Goal: Task Accomplishment & Management: Manage account settings

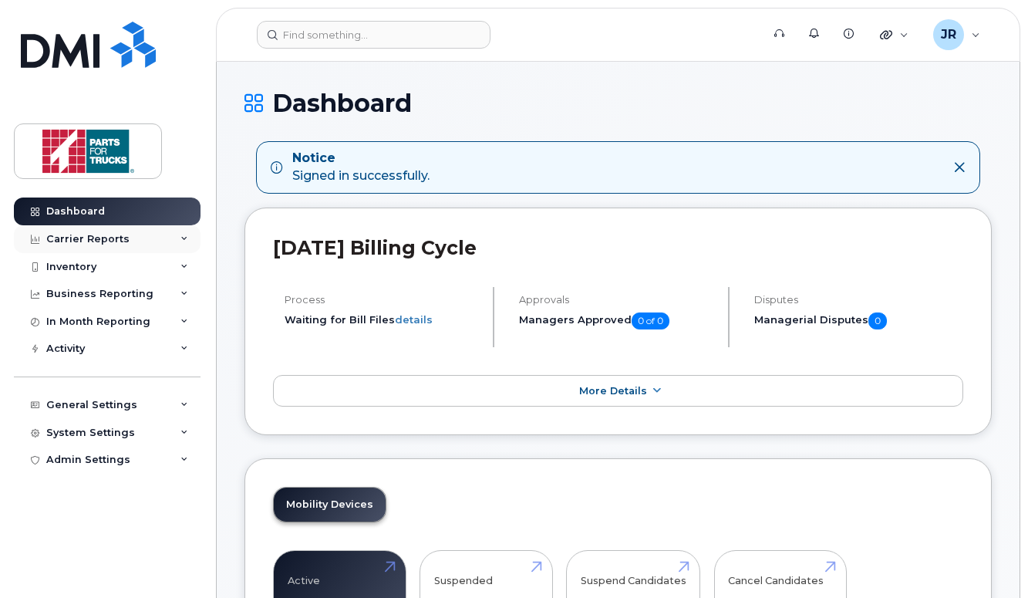
click at [186, 238] on icon at bounding box center [184, 239] width 8 height 8
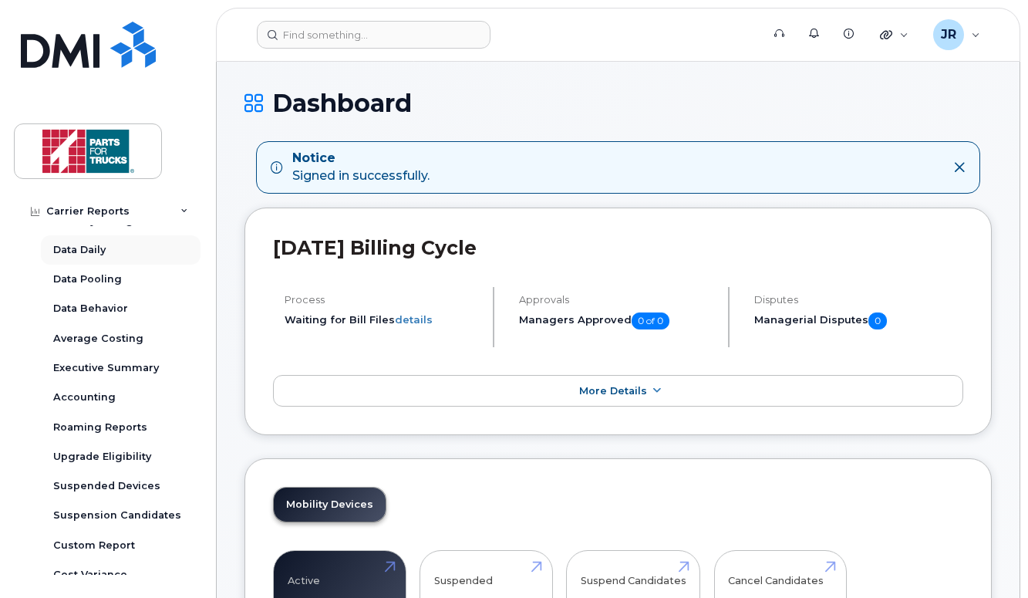
scroll to position [50, 0]
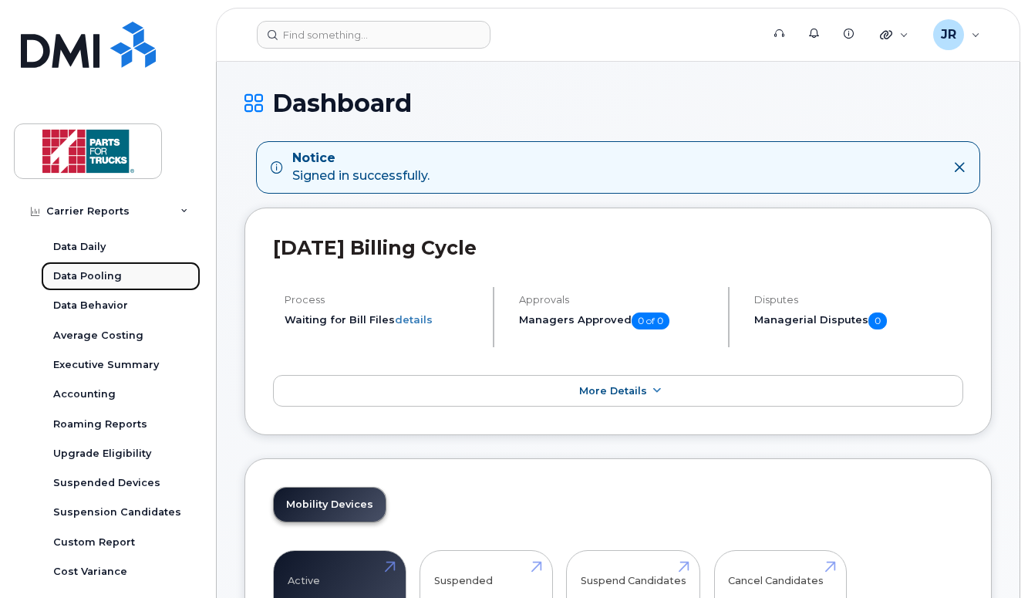
click at [115, 281] on div "Data Pooling" at bounding box center [87, 276] width 69 height 14
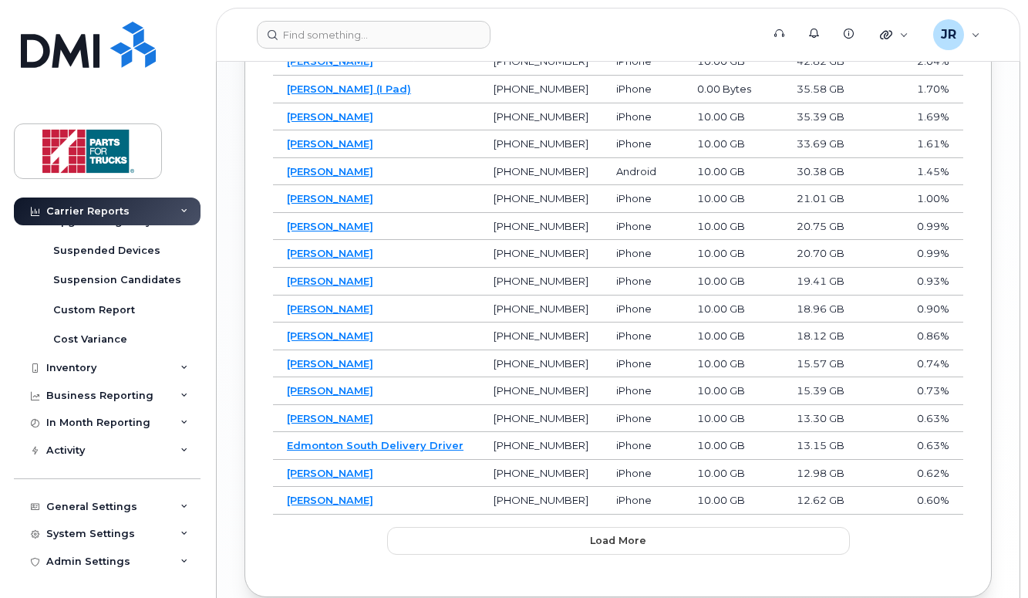
scroll to position [1271, 0]
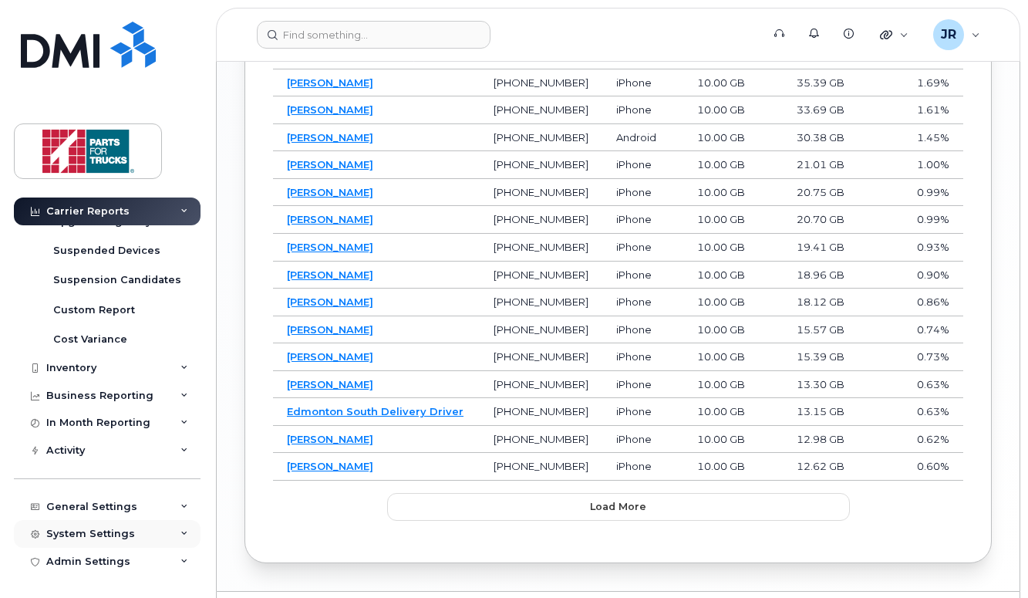
click at [180, 530] on icon at bounding box center [184, 534] width 8 height 8
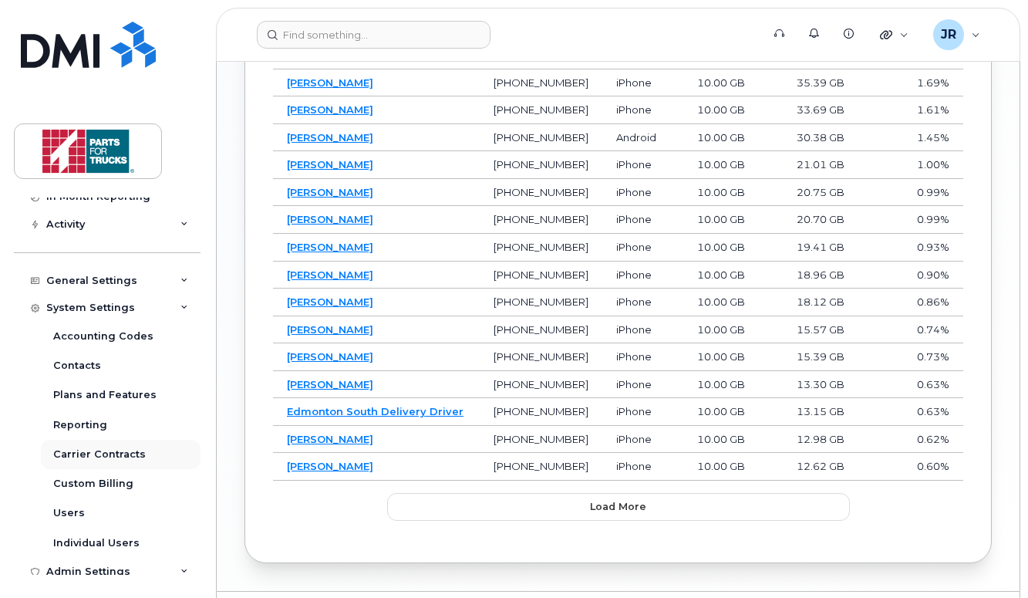
scroll to position [518, 0]
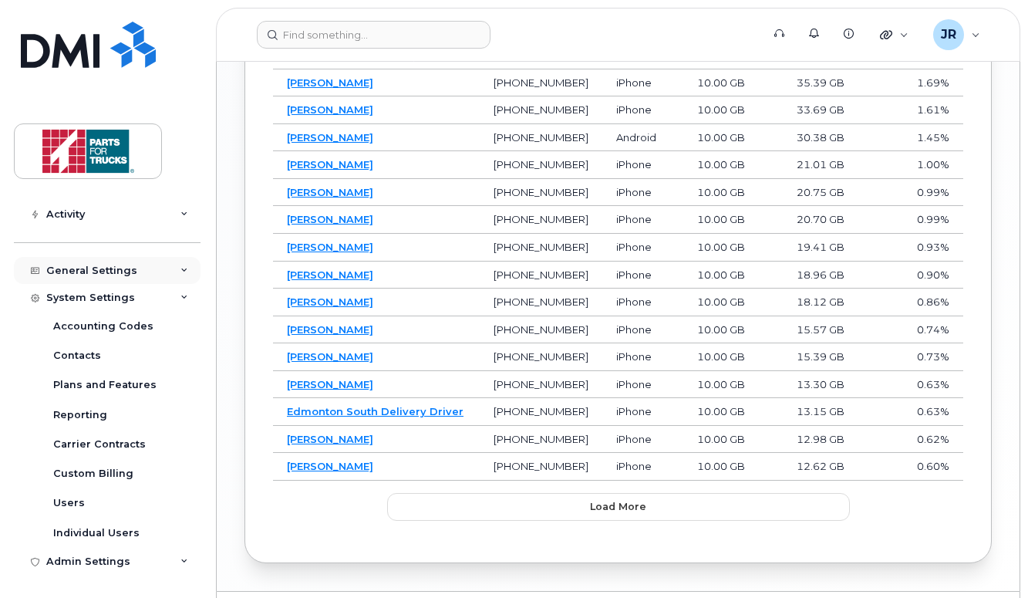
click at [172, 274] on div "General Settings" at bounding box center [107, 271] width 187 height 28
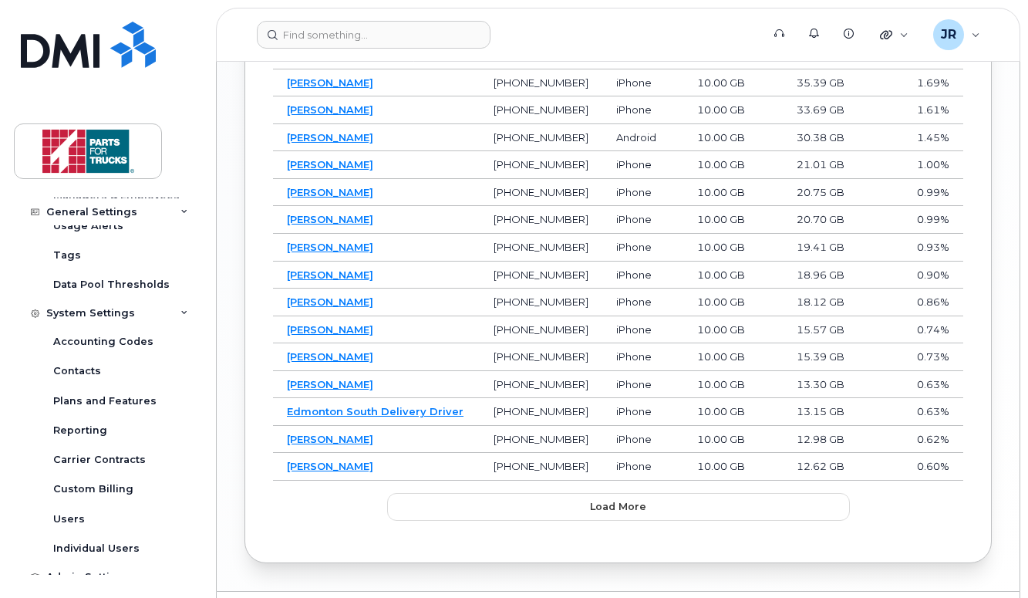
scroll to position [754, 0]
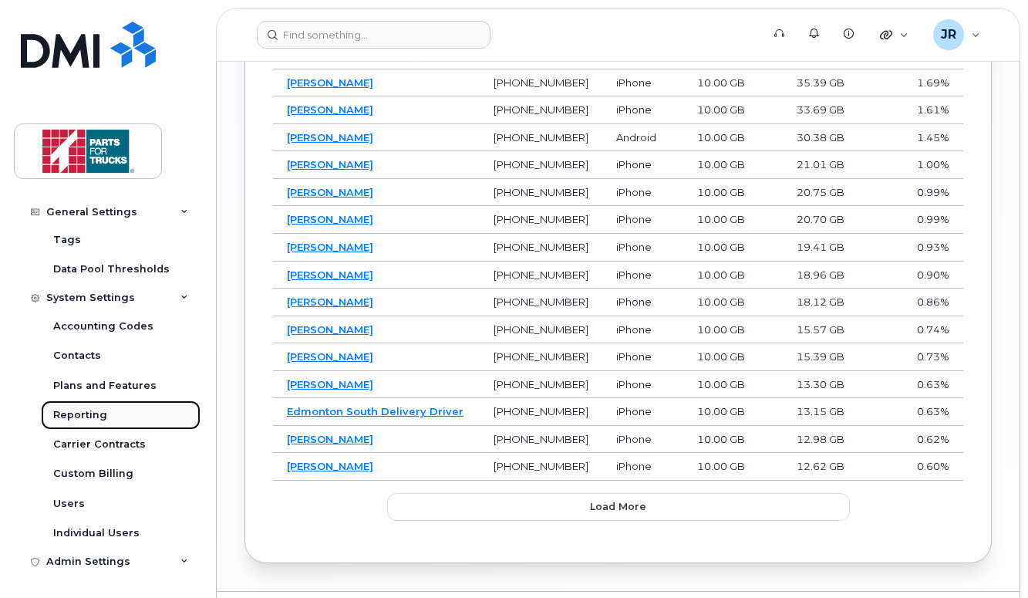
click at [92, 409] on div "Reporting" at bounding box center [80, 415] width 54 height 14
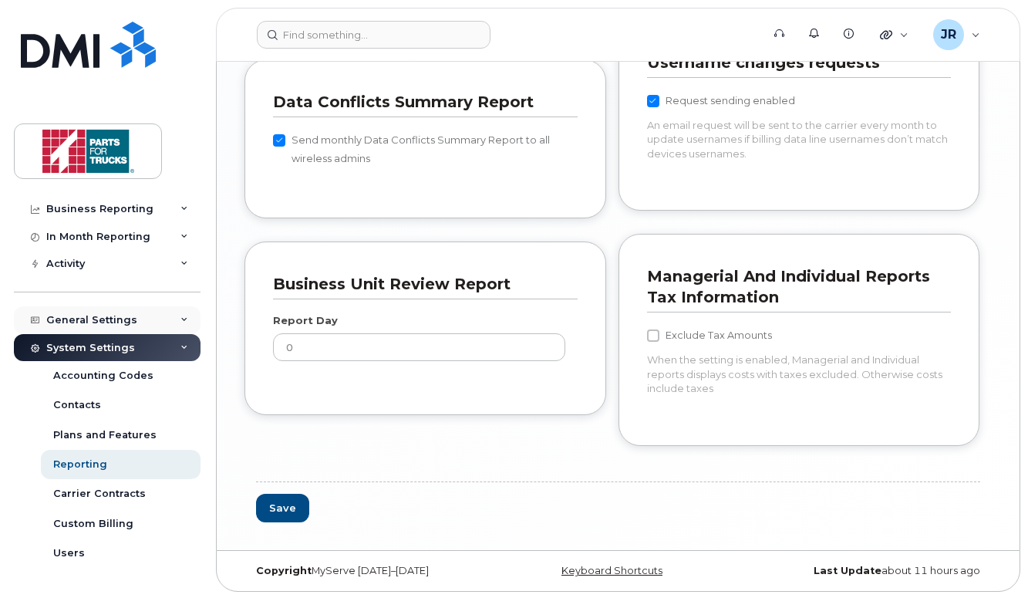
scroll to position [134, 0]
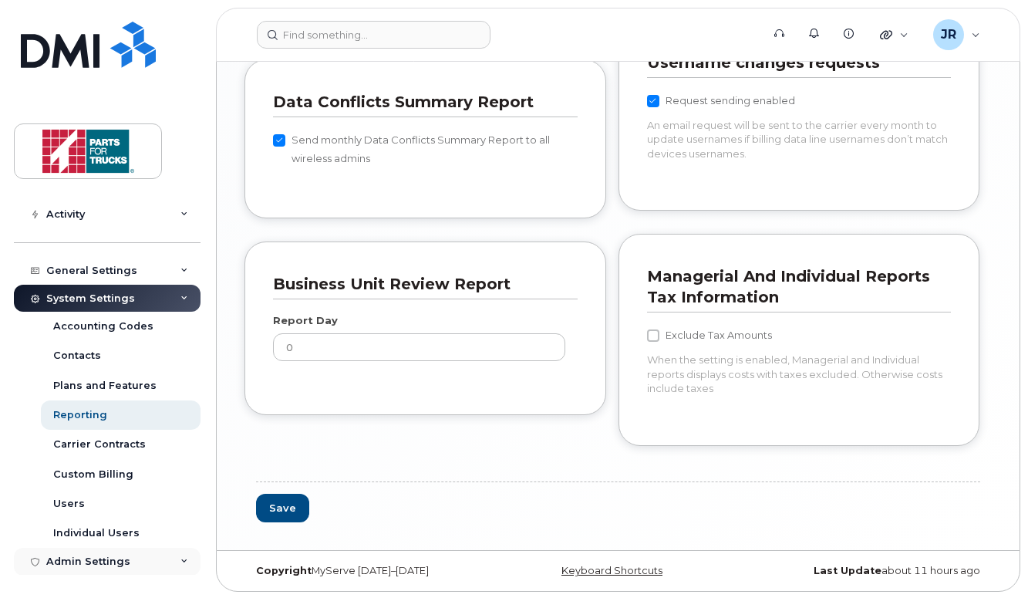
click at [175, 561] on div "Admin Settings" at bounding box center [107, 562] width 187 height 28
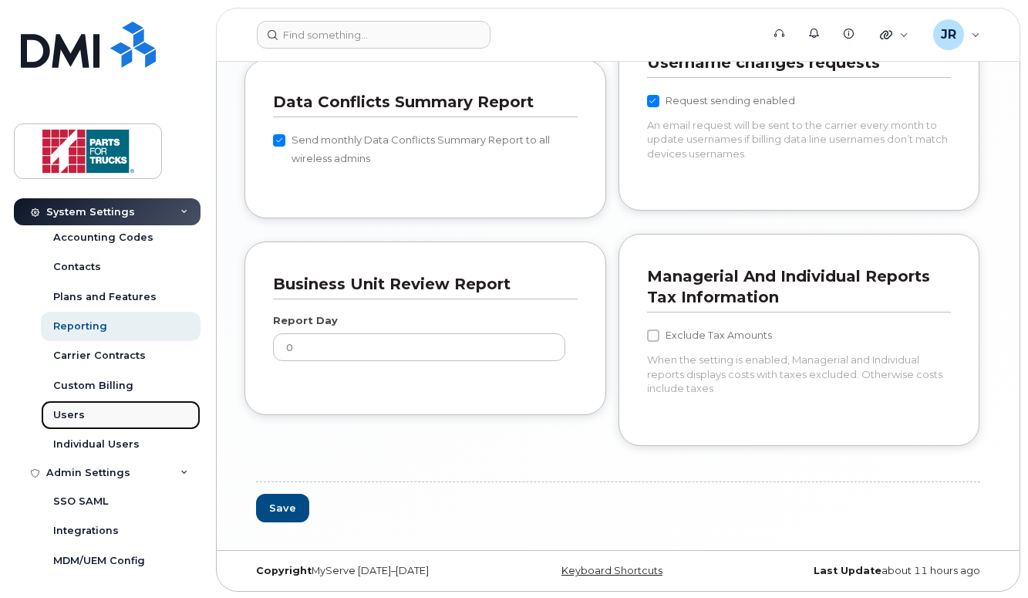
click at [112, 416] on link "Users" at bounding box center [121, 414] width 160 height 29
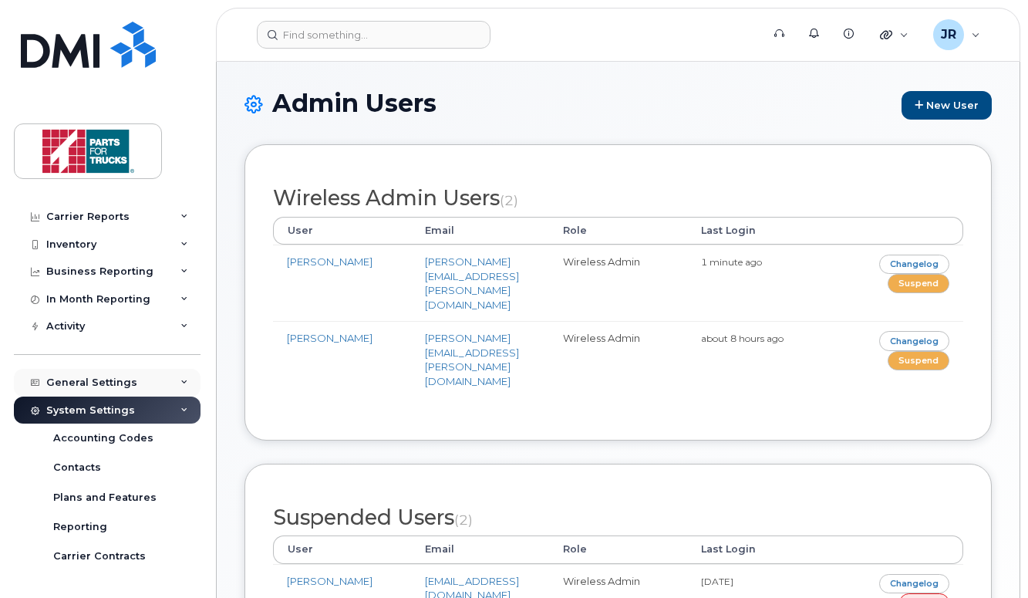
scroll to position [24, 0]
click at [180, 270] on icon at bounding box center [184, 270] width 8 height 8
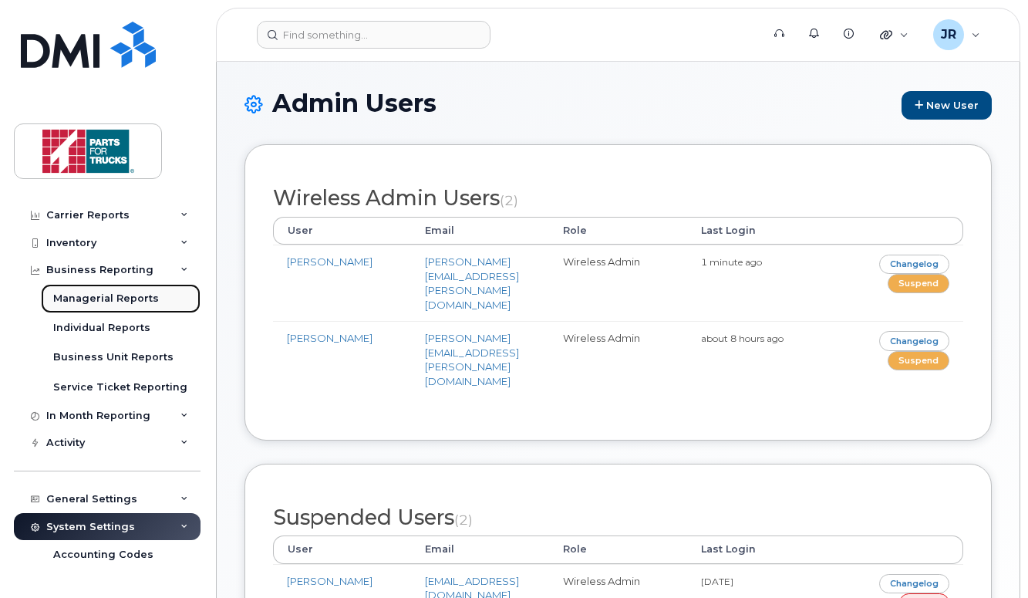
click at [136, 299] on div "Managerial Reports" at bounding box center [106, 299] width 106 height 14
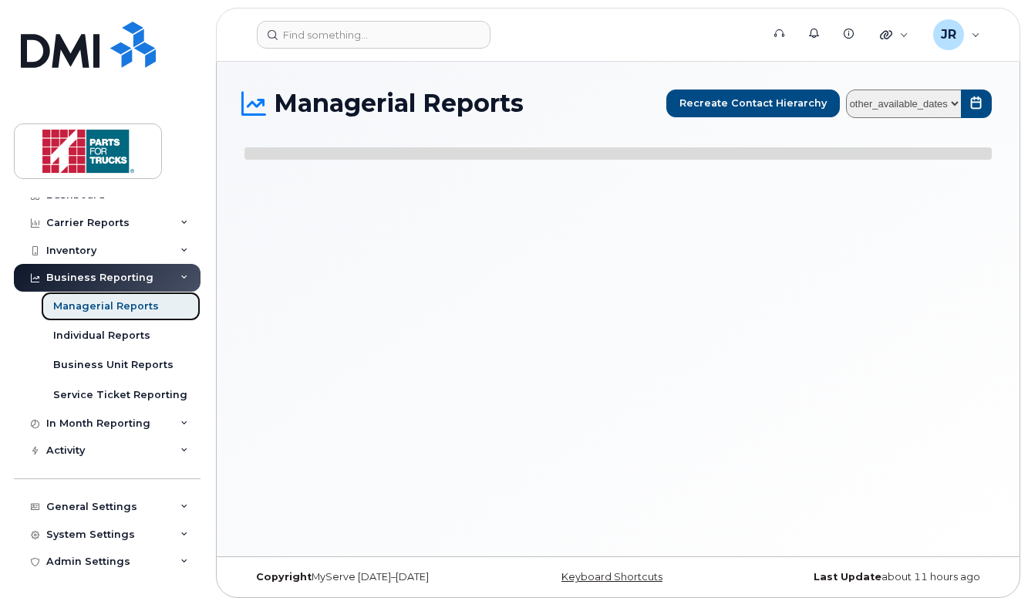
scroll to position [16, 0]
select select
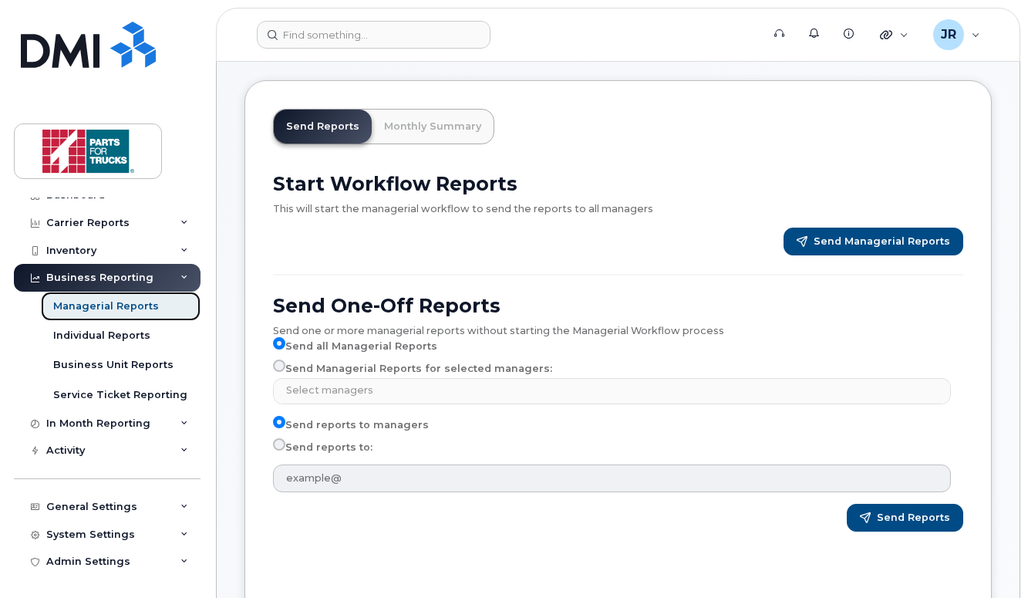
scroll to position [67, 0]
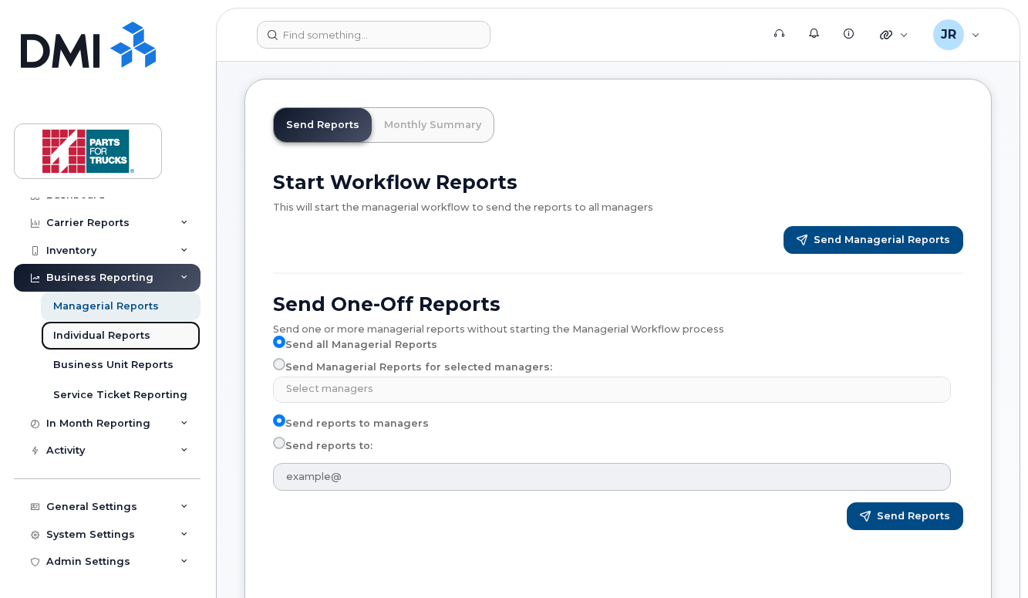
click at [142, 333] on div "Individual Reports" at bounding box center [101, 336] width 97 height 14
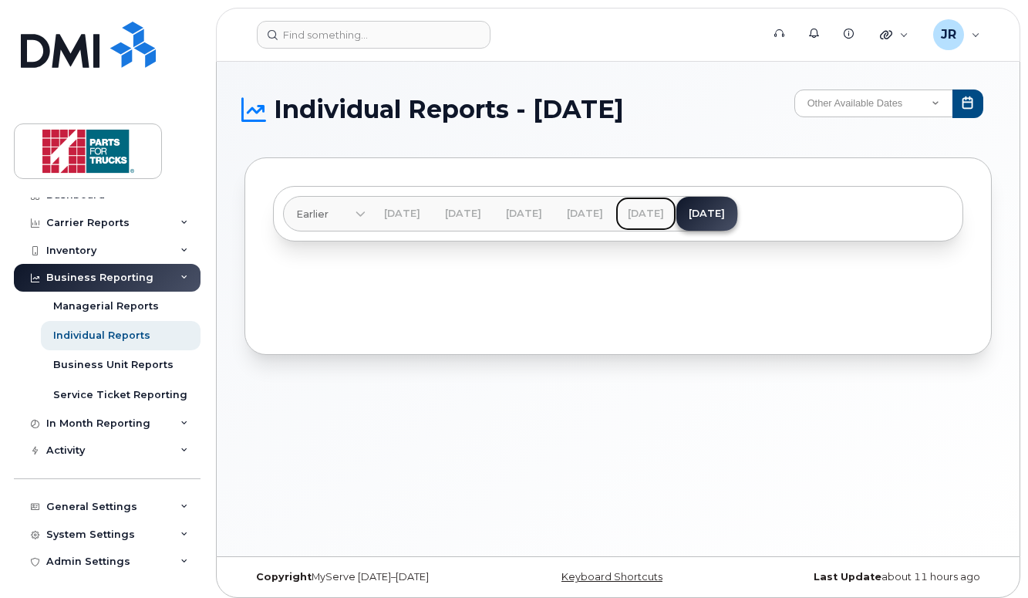
click at [676, 208] on link "Jun 2025" at bounding box center [645, 214] width 61 height 34
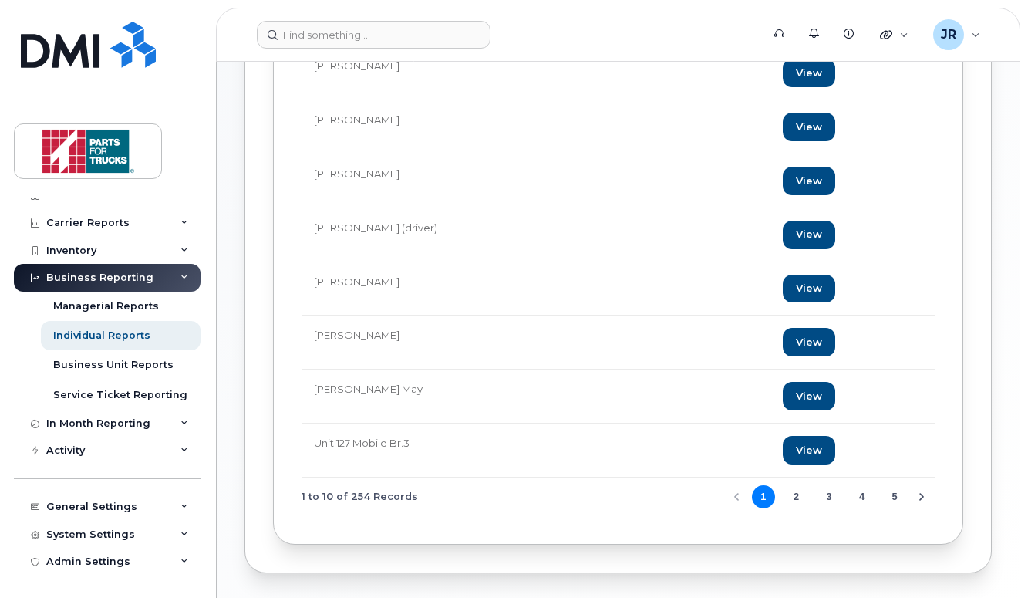
scroll to position [378, 0]
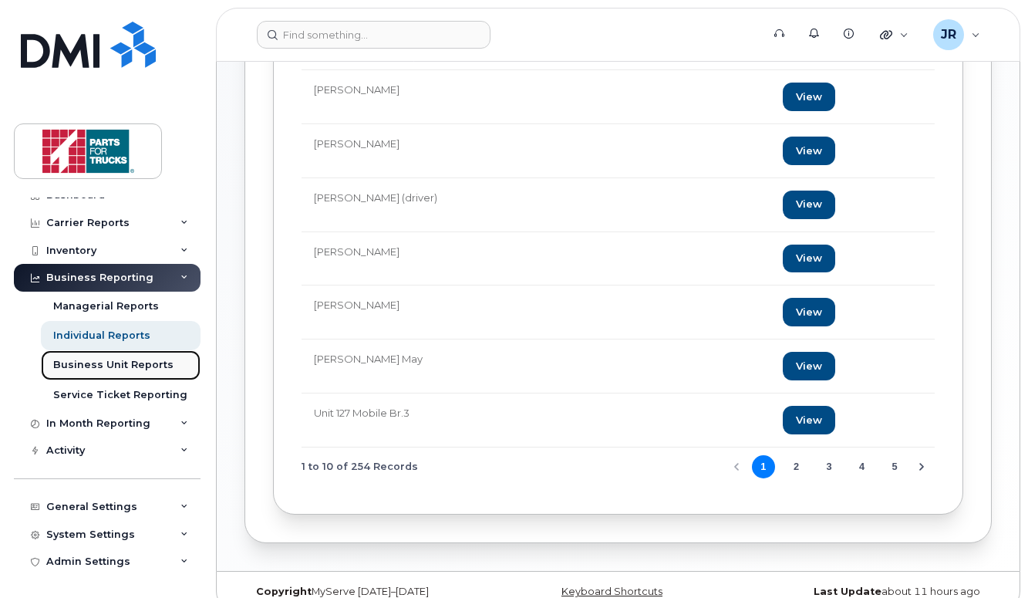
click at [112, 364] on div "Business Unit Reports" at bounding box center [113, 365] width 120 height 14
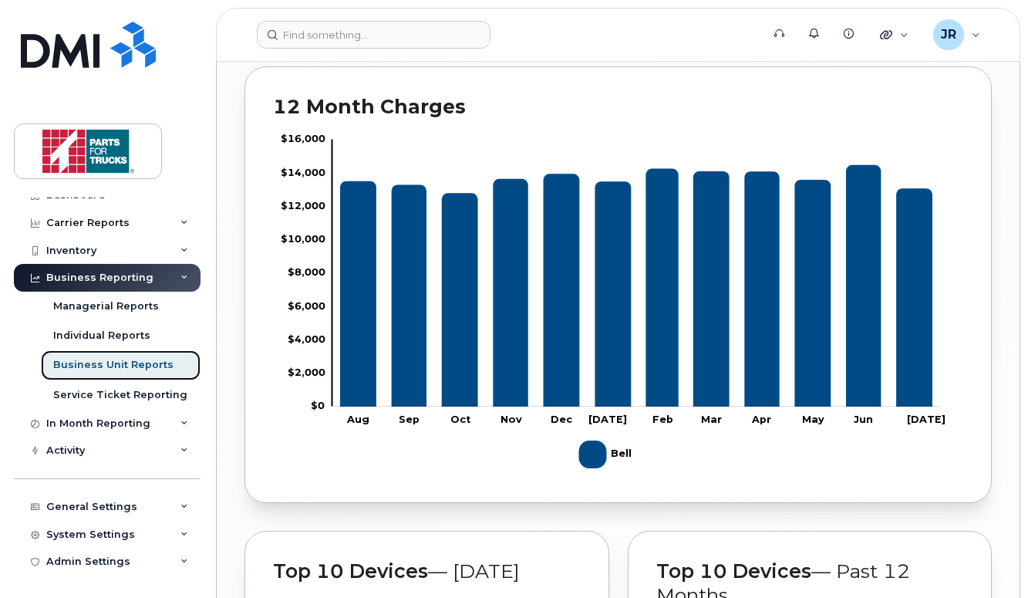
scroll to position [1122, 0]
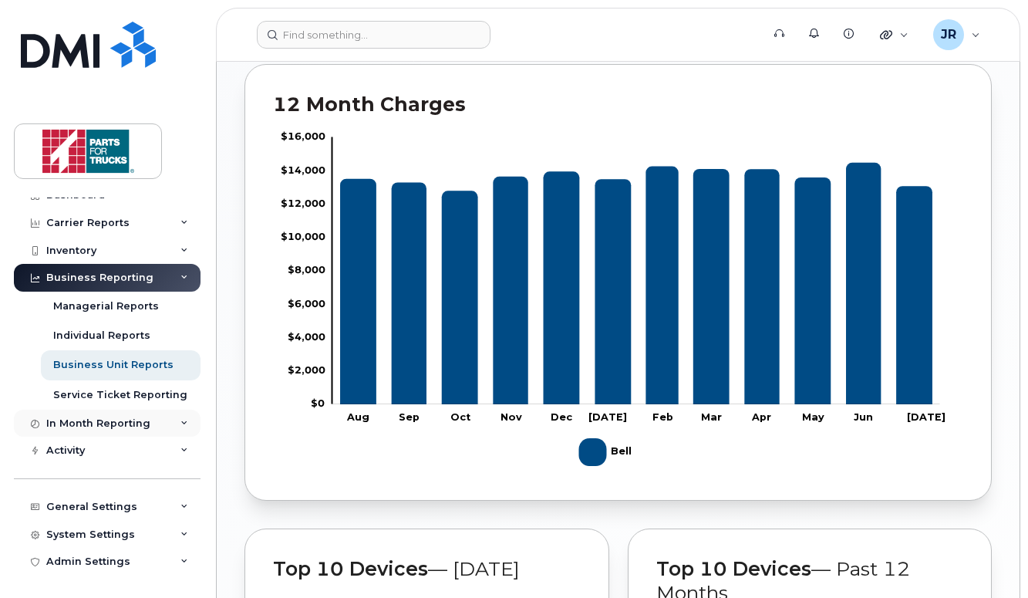
click at [173, 420] on div "In Month Reporting" at bounding box center [107, 424] width 187 height 28
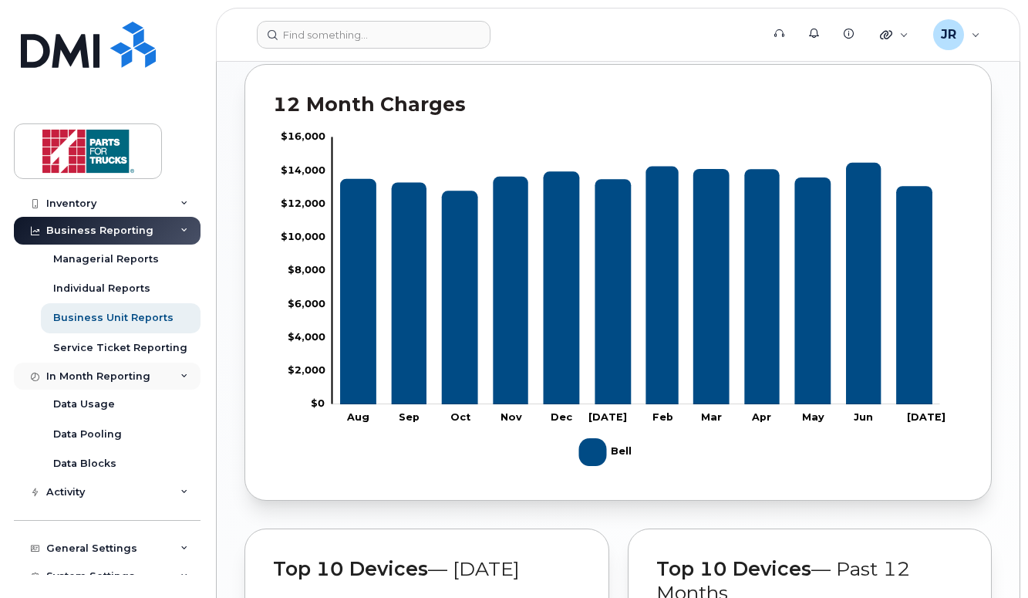
scroll to position [85, 0]
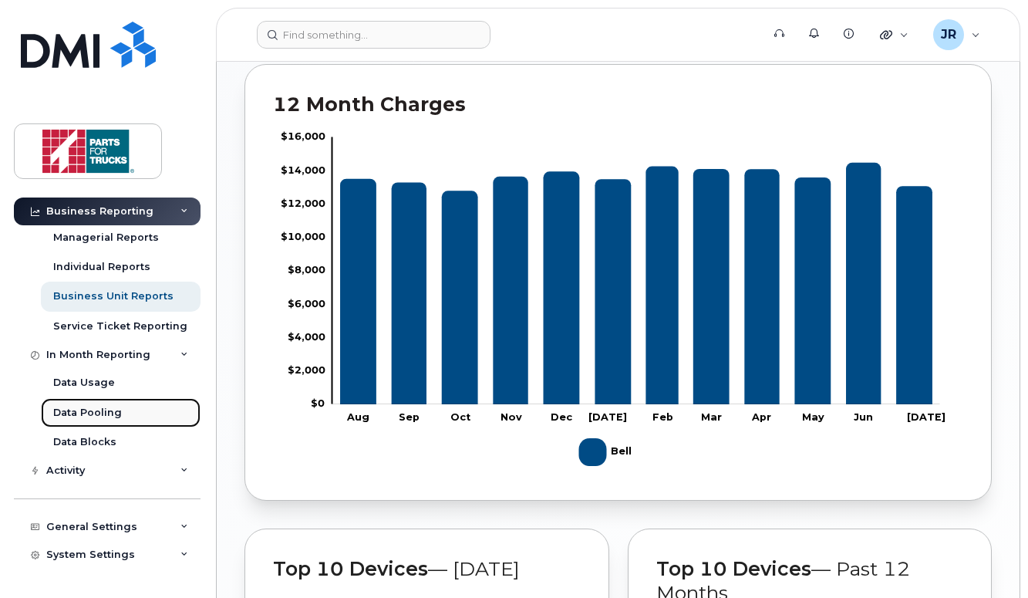
click at [119, 410] on div "Data Pooling" at bounding box center [87, 413] width 69 height 14
click at [108, 412] on div "Data Pooling" at bounding box center [87, 413] width 69 height 14
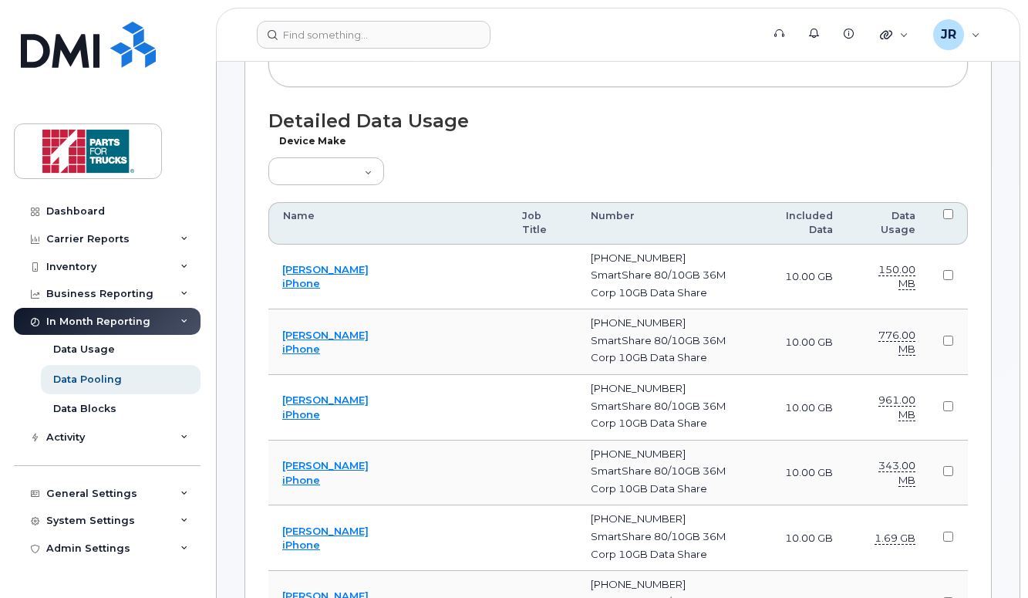
scroll to position [517, 0]
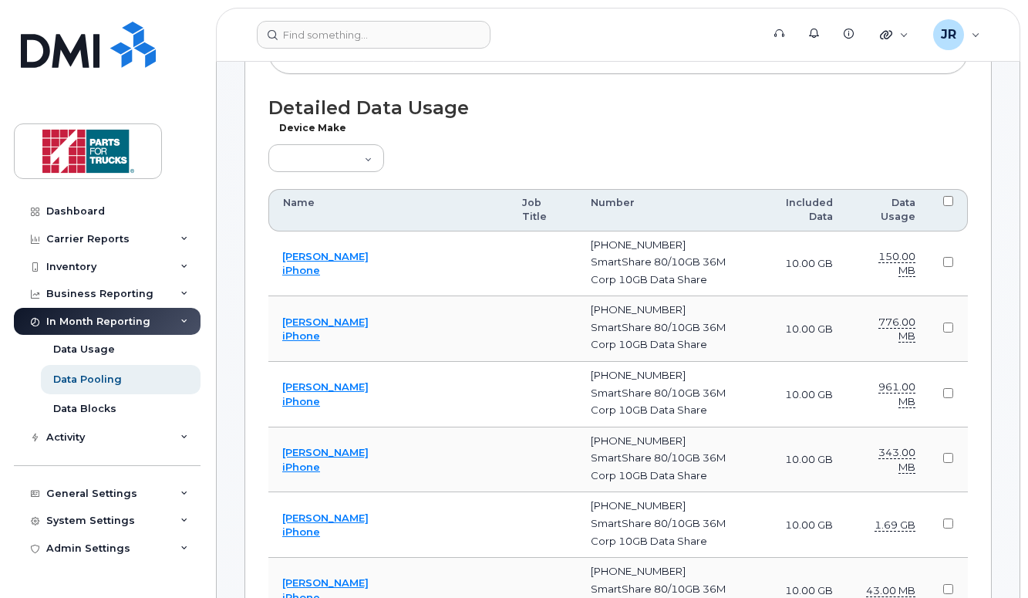
click at [897, 217] on th "Data Usage" at bounding box center [888, 210] width 83 height 42
click at [912, 212] on th "Data Usage" at bounding box center [888, 210] width 83 height 42
click at [362, 167] on select "Aircard Android Blackberry Cell Phone GPS HUB iPhone Laptop Mike Modem Pager Ta…" at bounding box center [326, 158] width 116 height 28
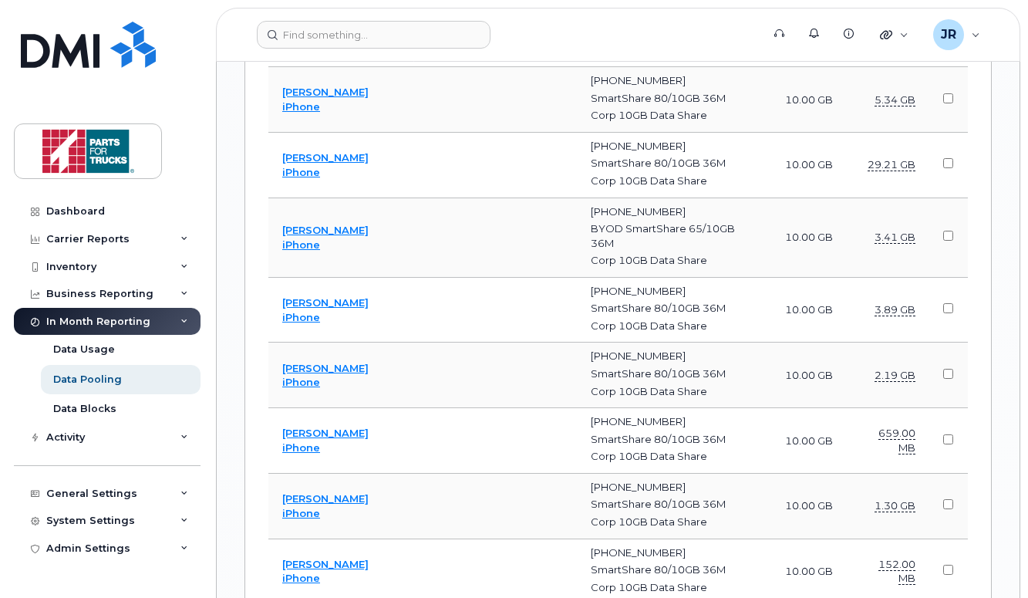
scroll to position [3973, 0]
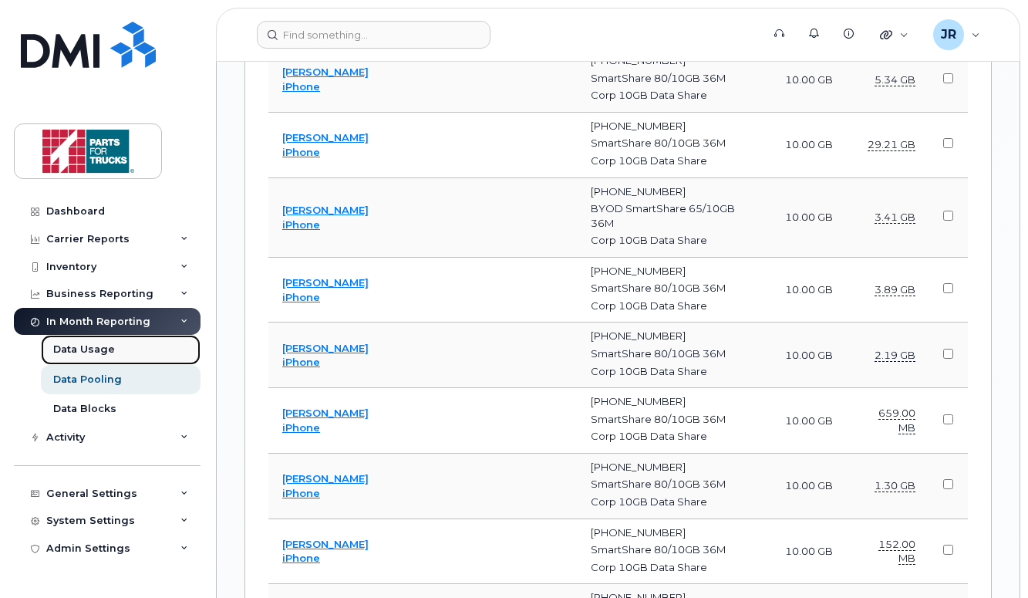
click at [105, 349] on div "Data Usage" at bounding box center [84, 349] width 62 height 14
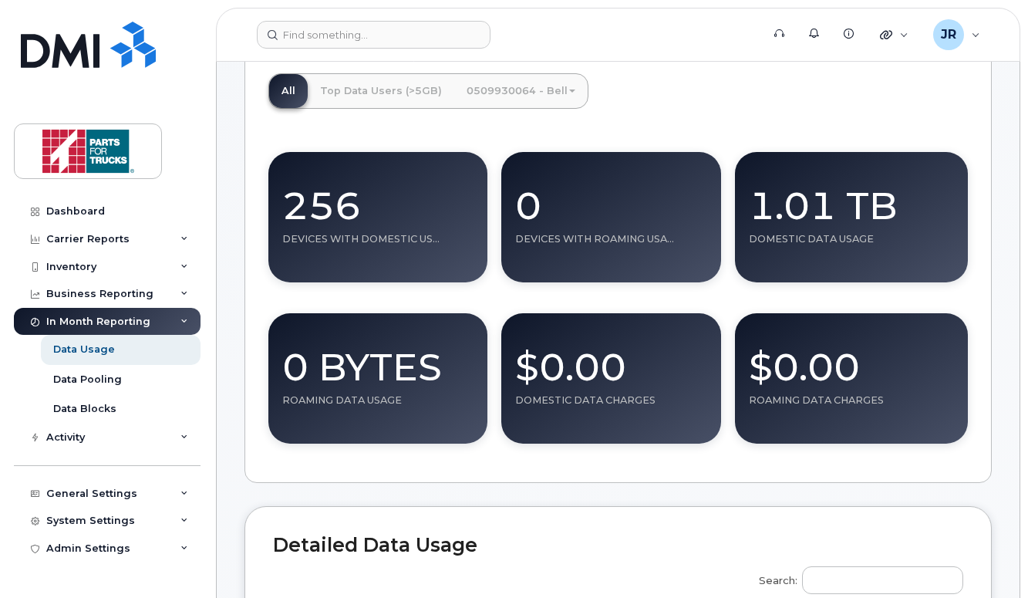
scroll to position [141, 0]
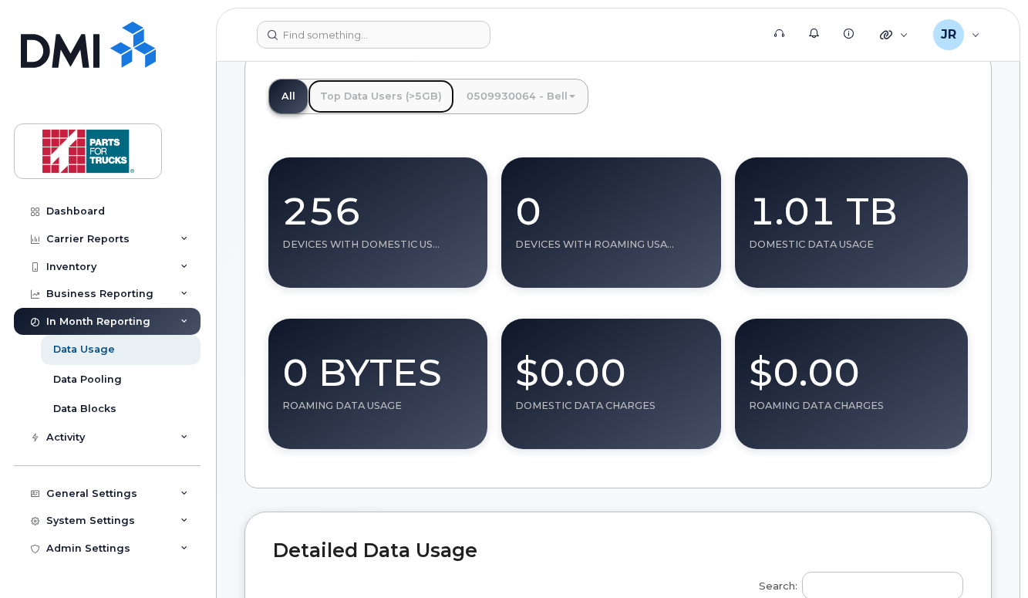
click at [406, 96] on link "Top Data Users (>5GB)" at bounding box center [381, 96] width 147 height 34
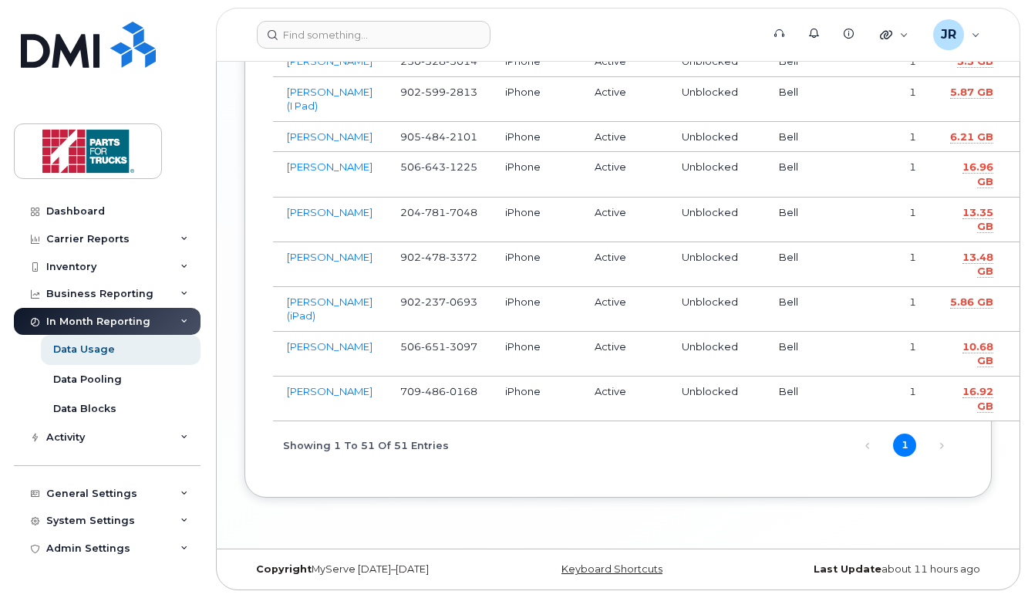
scroll to position [2543, 0]
click at [177, 433] on div "Activity" at bounding box center [107, 437] width 187 height 28
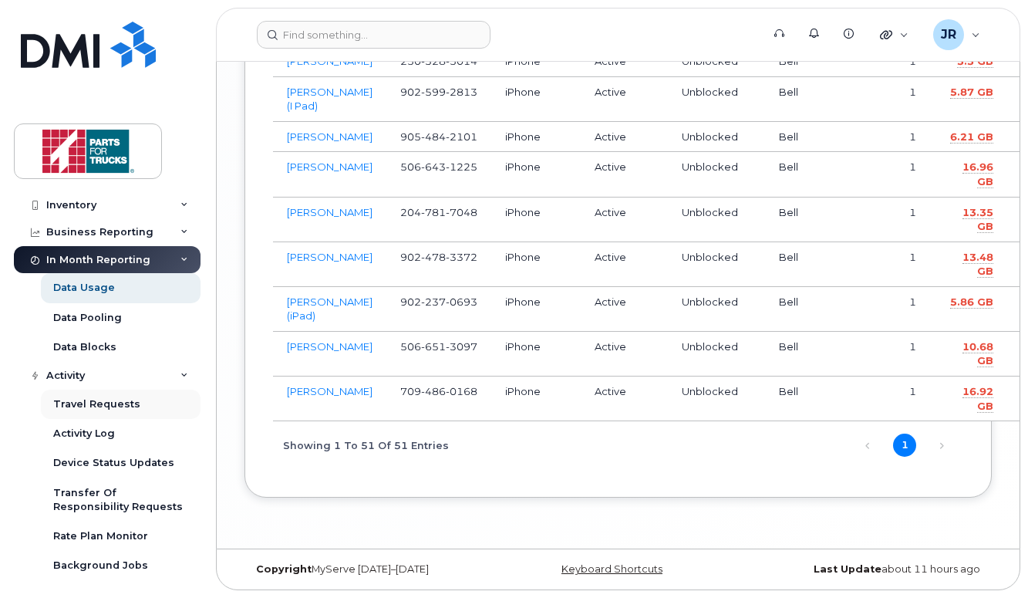
scroll to position [92, 0]
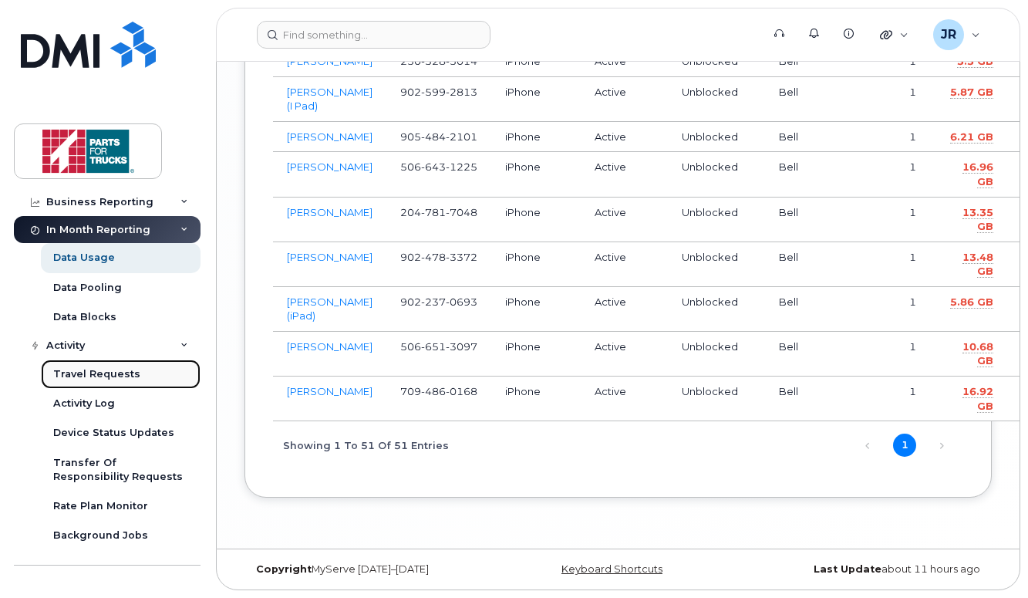
click at [123, 377] on div "Travel Requests" at bounding box center [96, 374] width 87 height 14
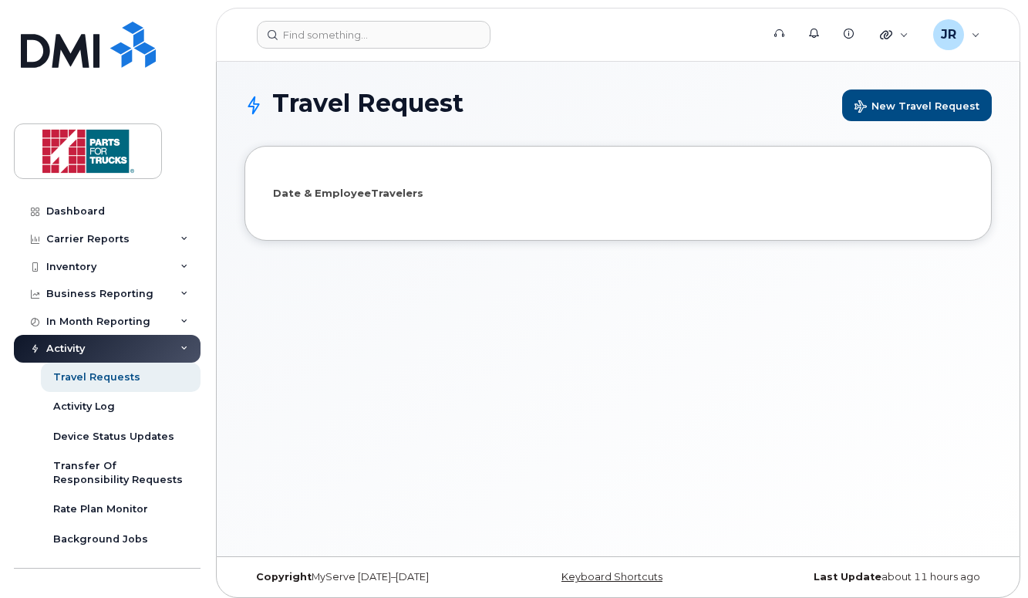
select select
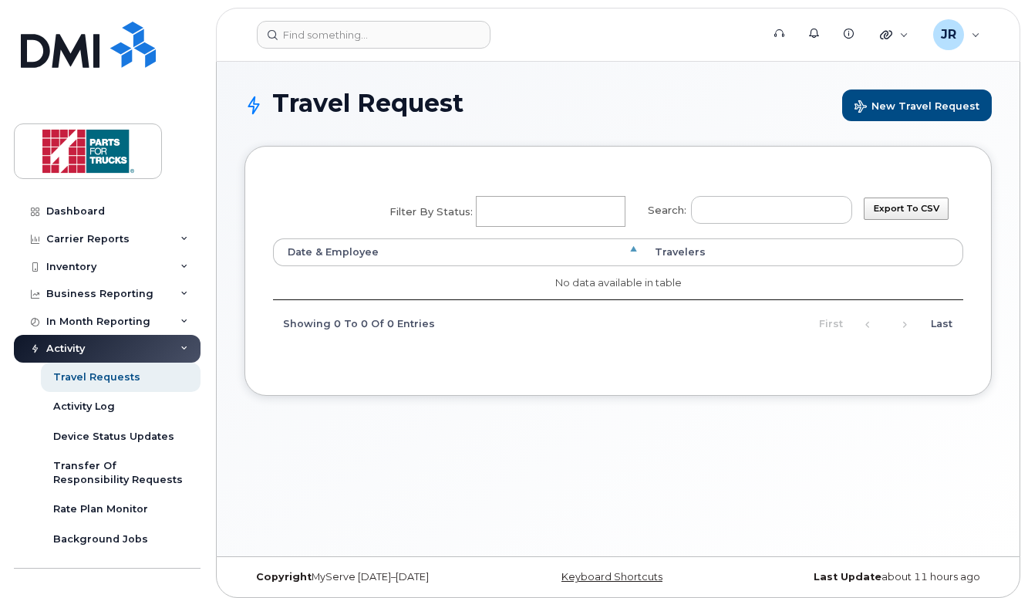
scroll to position [8, 0]
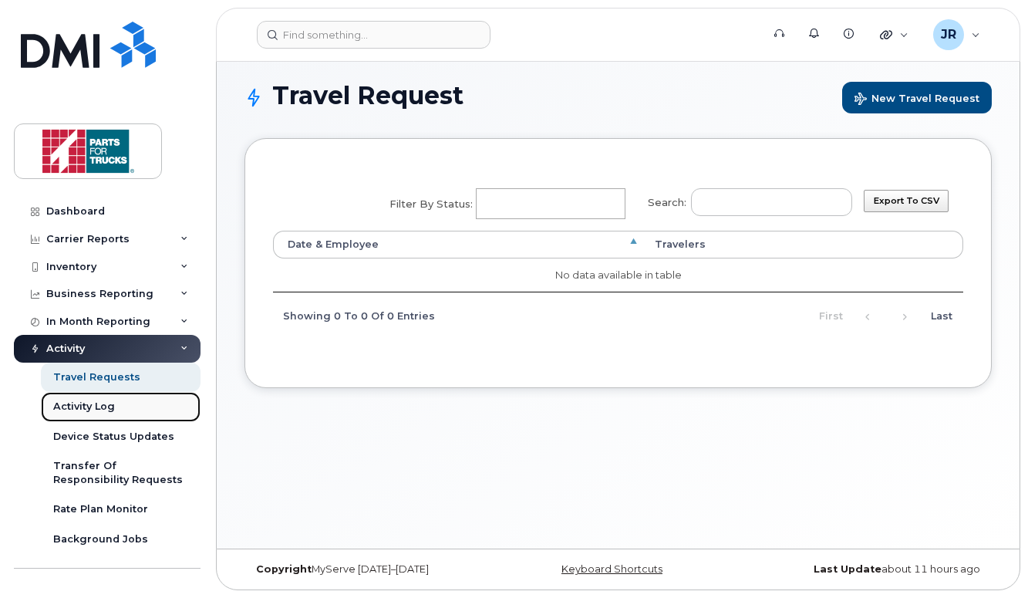
click at [97, 406] on div "Activity Log" at bounding box center [84, 407] width 62 height 14
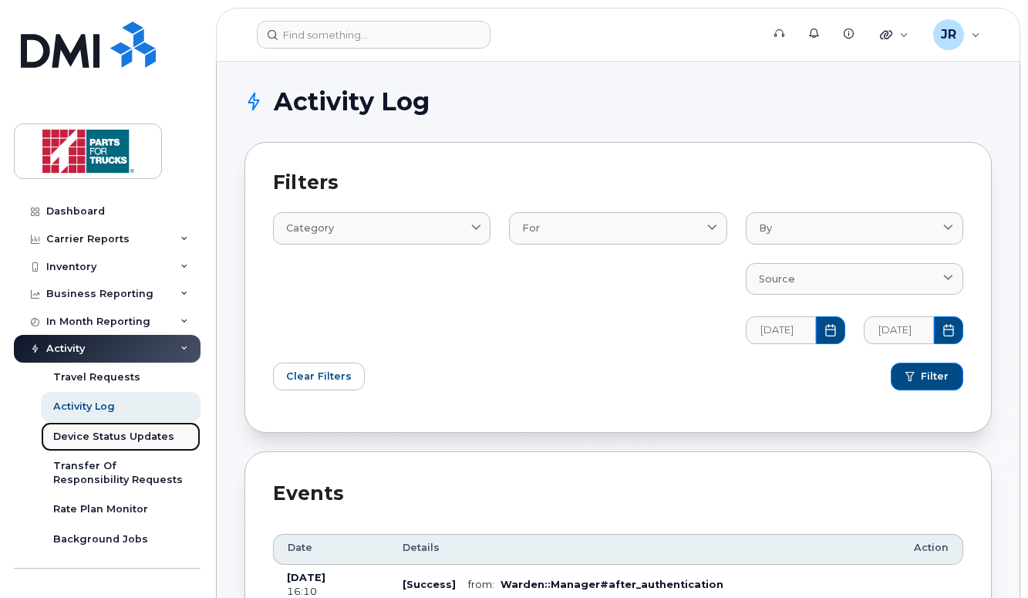
click at [140, 431] on div "Device Status Updates" at bounding box center [113, 437] width 121 height 14
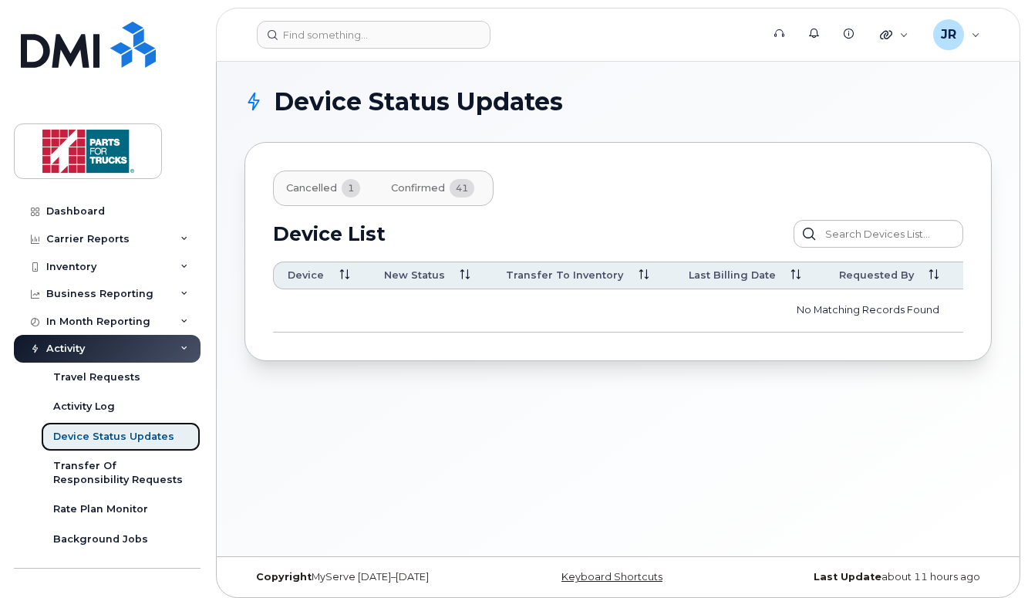
scroll to position [8, 0]
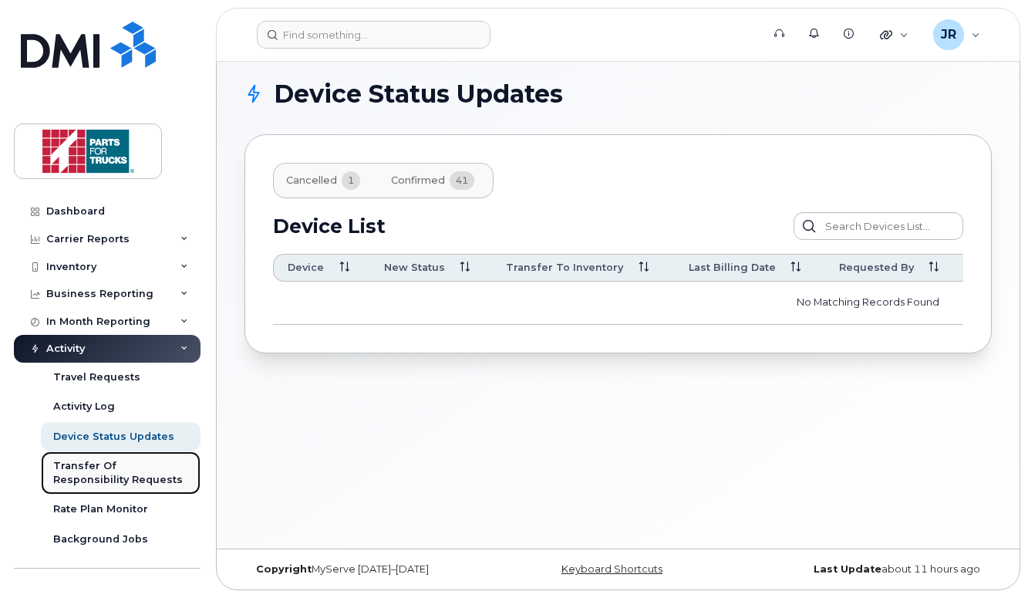
click at [138, 466] on div "Transfer Of Responsibility Requests" at bounding box center [120, 473] width 135 height 29
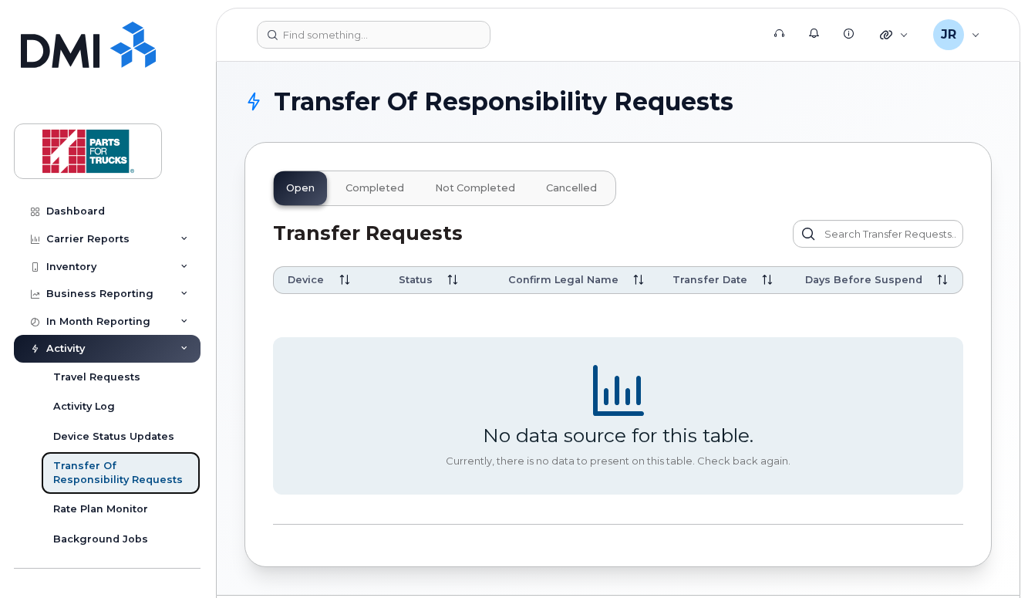
scroll to position [46, 0]
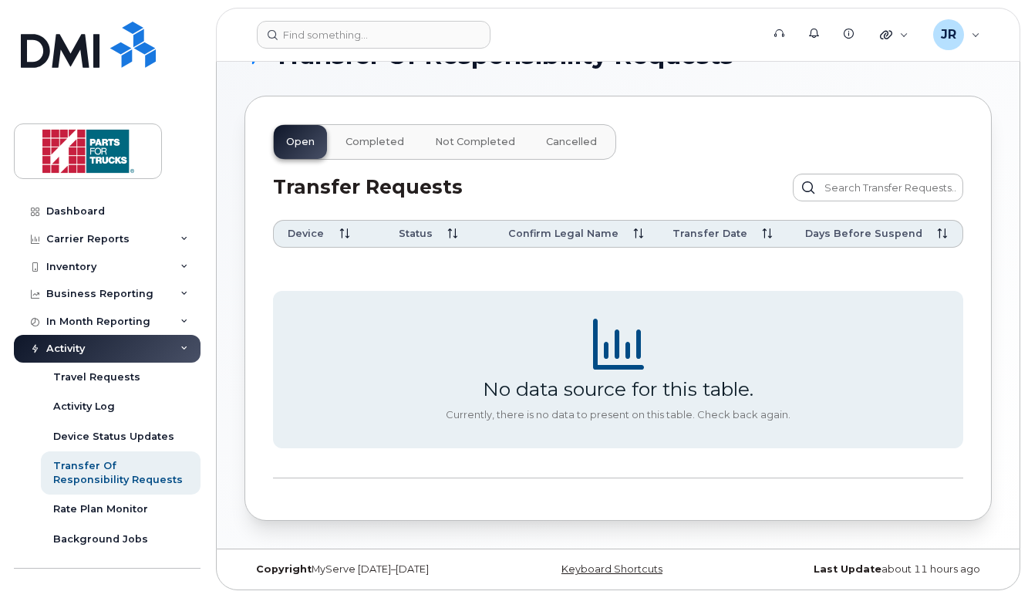
click at [464, 143] on span "Not Completed" at bounding box center [475, 142] width 80 height 12
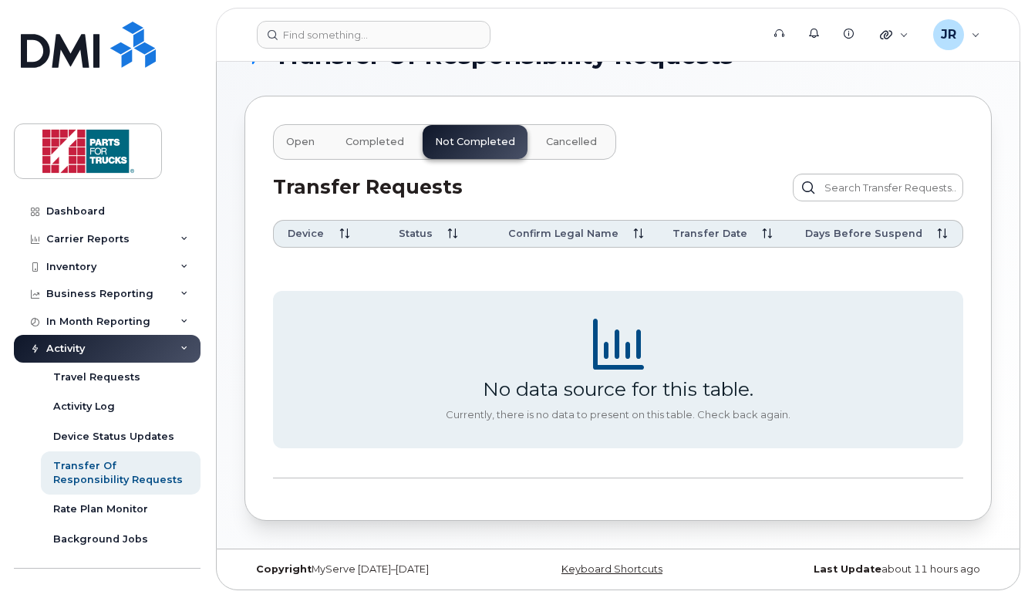
click at [389, 142] on span "Completed" at bounding box center [375, 142] width 59 height 12
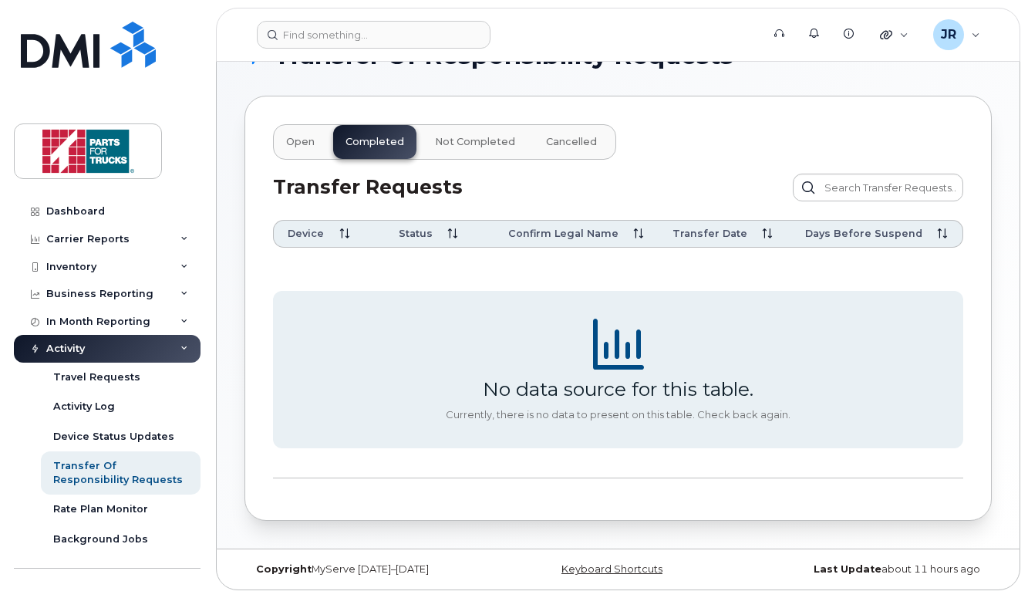
click at [423, 140] on button "Open" at bounding box center [475, 142] width 105 height 34
click at [551, 139] on span "Cancelled" at bounding box center [571, 142] width 51 height 12
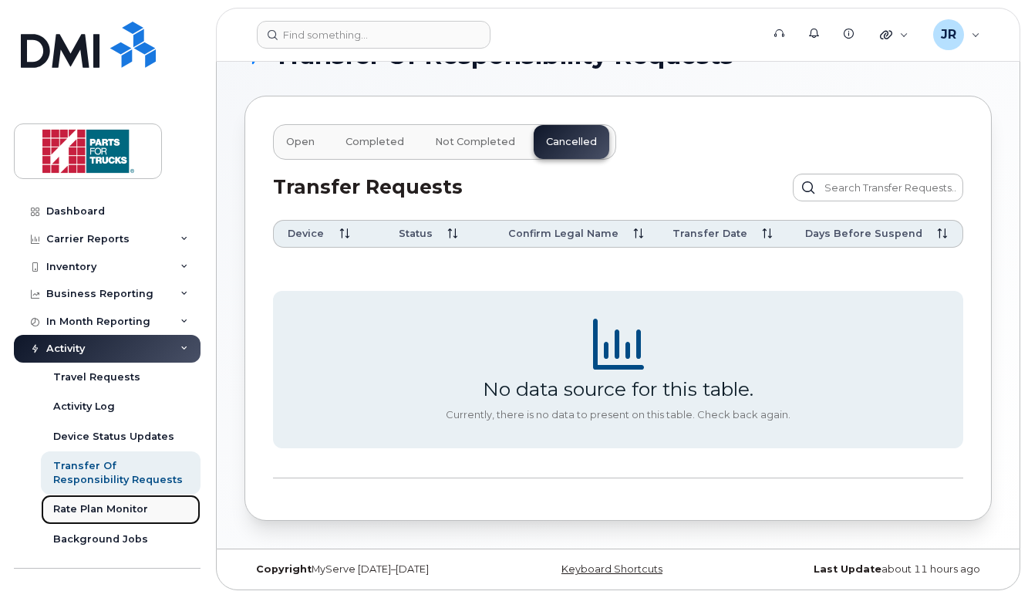
click at [99, 503] on div "Rate Plan Monitor" at bounding box center [100, 509] width 95 height 14
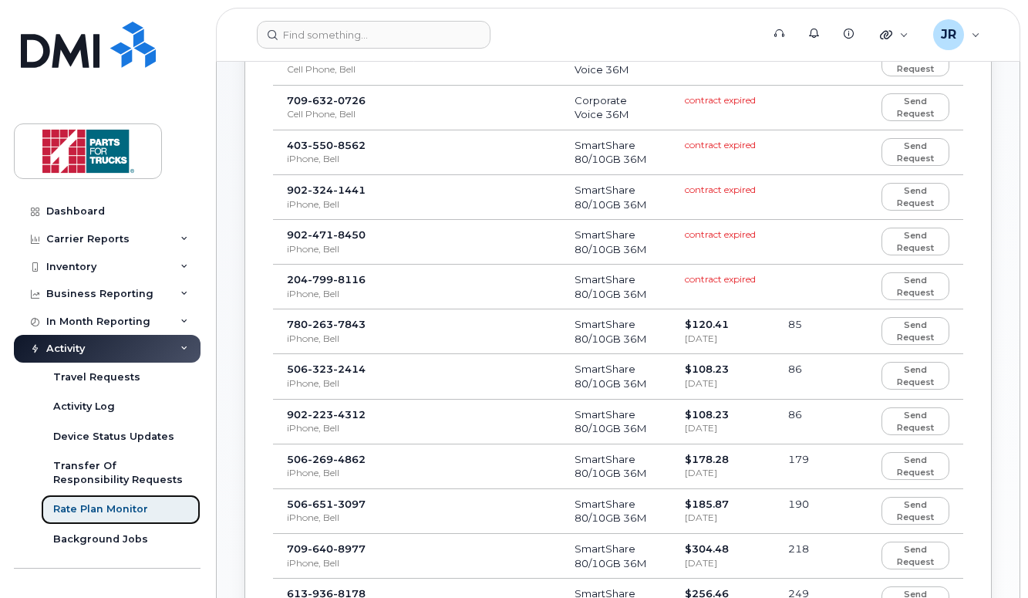
scroll to position [167, 0]
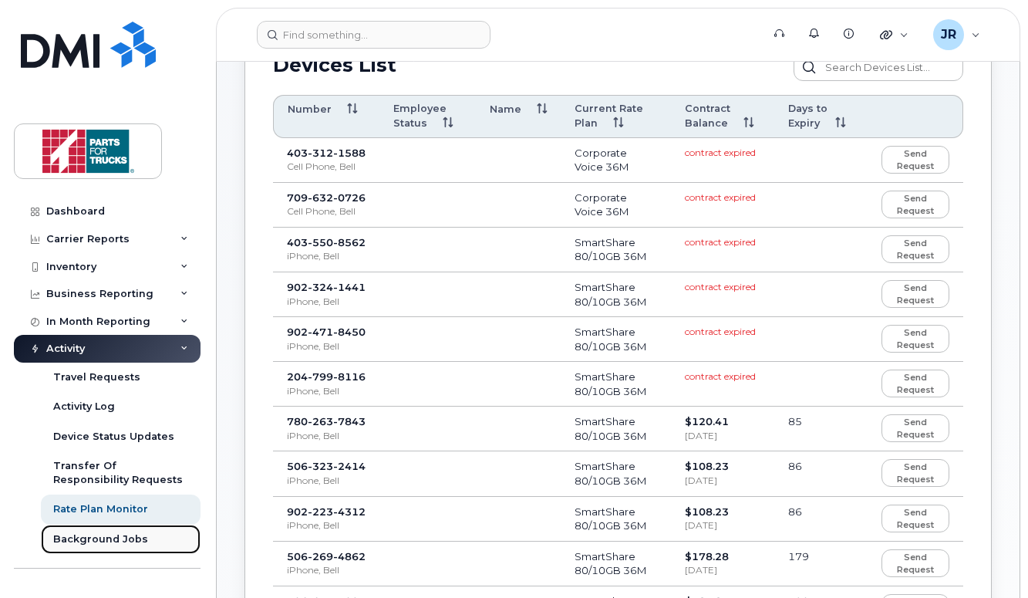
click at [120, 541] on div "Background Jobs" at bounding box center [100, 539] width 95 height 14
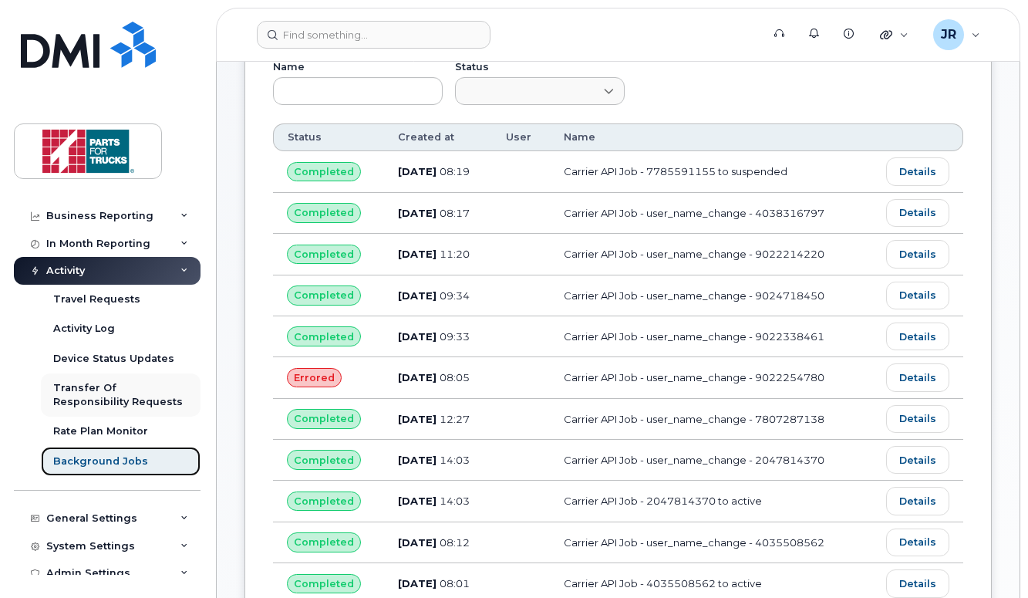
scroll to position [89, 0]
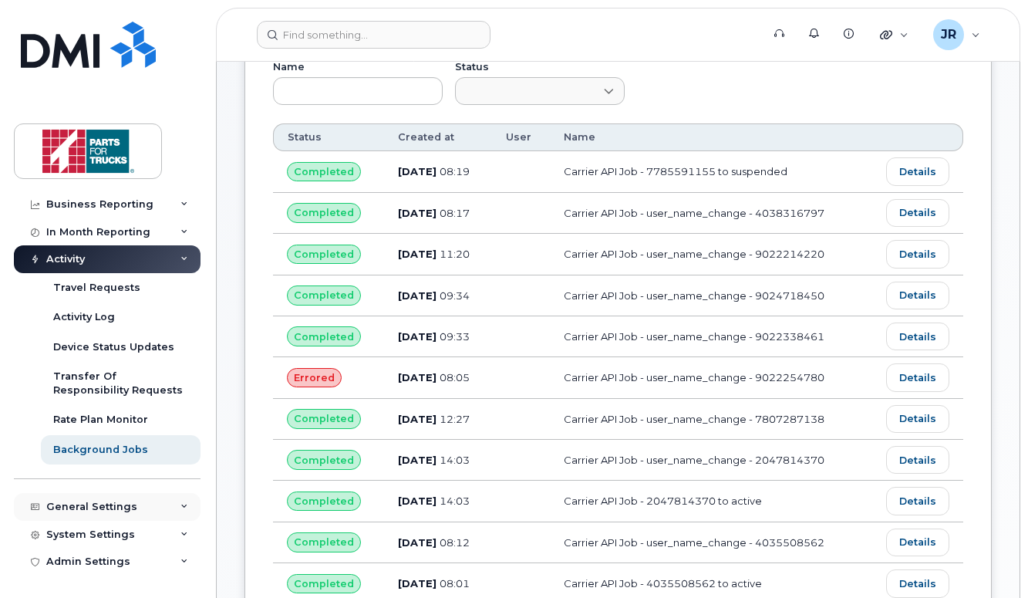
click at [172, 501] on div "General Settings" at bounding box center [107, 507] width 187 height 28
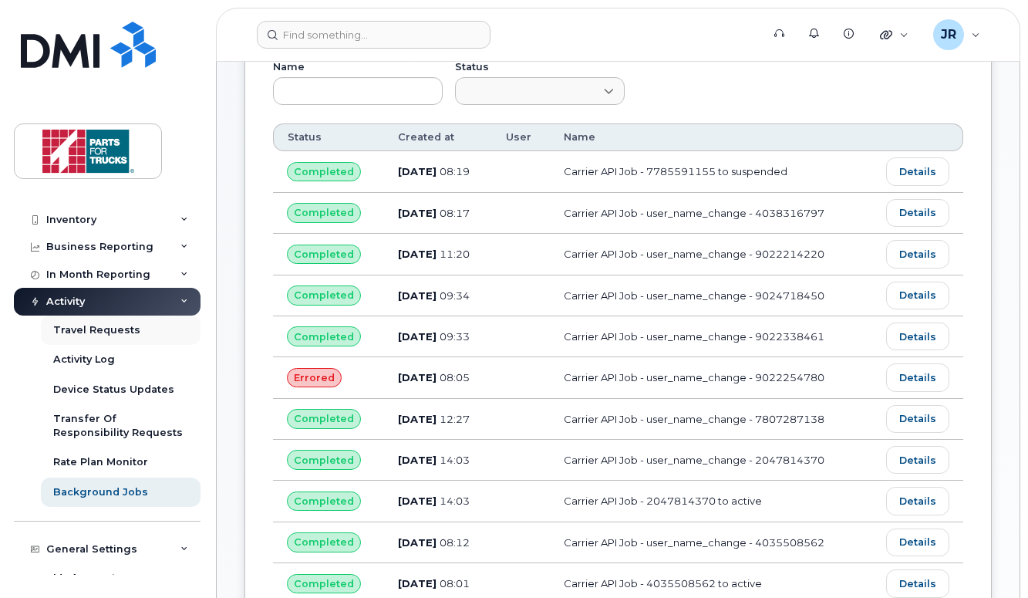
scroll to position [0, 0]
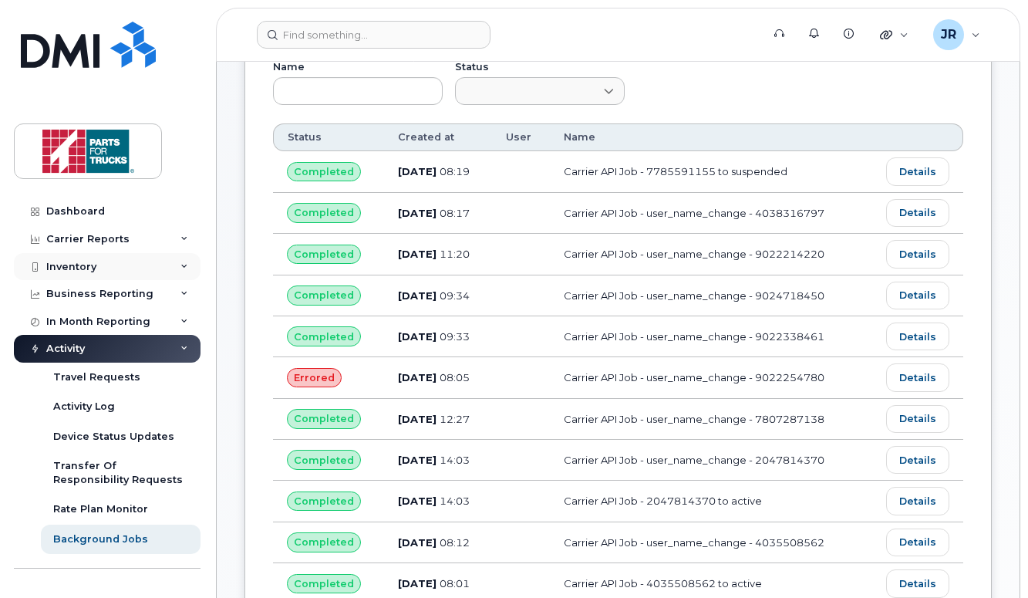
click at [116, 263] on div "Inventory" at bounding box center [107, 267] width 187 height 28
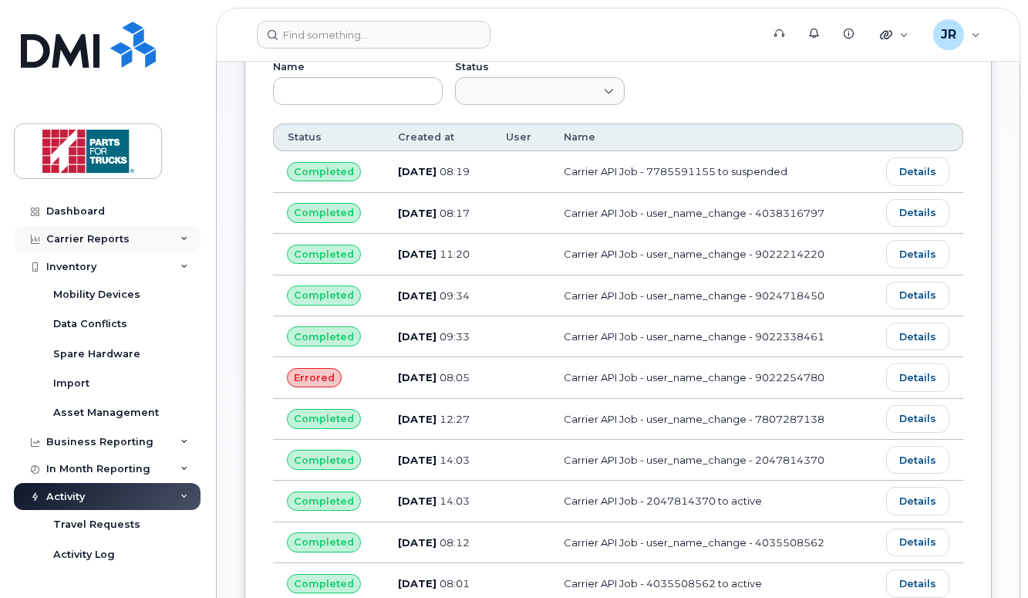
click at [148, 239] on div "Carrier Reports" at bounding box center [107, 239] width 187 height 28
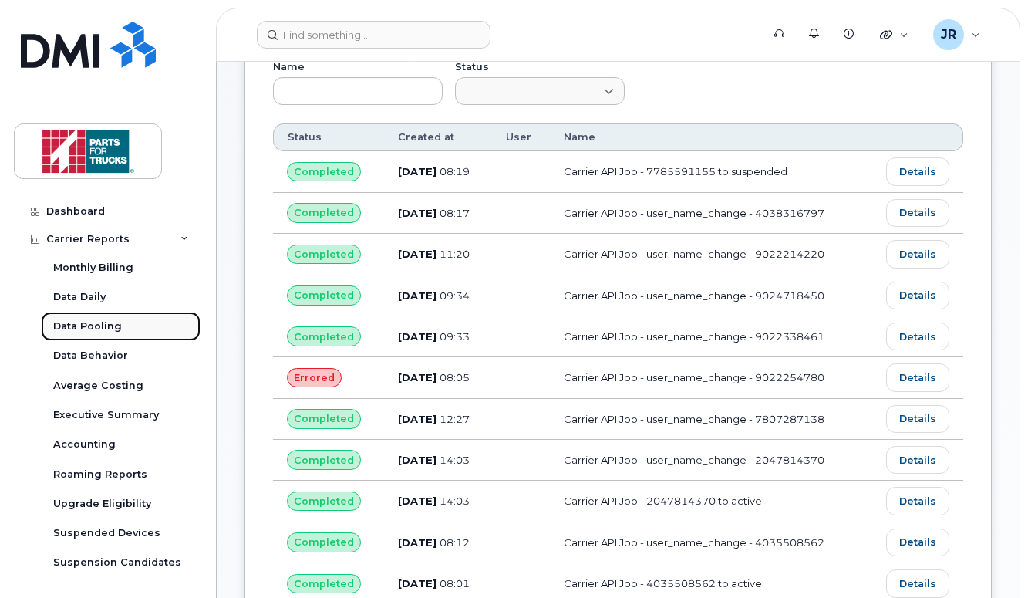
click at [113, 327] on div "Data Pooling" at bounding box center [87, 326] width 69 height 14
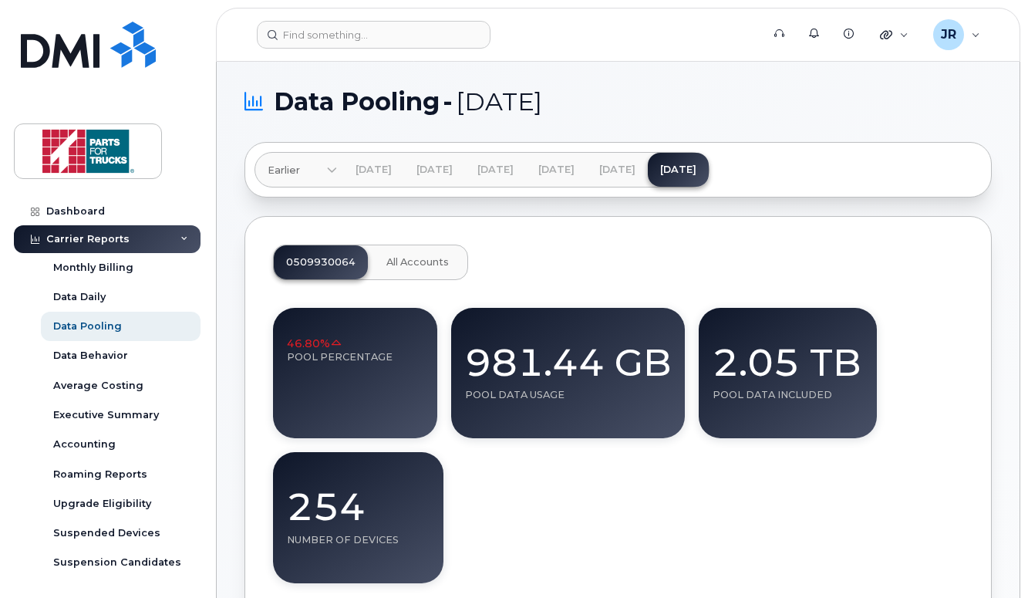
click at [408, 278] on button "All Accounts" at bounding box center [417, 262] width 87 height 34
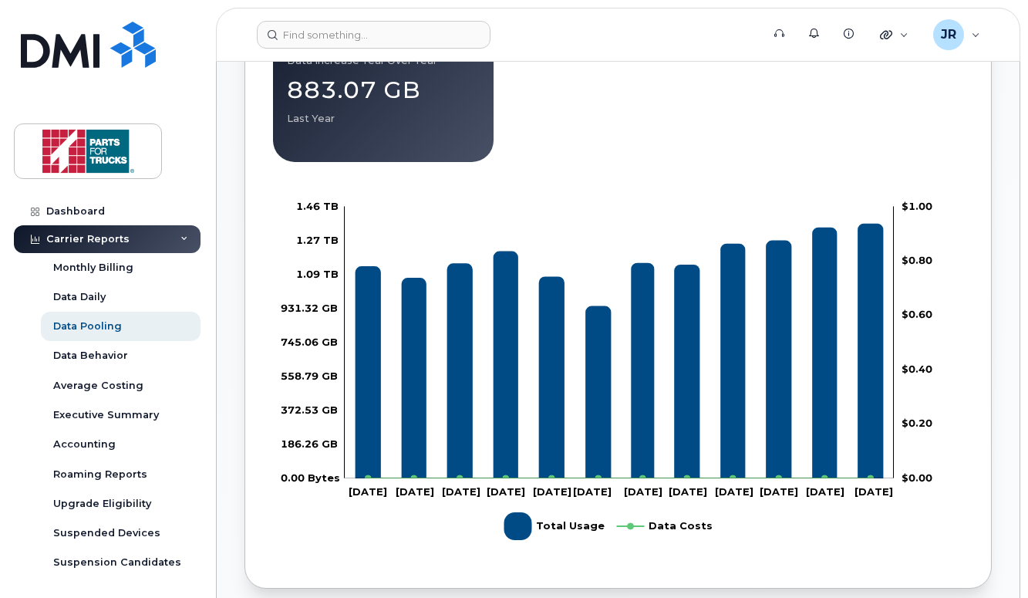
scroll to position [560, 0]
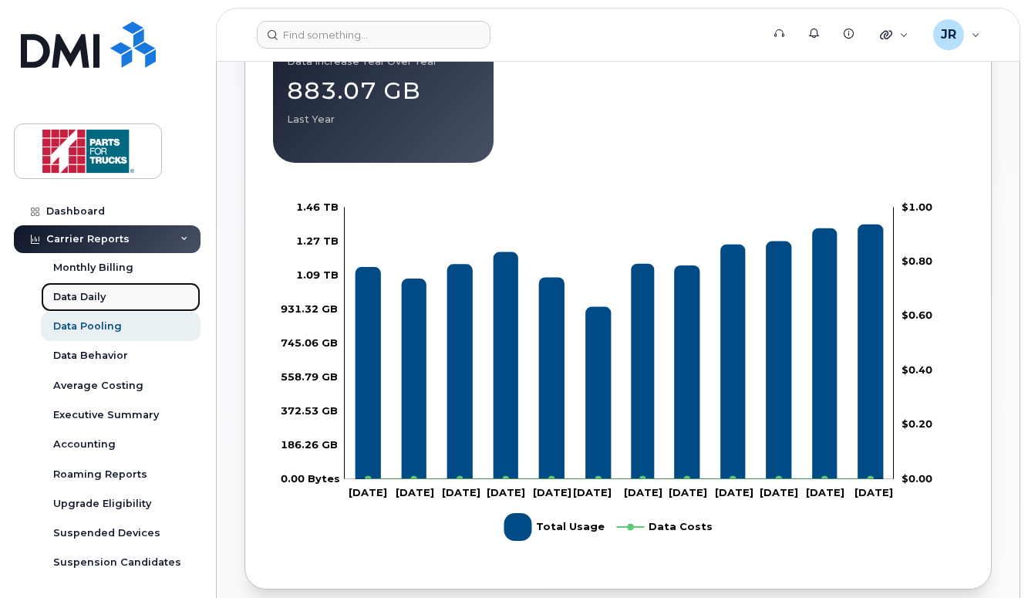
click at [93, 301] on div "Data Daily" at bounding box center [79, 297] width 52 height 14
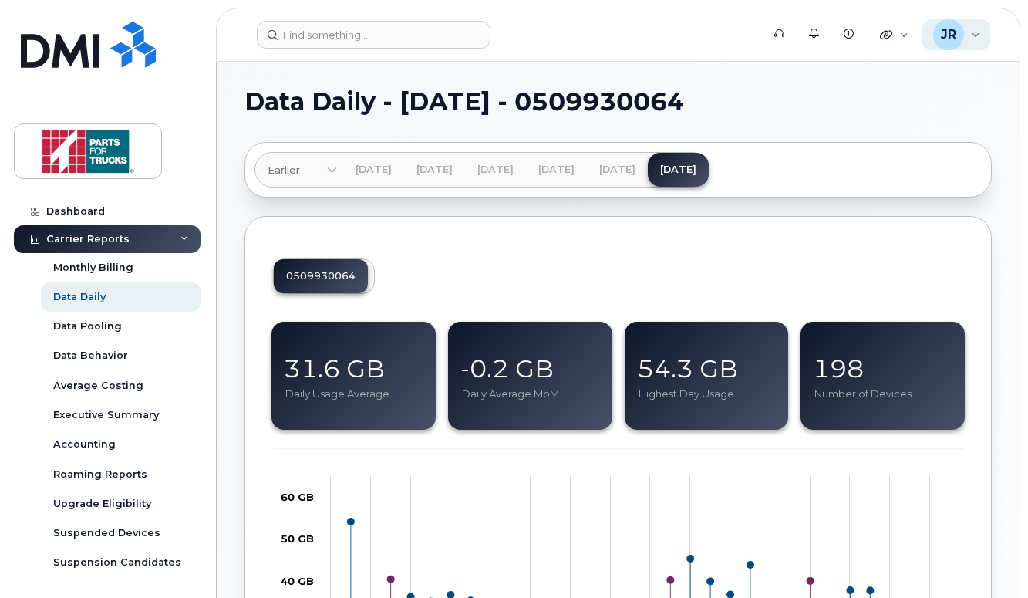
click at [975, 33] on div "JR [PERSON_NAME] Wireless Admin" at bounding box center [956, 34] width 69 height 31
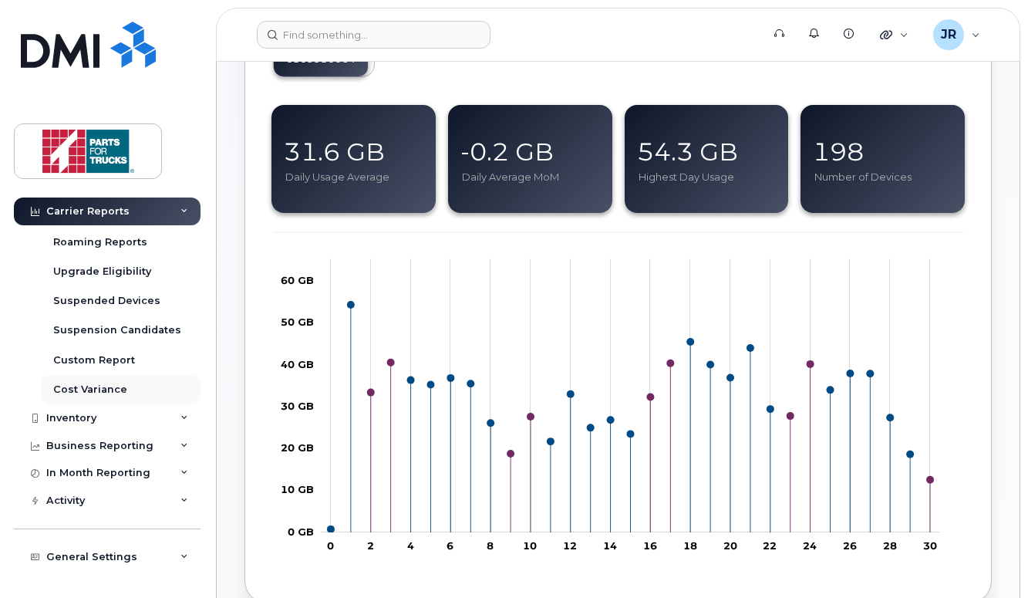
scroll to position [282, 0]
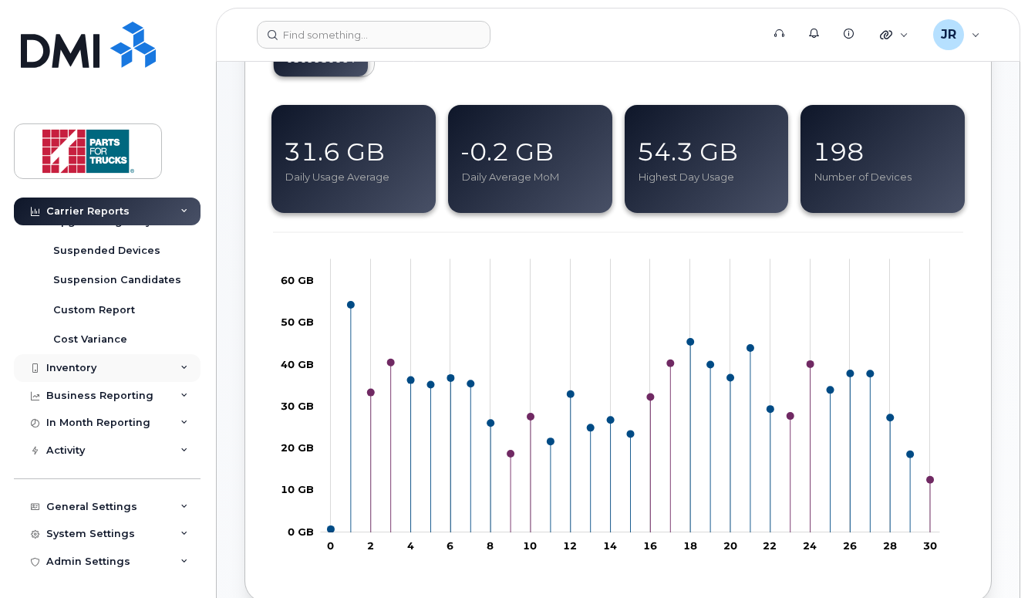
click at [184, 363] on div "Inventory" at bounding box center [107, 368] width 187 height 28
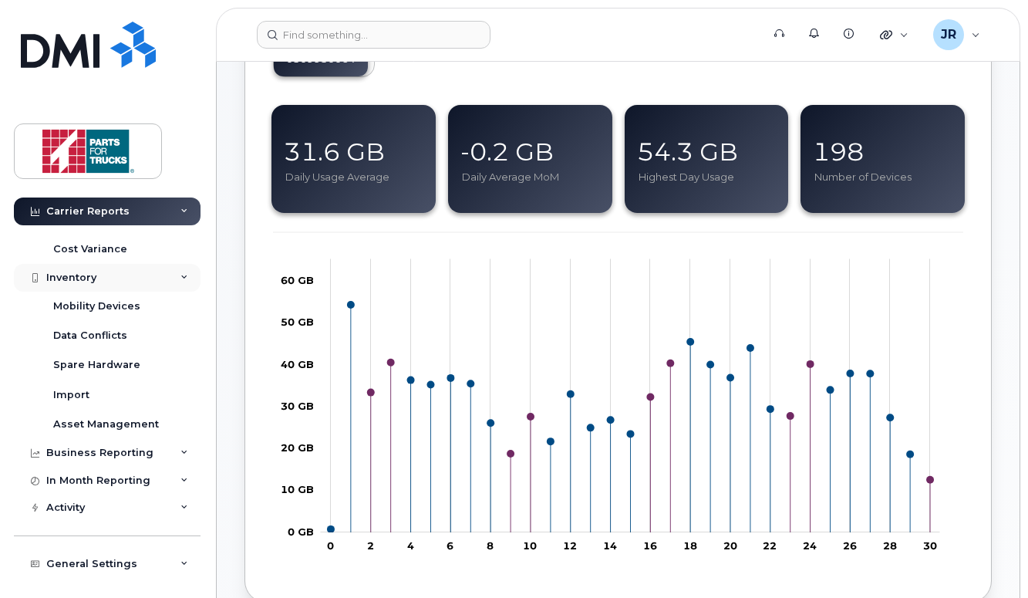
scroll to position [377, 0]
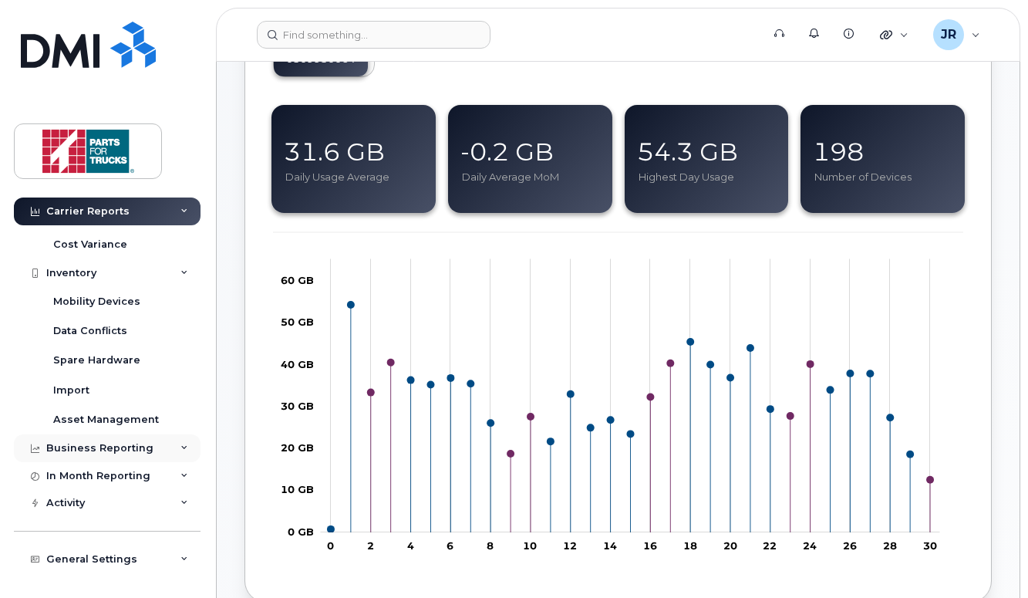
click at [166, 440] on div "Business Reporting" at bounding box center [107, 448] width 187 height 28
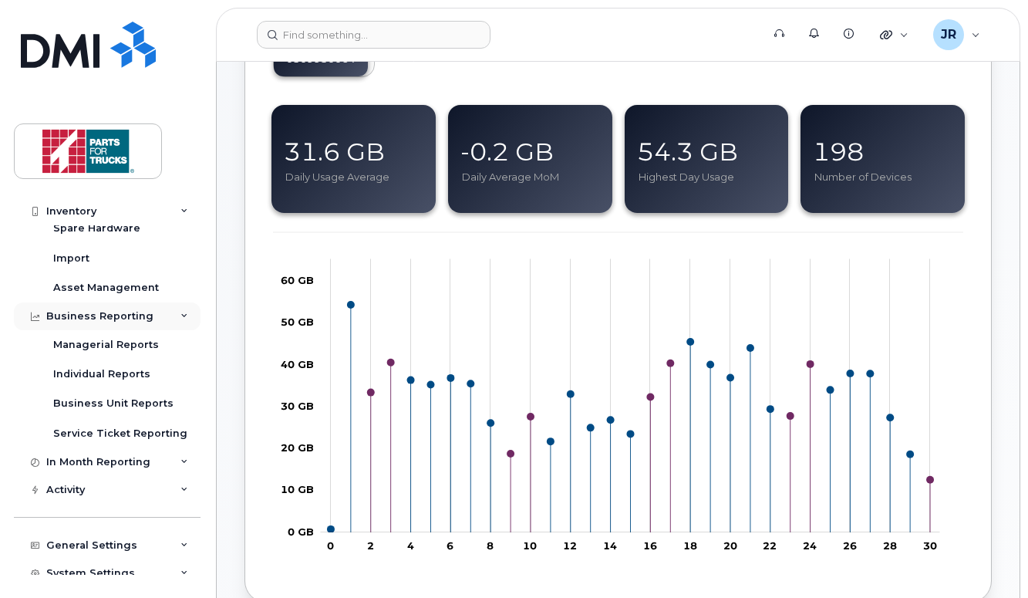
scroll to position [517, 0]
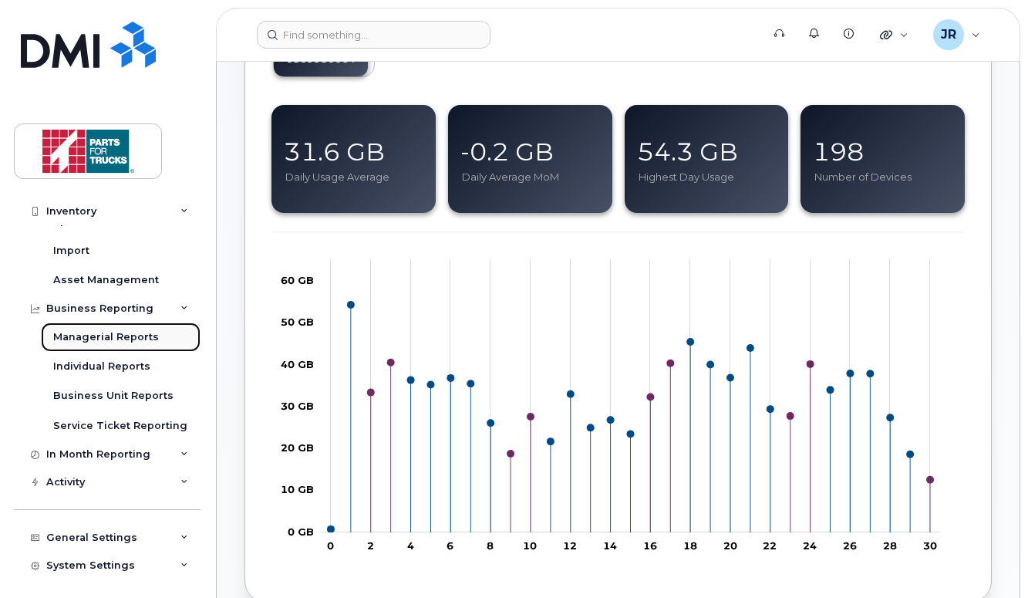
click at [145, 342] on div "Managerial Reports" at bounding box center [106, 337] width 106 height 14
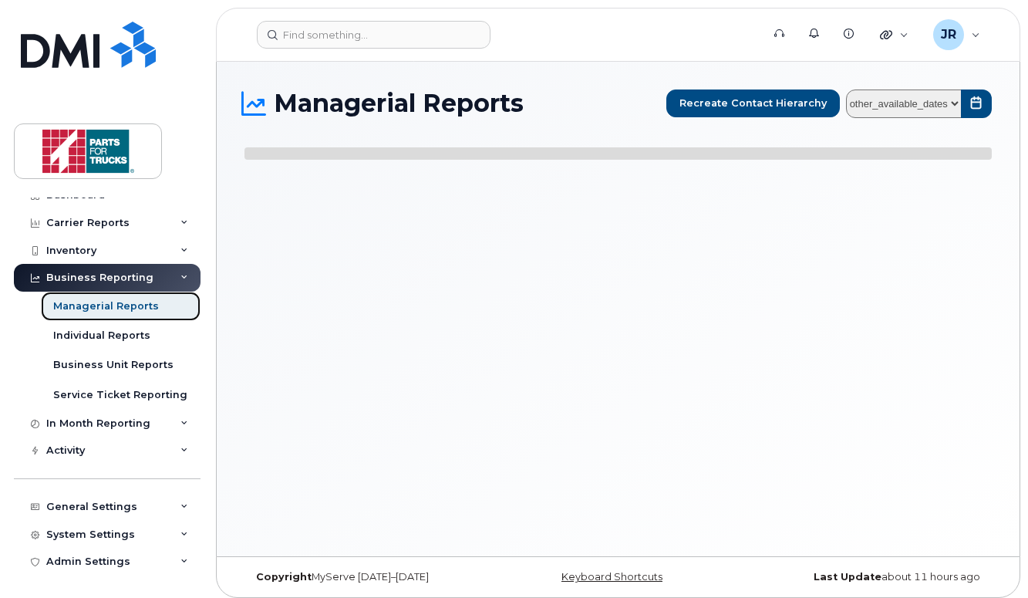
scroll to position [16, 0]
select select
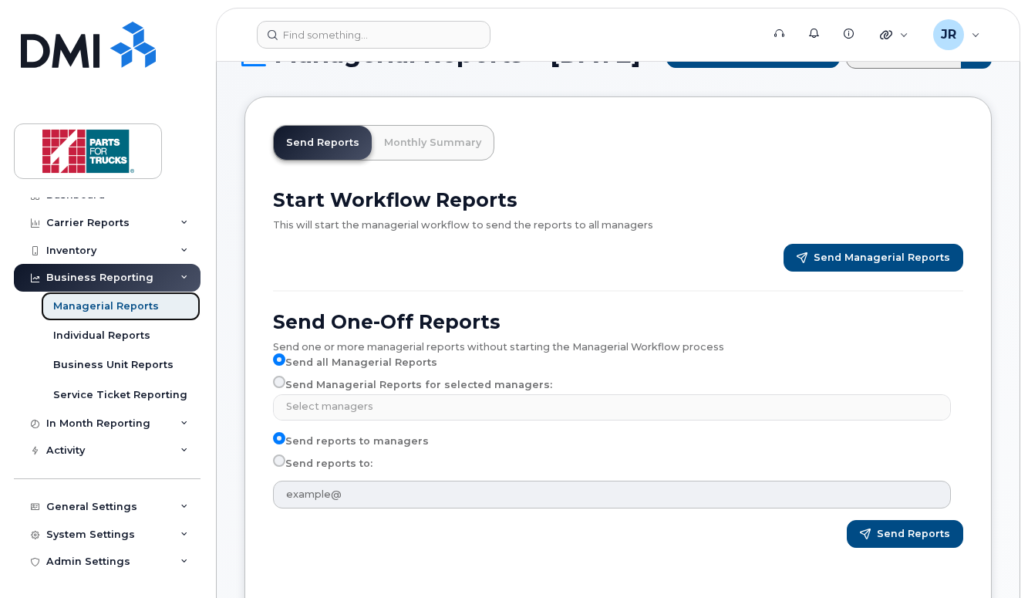
scroll to position [47, 0]
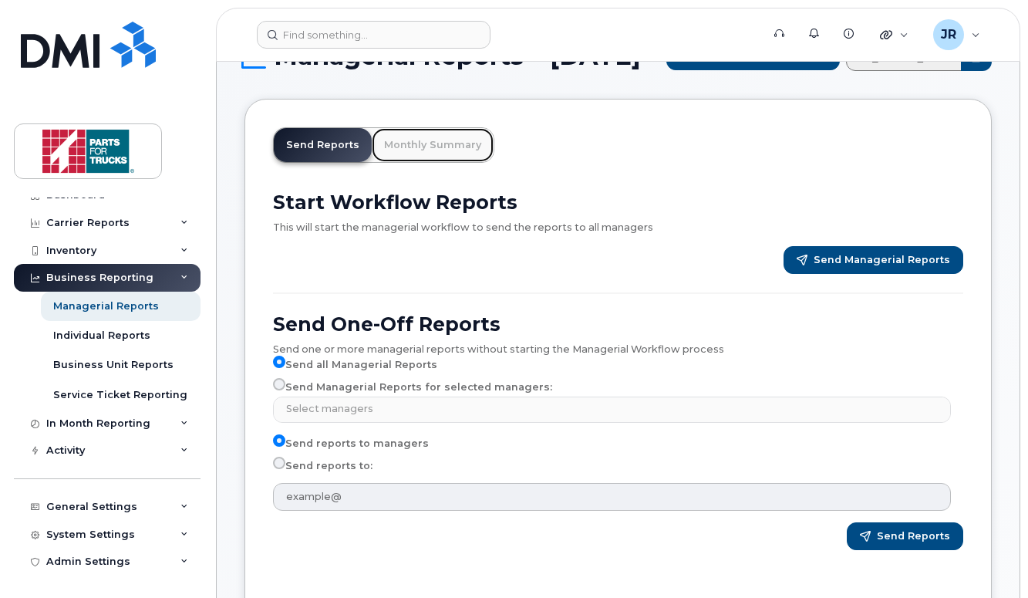
click at [443, 159] on link "Monthly Summary" at bounding box center [433, 145] width 122 height 34
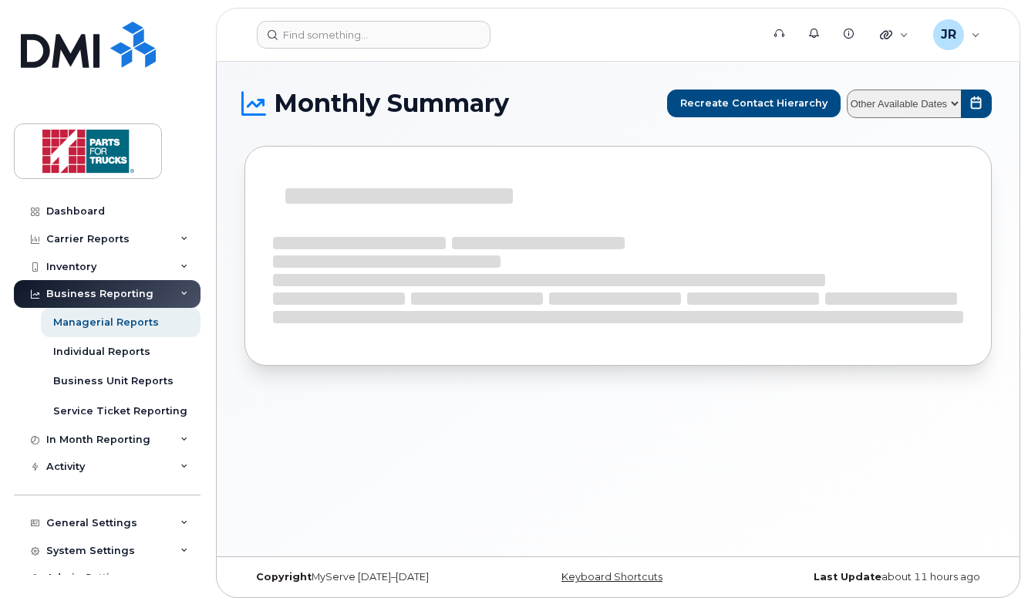
select select
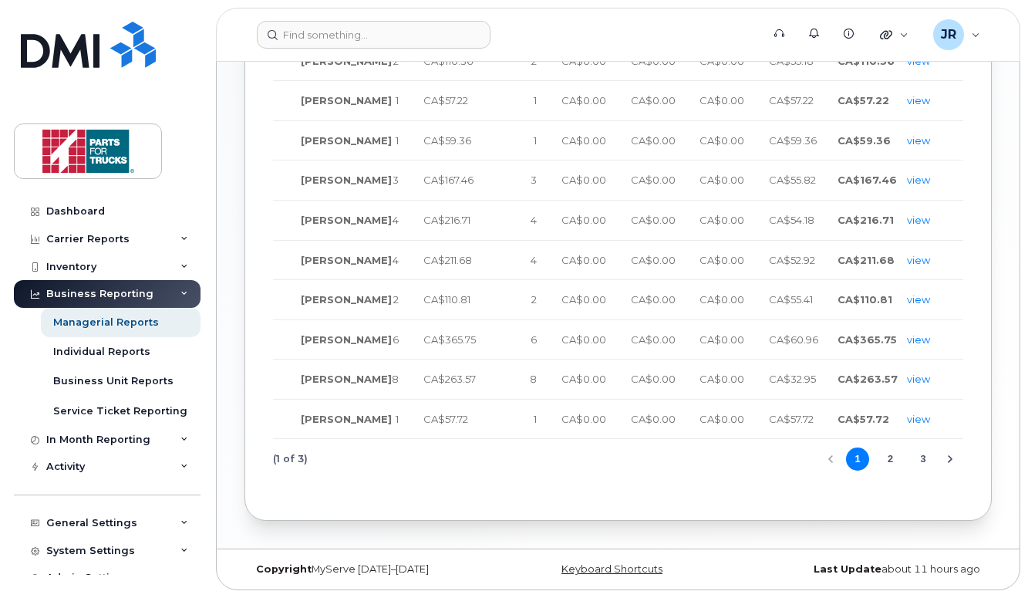
scroll to position [717, 0]
click at [922, 218] on link "view" at bounding box center [918, 220] width 23 height 12
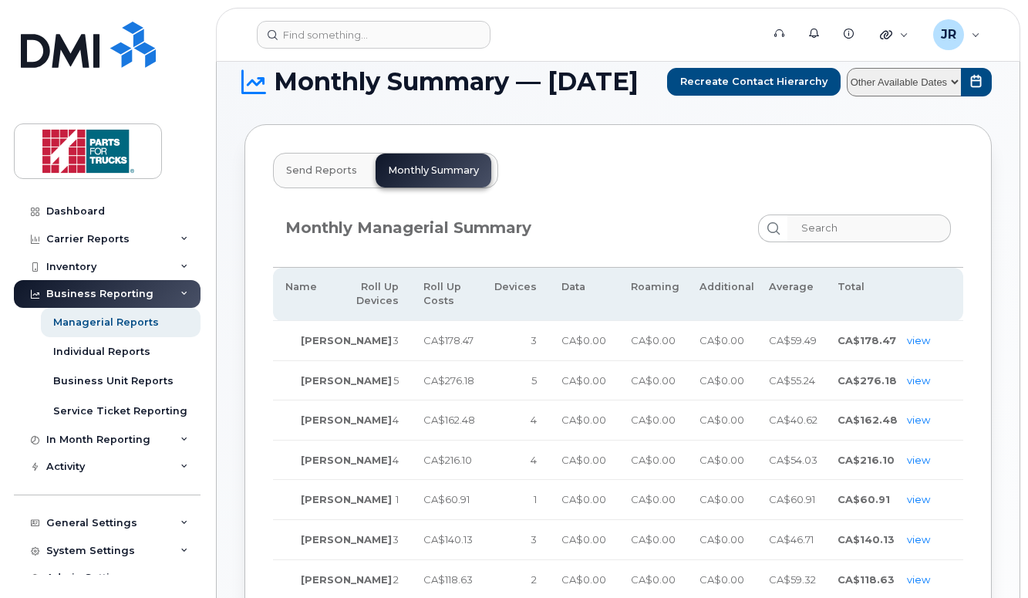
scroll to position [0, 0]
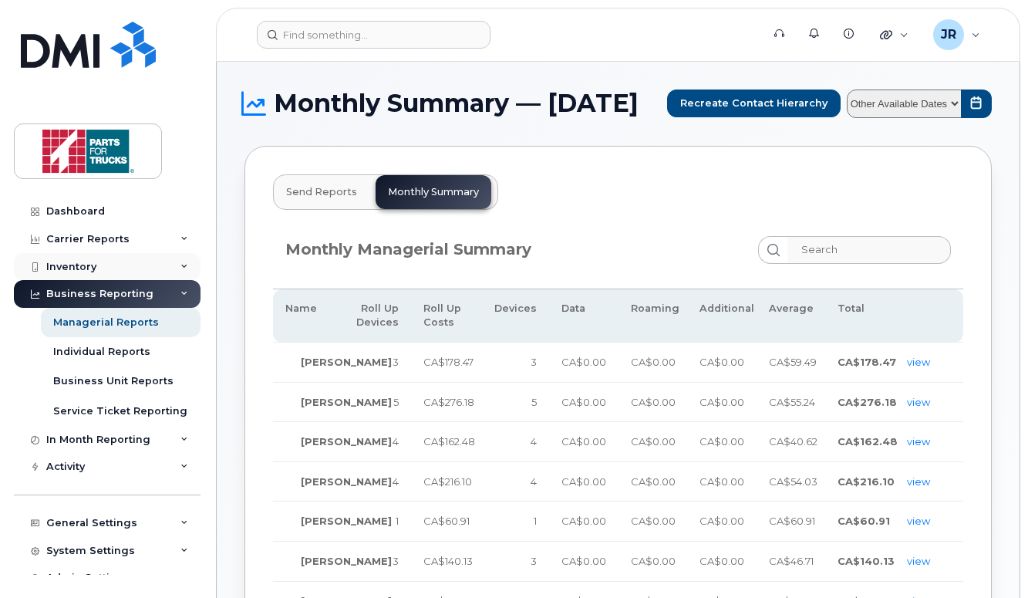
click at [81, 270] on div "Inventory" at bounding box center [71, 267] width 50 height 12
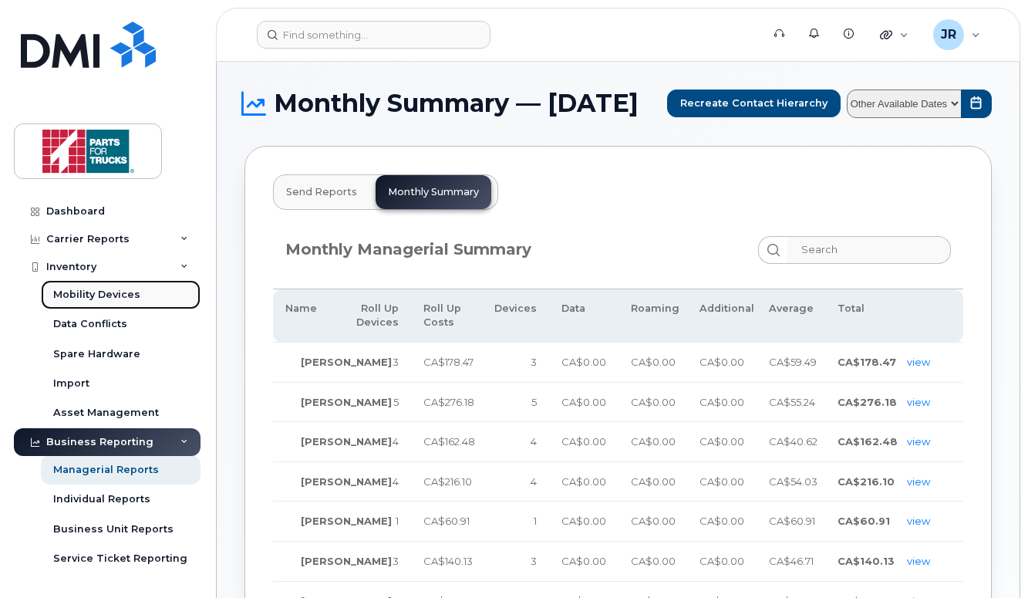
click at [111, 288] on div "Mobility Devices" at bounding box center [96, 295] width 87 height 14
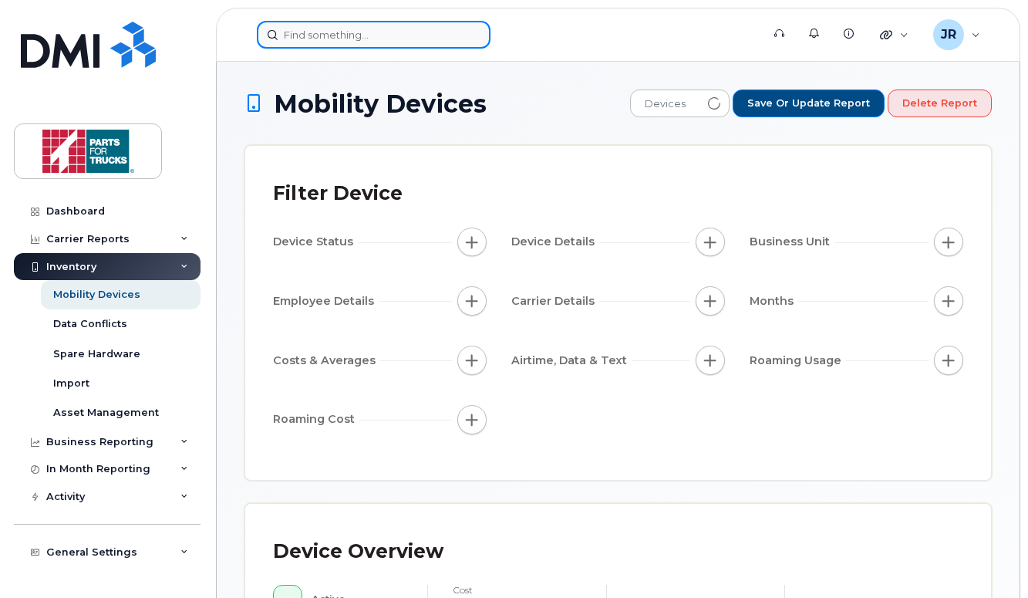
click at [380, 34] on input at bounding box center [374, 35] width 234 height 28
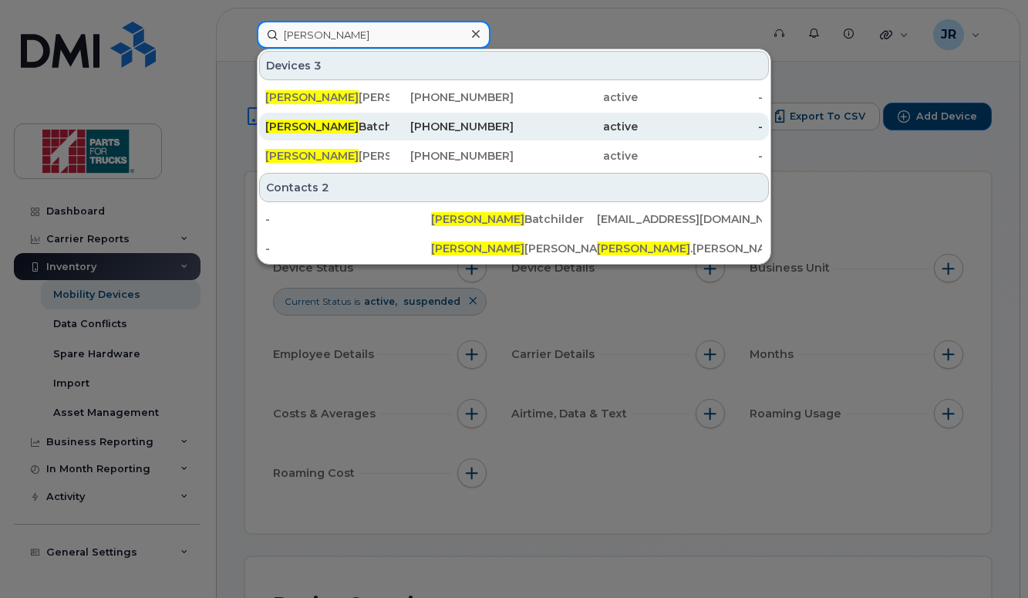
type input "darryl"
click at [317, 125] on div "Darryl Batchilder" at bounding box center [327, 126] width 124 height 15
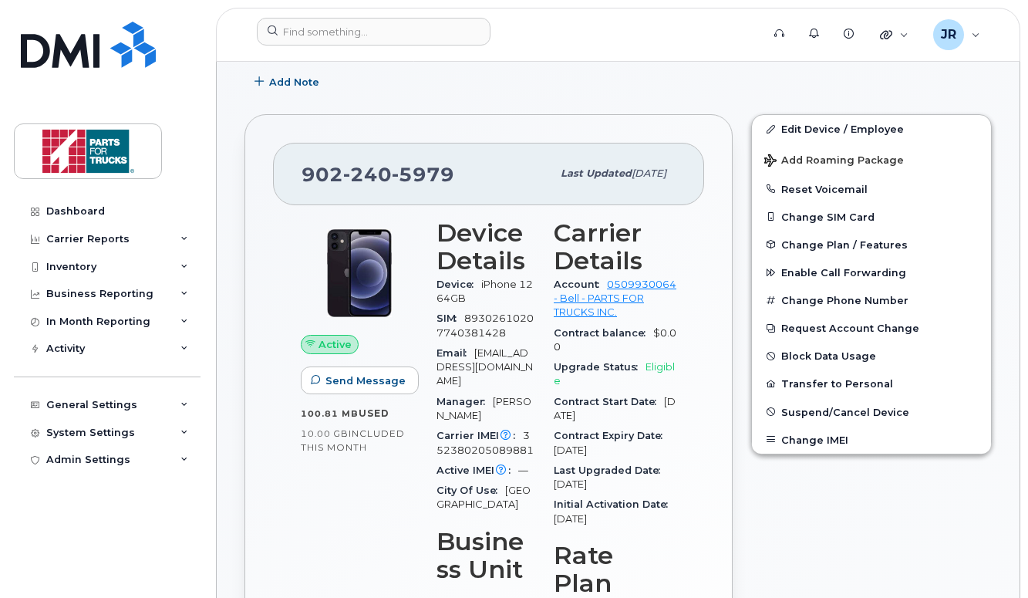
scroll to position [222, 0]
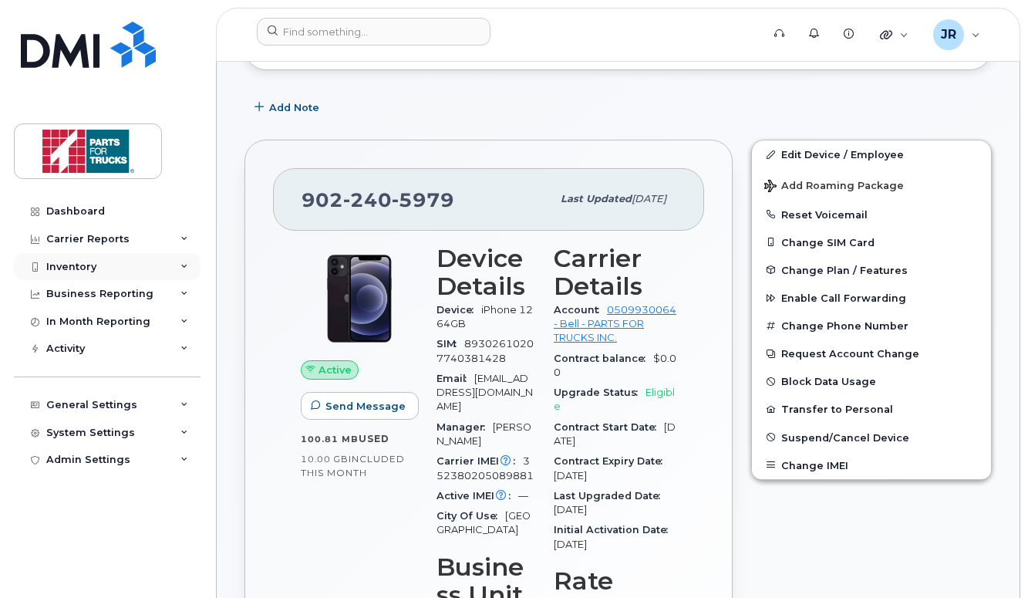
click at [183, 265] on icon at bounding box center [184, 267] width 8 height 8
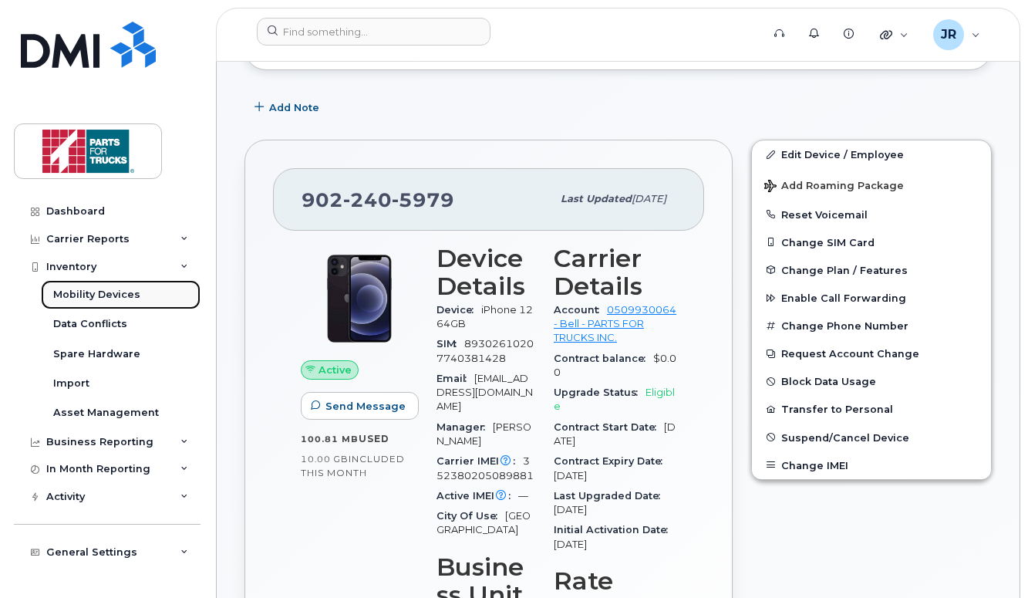
click at [127, 298] on div "Mobility Devices" at bounding box center [96, 295] width 87 height 14
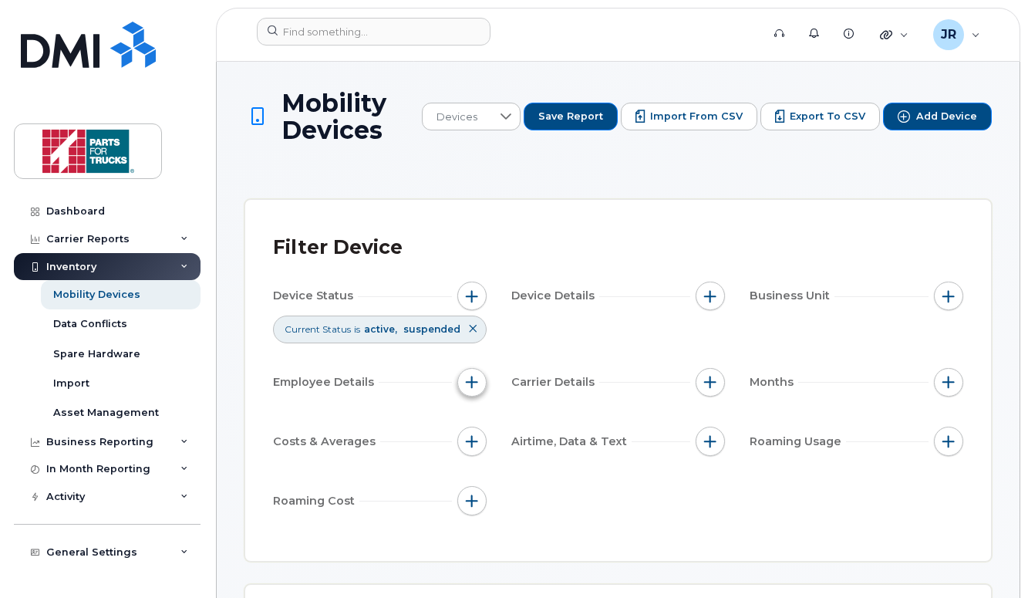
click at [471, 379] on span "button" at bounding box center [472, 382] width 12 height 12
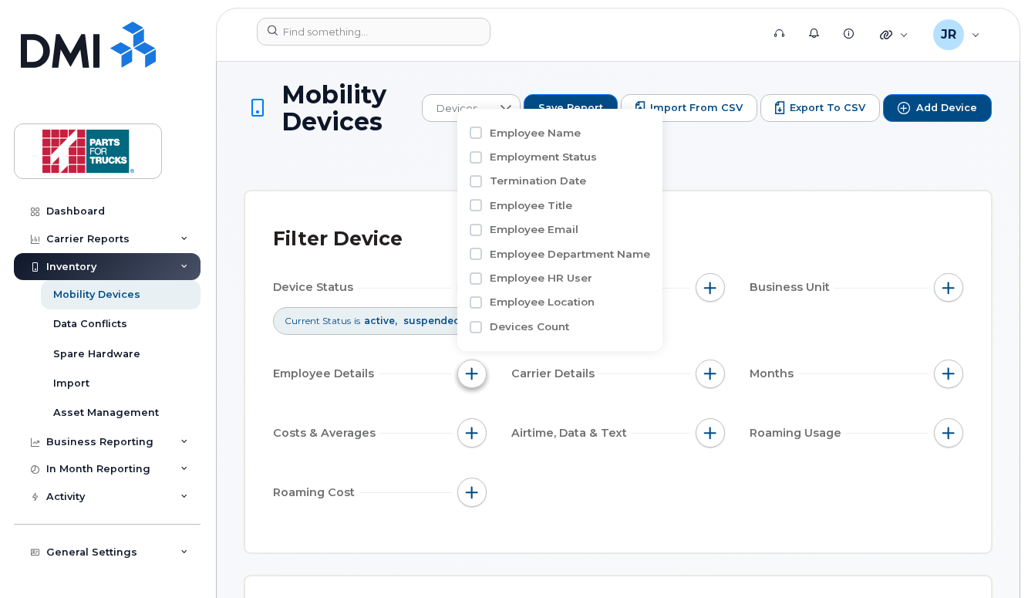
click at [469, 371] on span "button" at bounding box center [472, 373] width 12 height 12
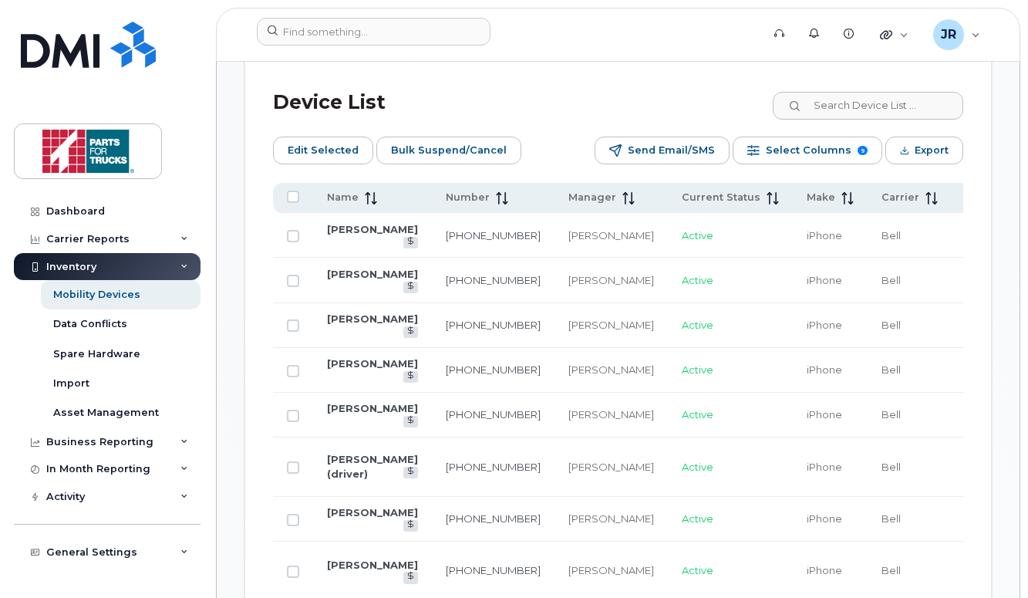
scroll to position [899, 0]
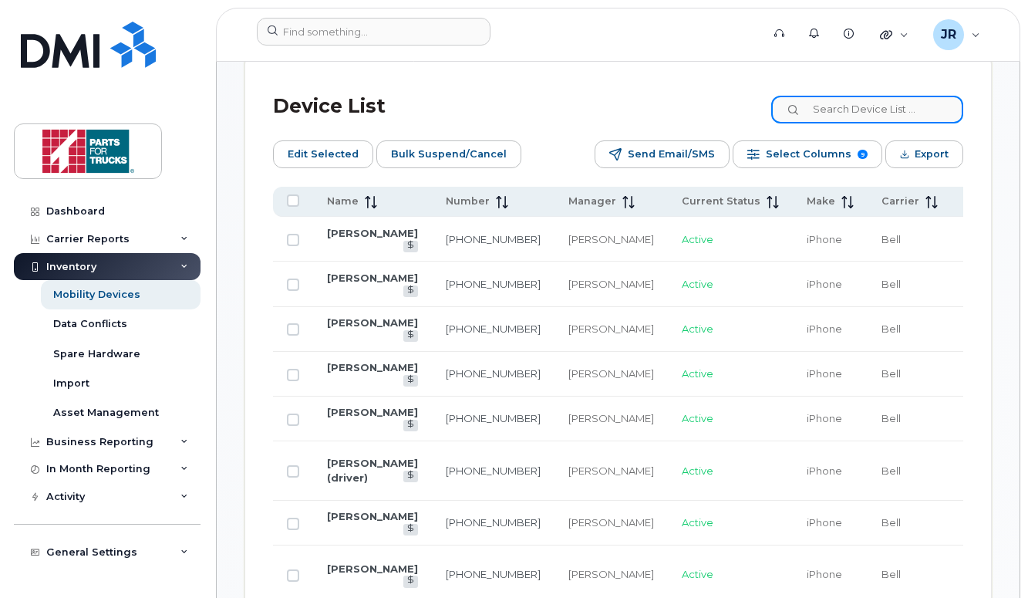
click at [860, 110] on input at bounding box center [867, 110] width 192 height 28
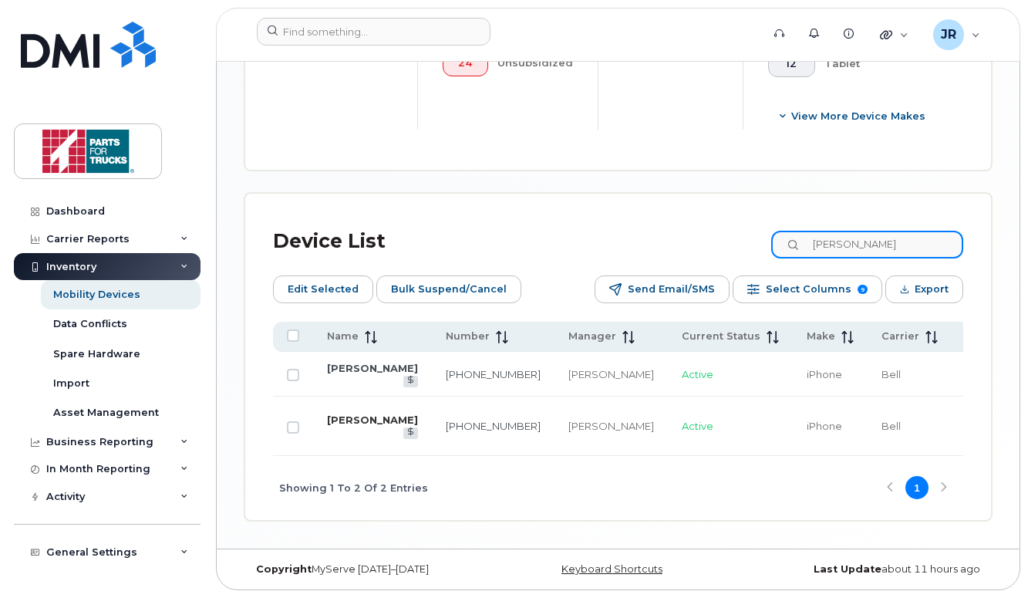
type input "donald"
click at [341, 420] on link "[PERSON_NAME]" at bounding box center [372, 419] width 91 height 12
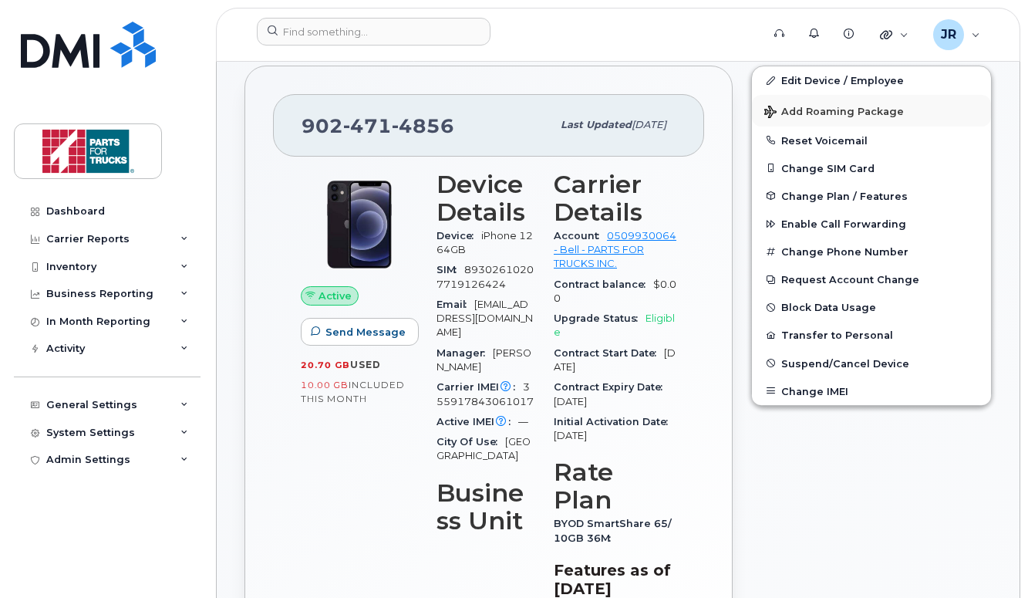
scroll to position [268, 0]
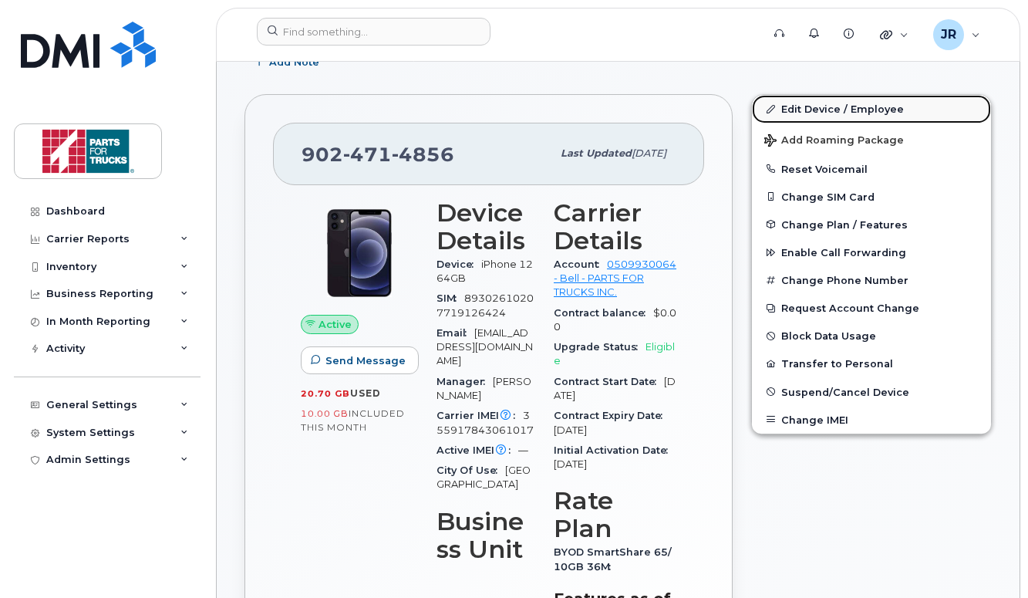
click at [821, 104] on link "Edit Device / Employee" at bounding box center [871, 109] width 239 height 28
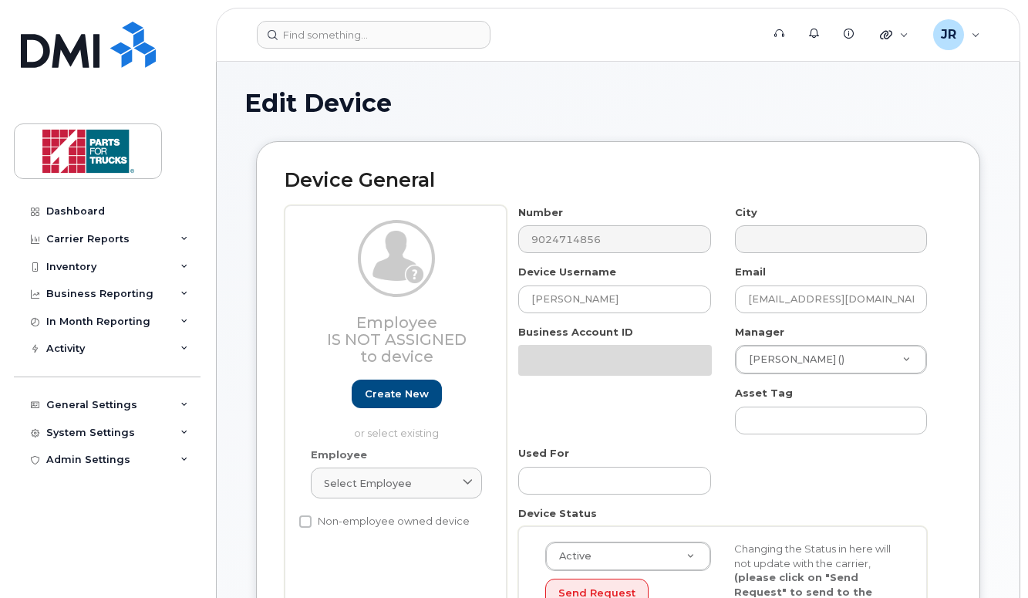
scroll to position [61, 0]
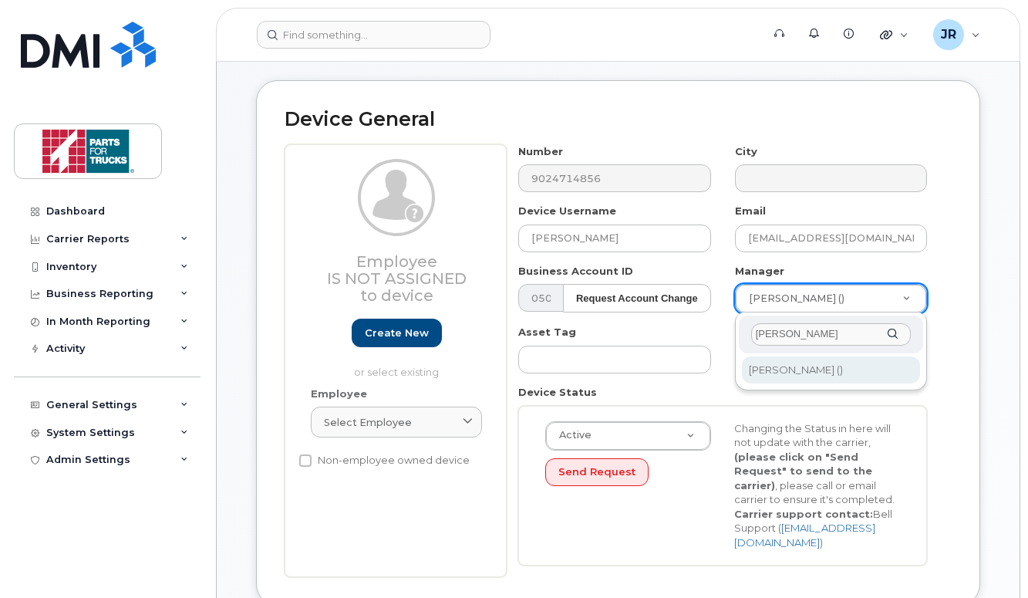
type input "[PERSON_NAME]"
type input "1918267"
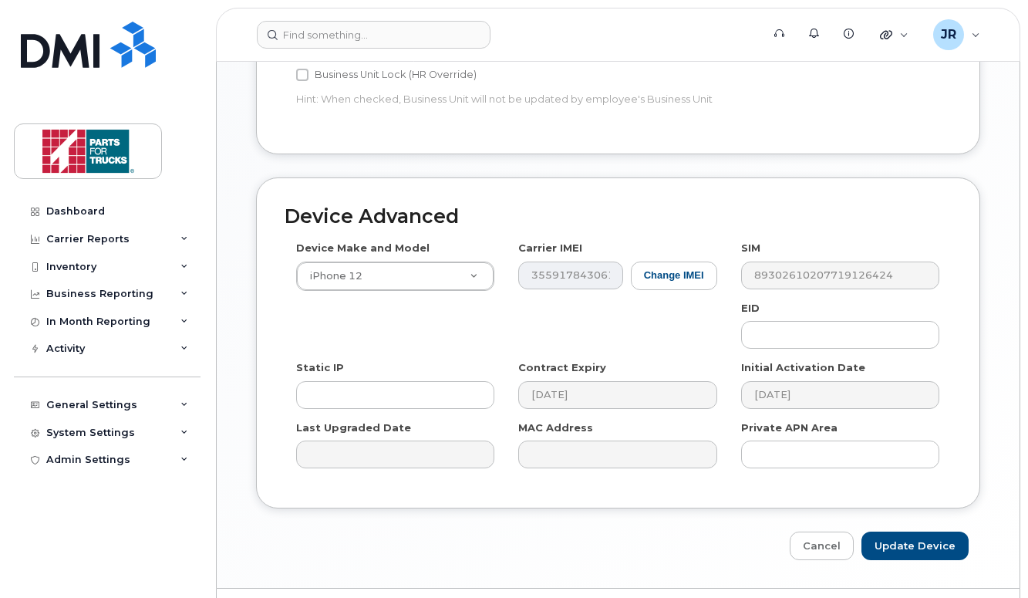
scroll to position [774, 0]
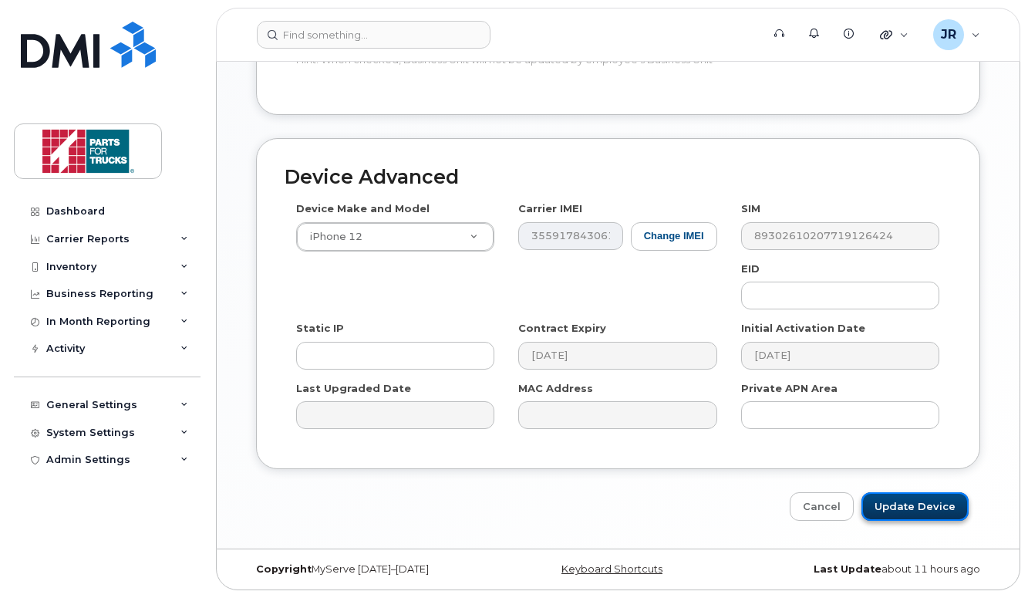
click at [928, 504] on input "Update Device" at bounding box center [915, 506] width 107 height 29
type input "Saving..."
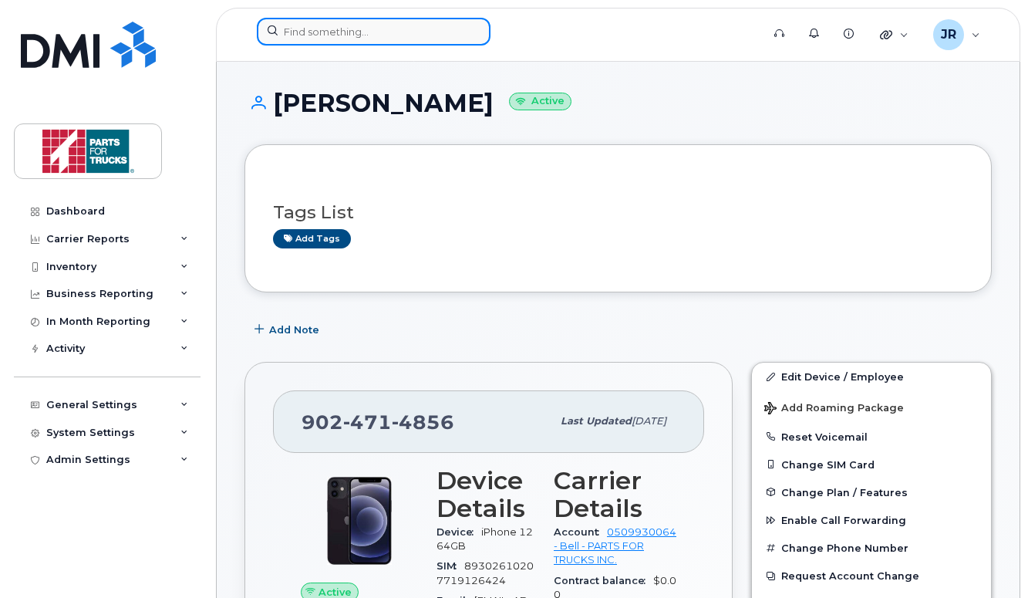
click at [347, 33] on input at bounding box center [374, 32] width 234 height 28
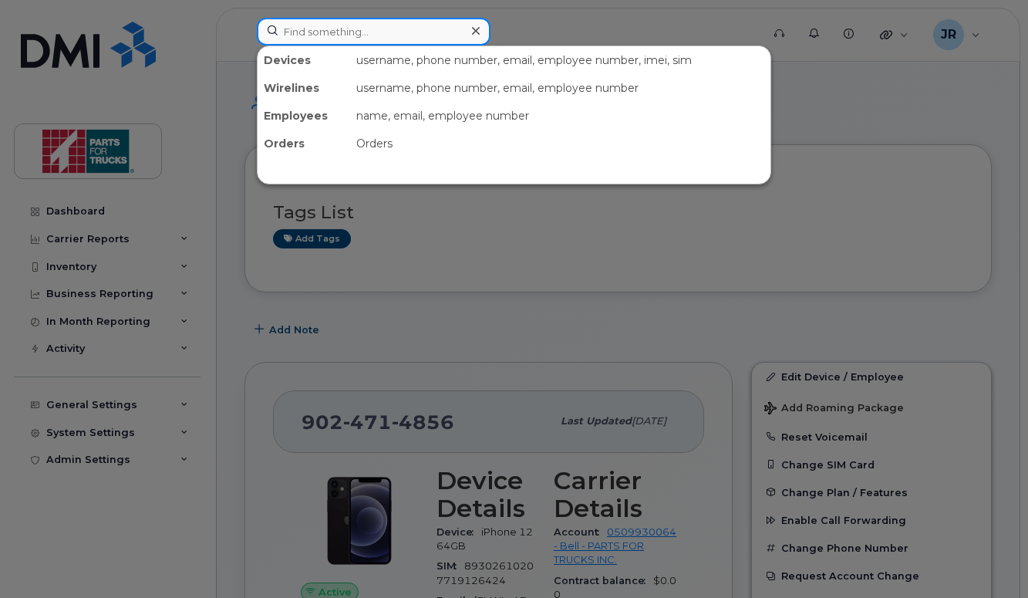
click at [347, 33] on input at bounding box center [374, 32] width 234 height 28
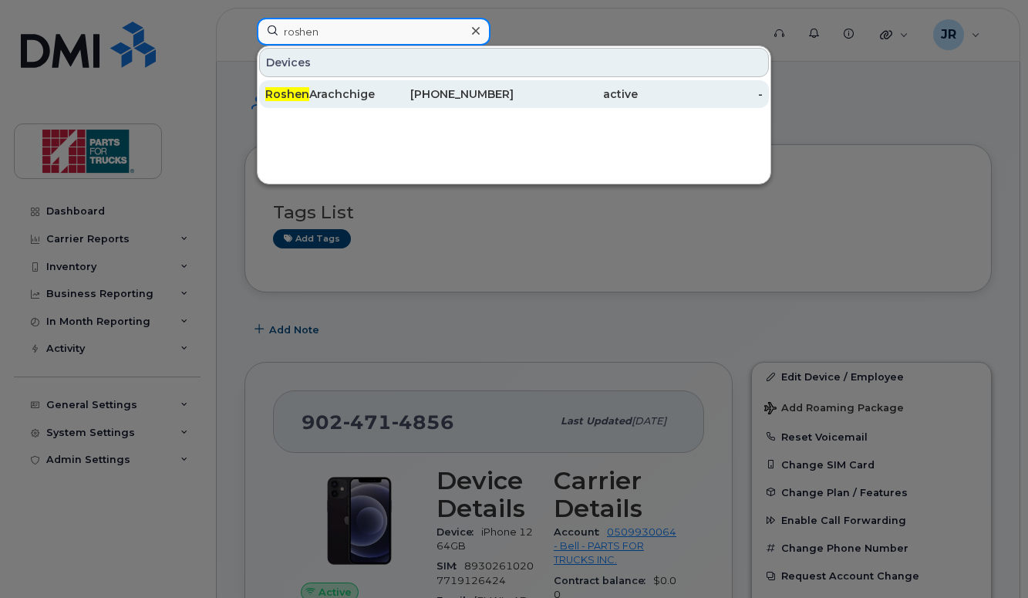
type input "roshen"
click at [389, 85] on div "Roshen Arachchige" at bounding box center [451, 94] width 124 height 28
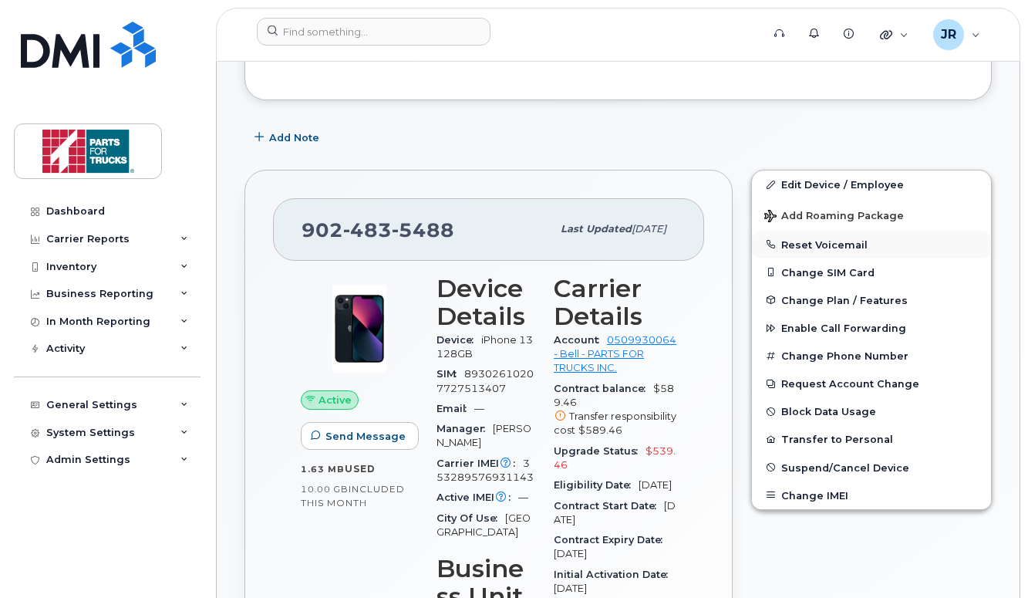
scroll to position [214, 0]
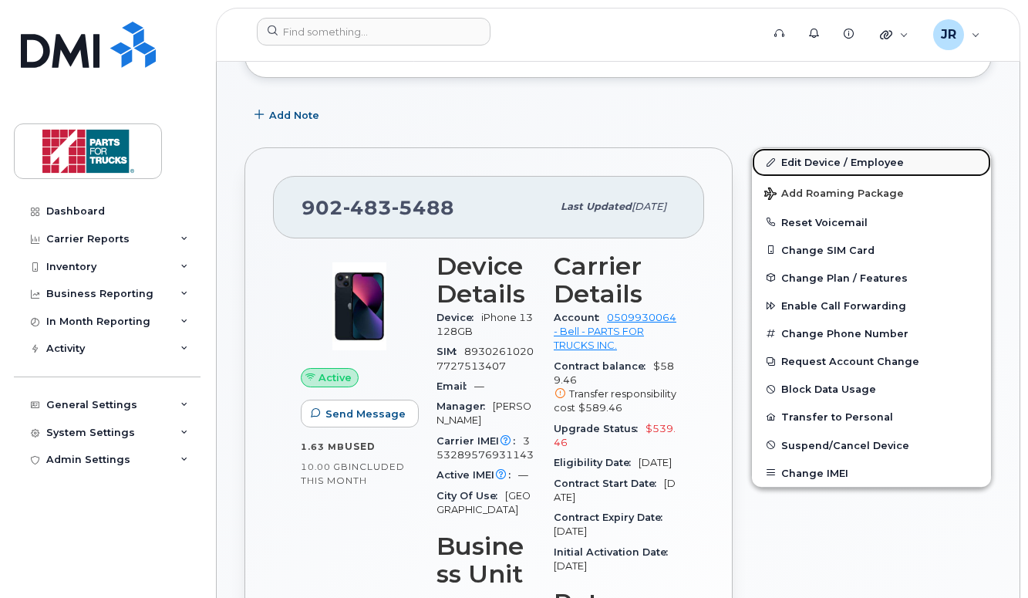
click at [817, 165] on link "Edit Device / Employee" at bounding box center [871, 162] width 239 height 28
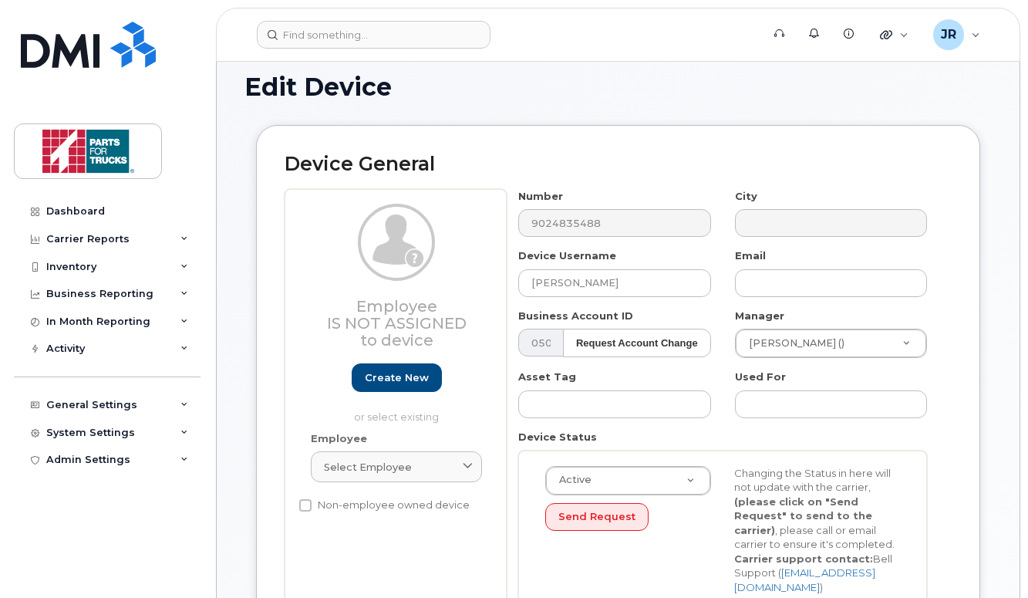
scroll to position [20, 0]
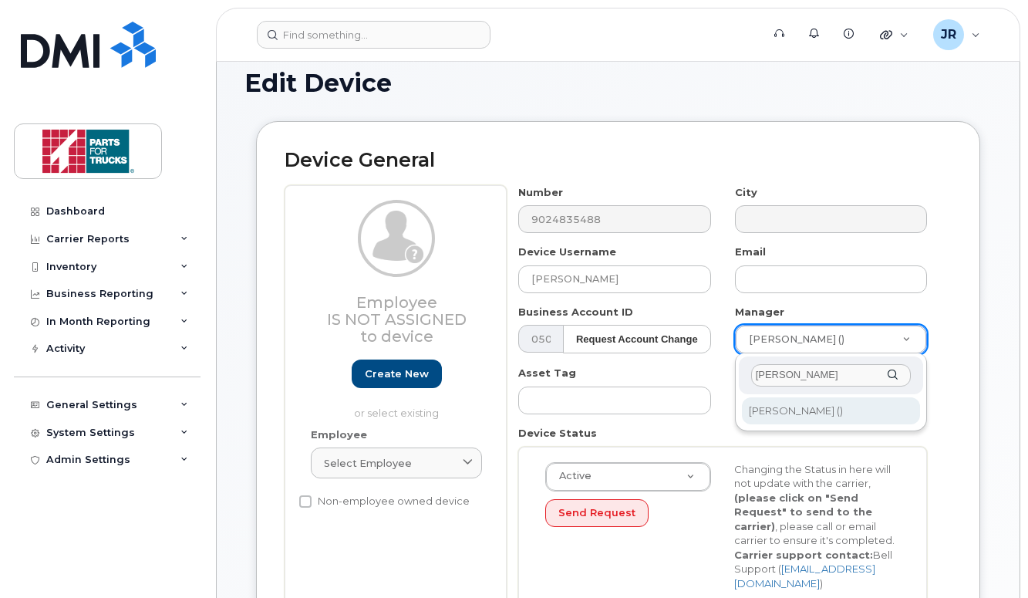
type input "[PERSON_NAME]"
type input "1918267"
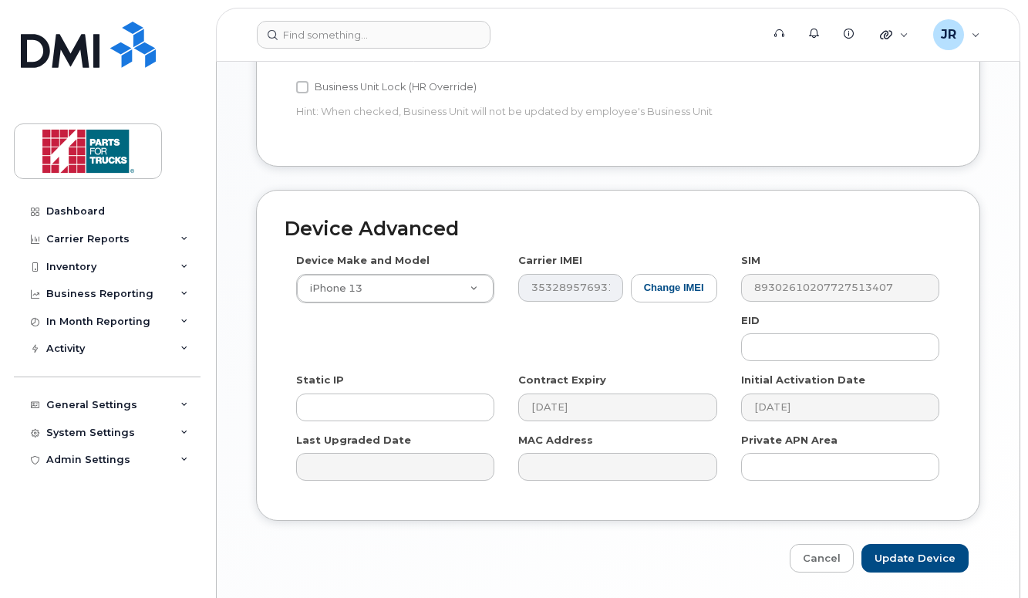
scroll to position [774, 0]
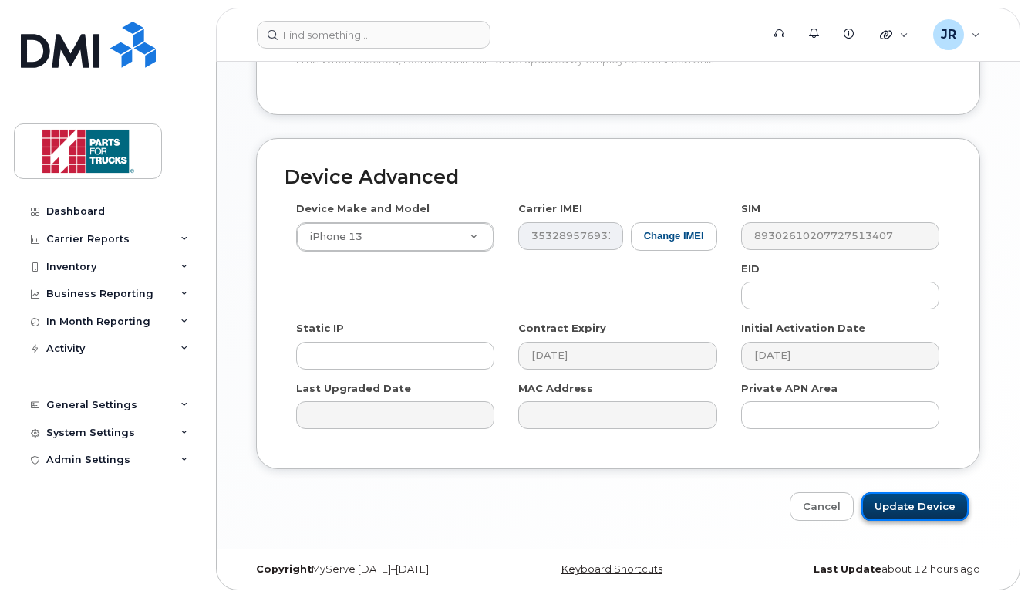
click at [902, 501] on input "Update Device" at bounding box center [915, 506] width 107 height 29
type input "Saving..."
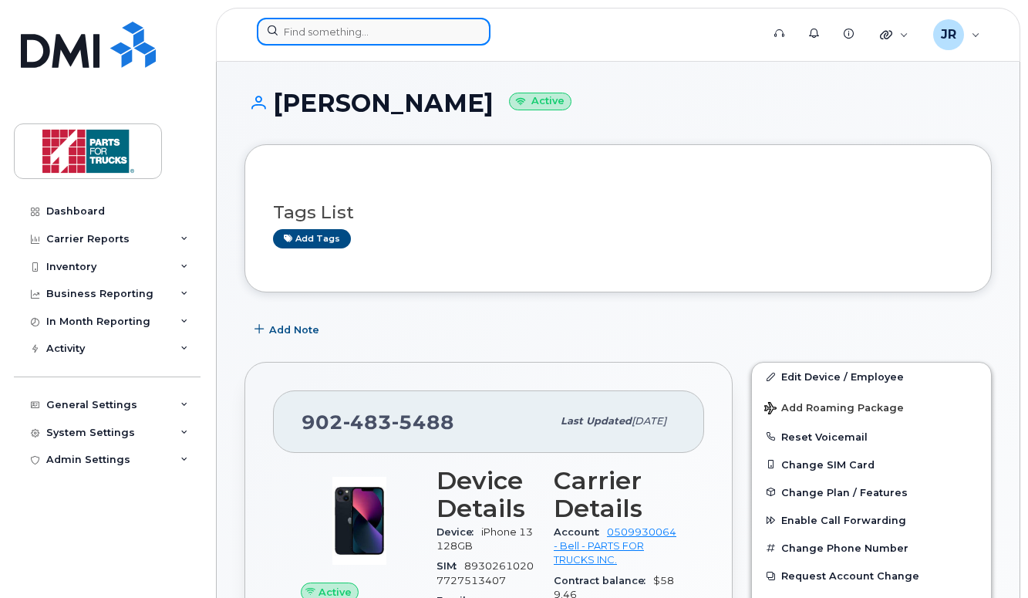
click at [403, 39] on input at bounding box center [374, 32] width 234 height 28
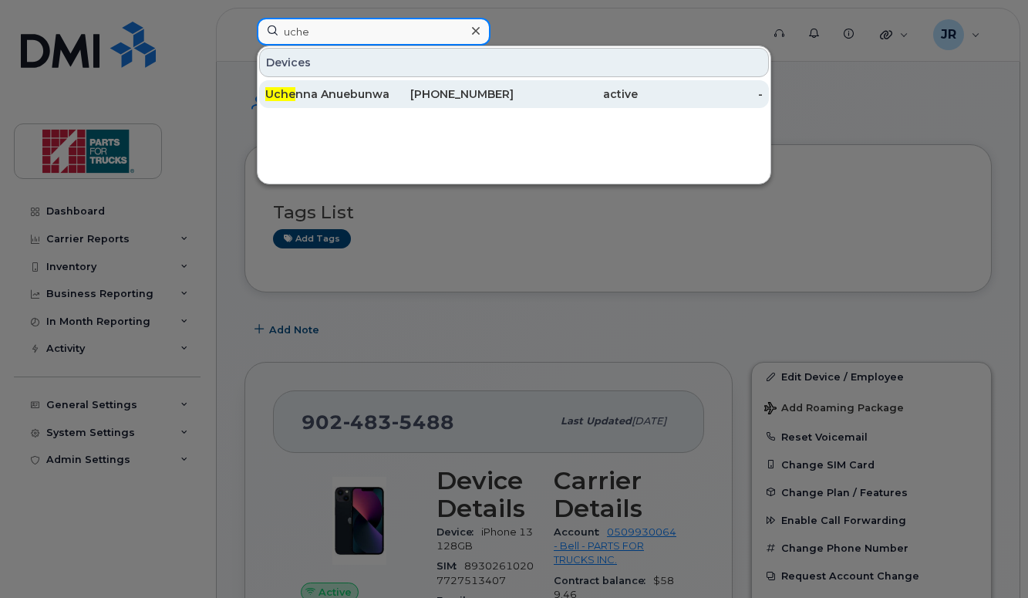
type input "uche"
click at [371, 86] on div "Uche nna Anuebunwa" at bounding box center [327, 93] width 124 height 15
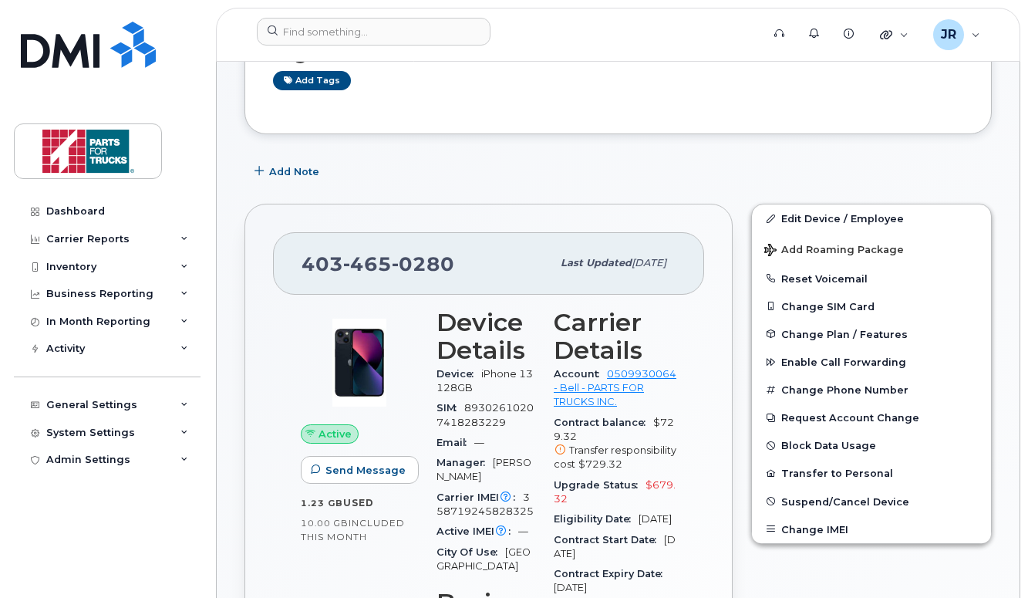
scroll to position [221, 0]
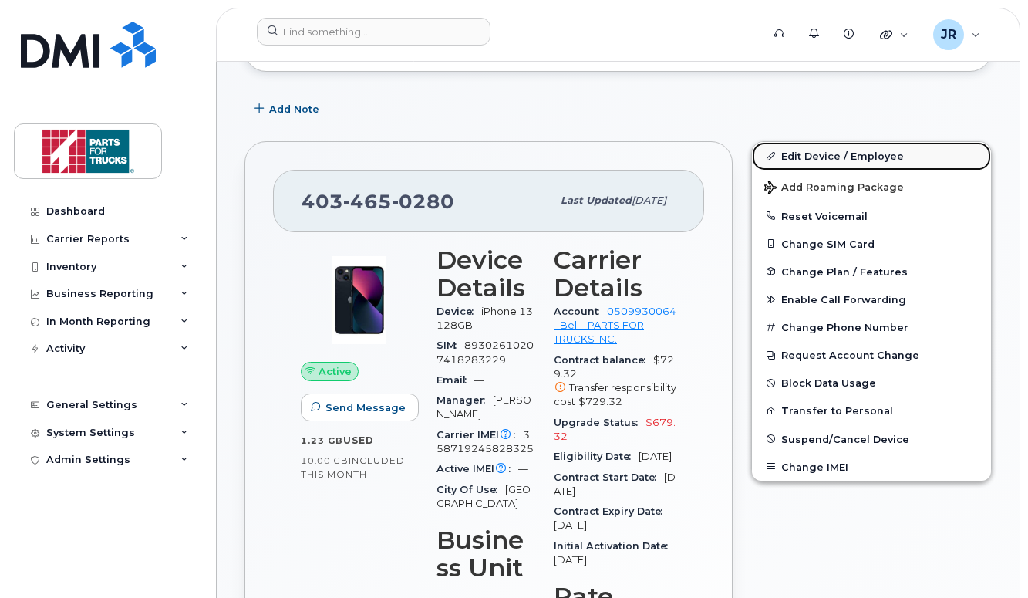
click at [862, 153] on link "Edit Device / Employee" at bounding box center [871, 156] width 239 height 28
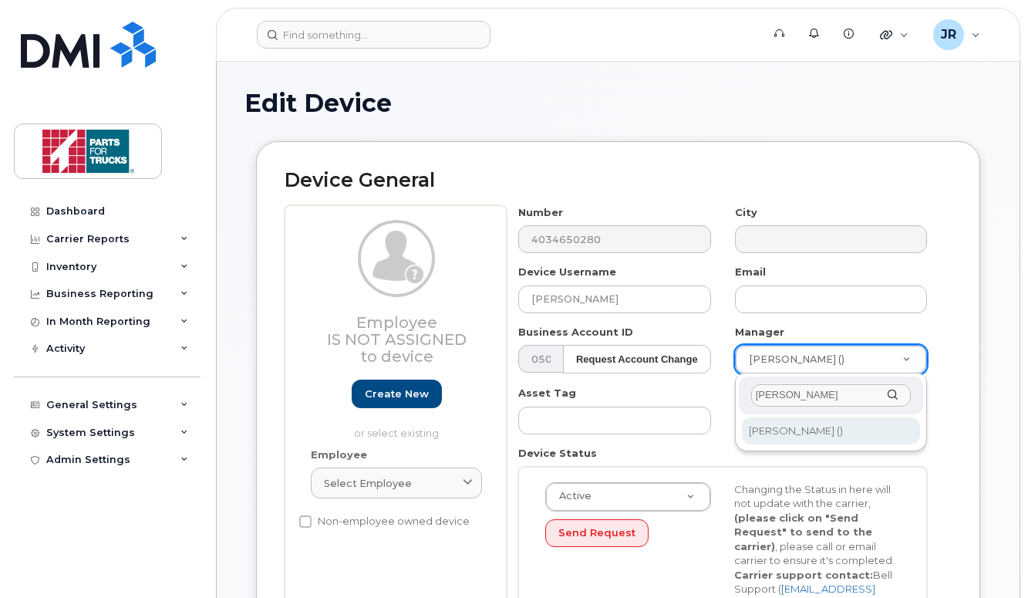
type input "[PERSON_NAME]"
type input "1918267"
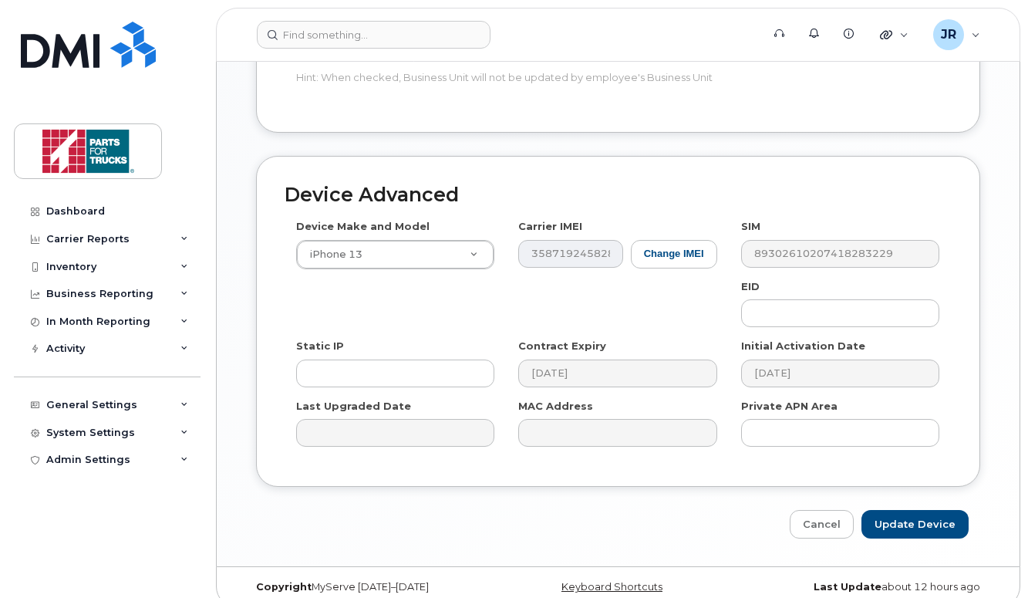
scroll to position [774, 0]
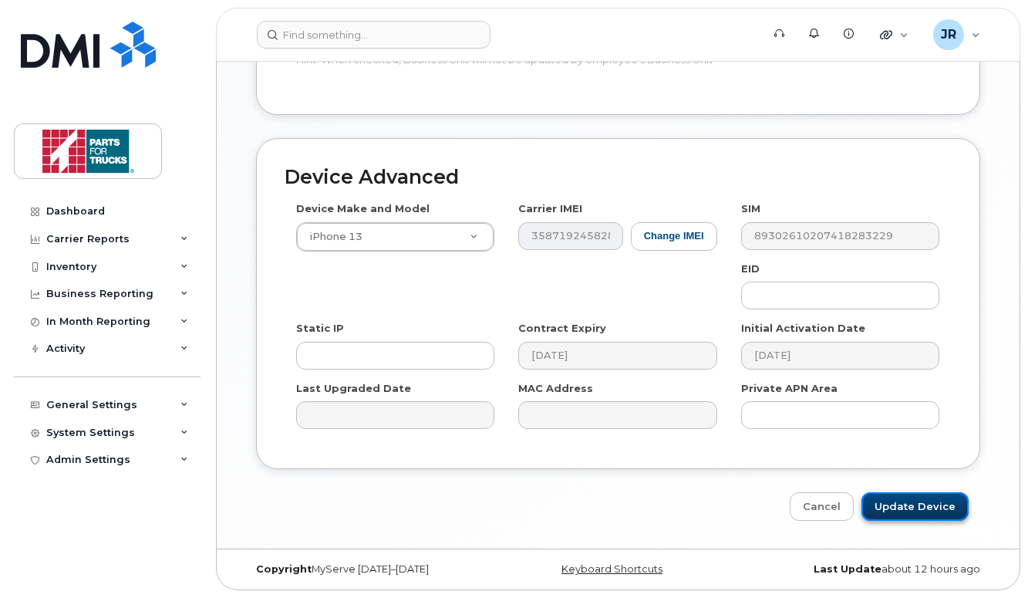
click at [934, 500] on input "Update Device" at bounding box center [915, 506] width 107 height 29
type input "Saving..."
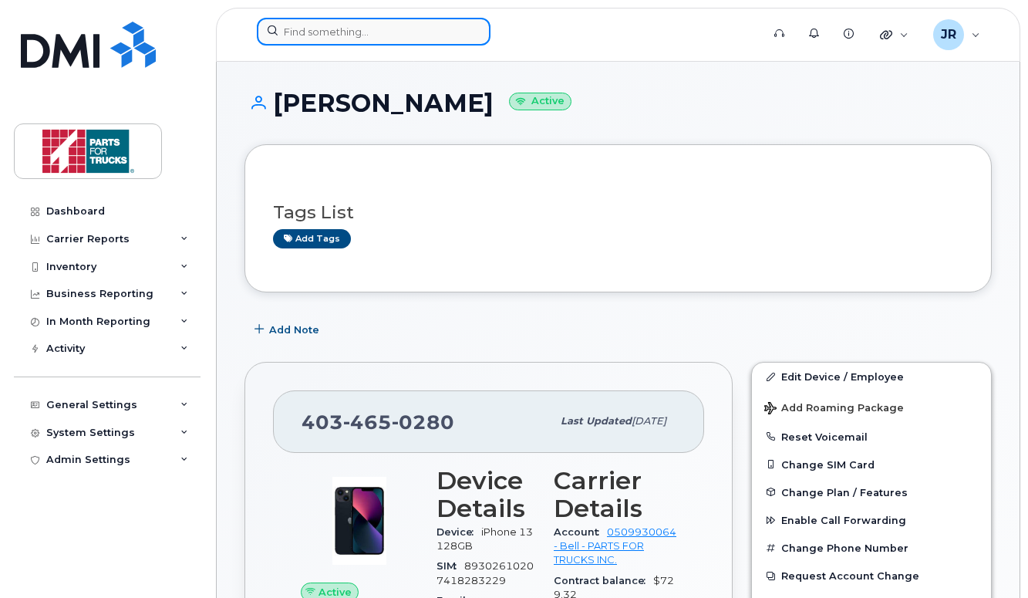
click at [367, 35] on input at bounding box center [374, 32] width 234 height 28
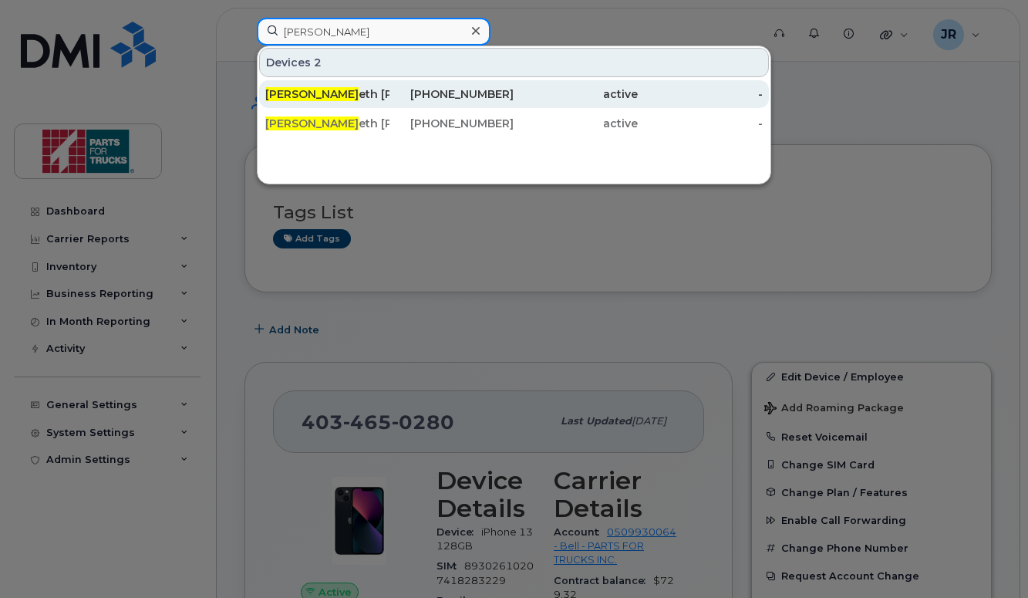
type input "[PERSON_NAME]"
click at [304, 96] on div "[PERSON_NAME] eth [PERSON_NAME]" at bounding box center [327, 93] width 124 height 15
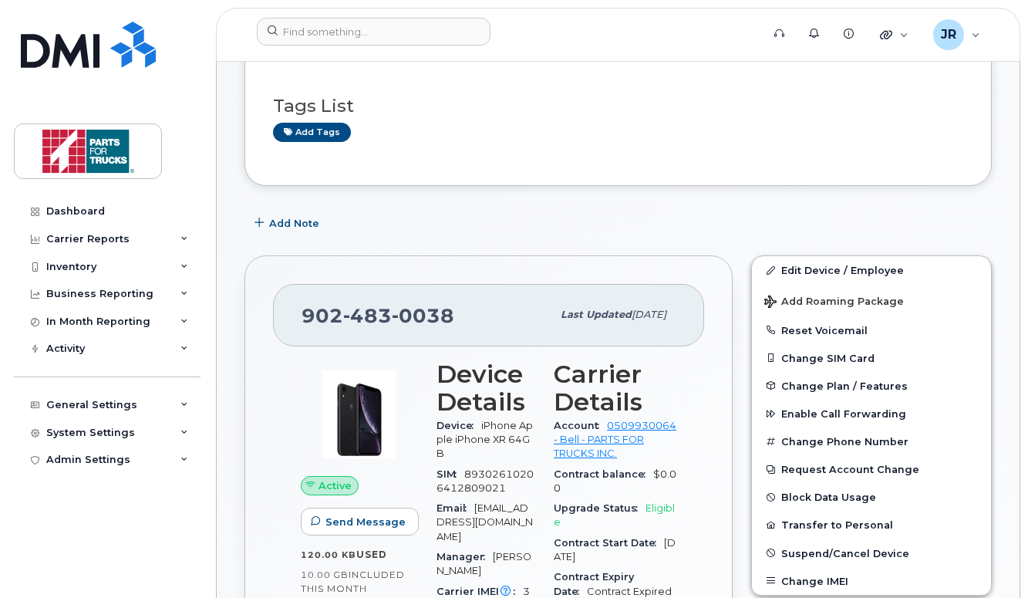
scroll to position [157, 0]
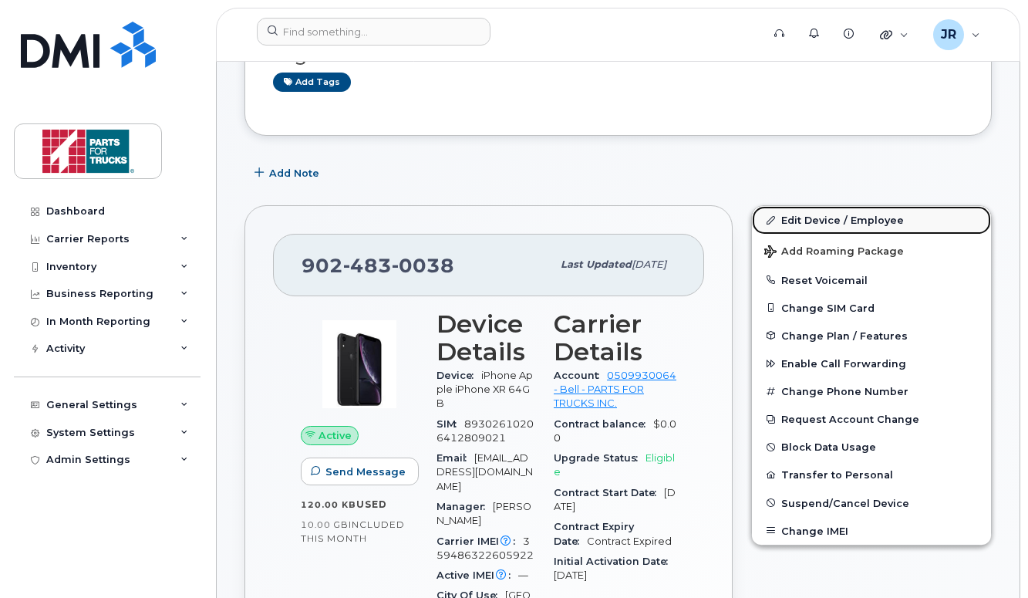
click at [848, 223] on link "Edit Device / Employee" at bounding box center [871, 220] width 239 height 28
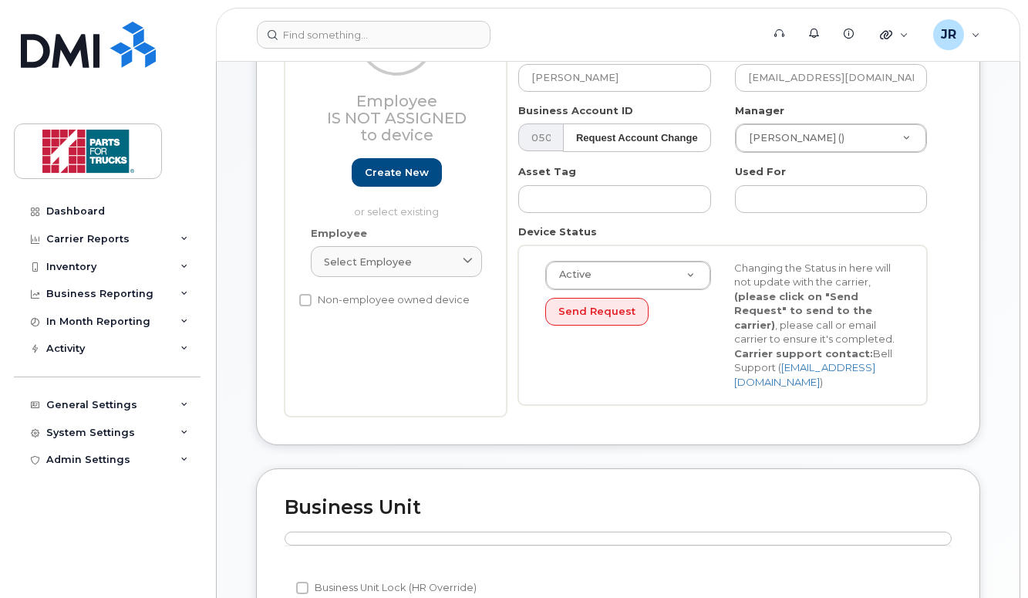
scroll to position [201, 0]
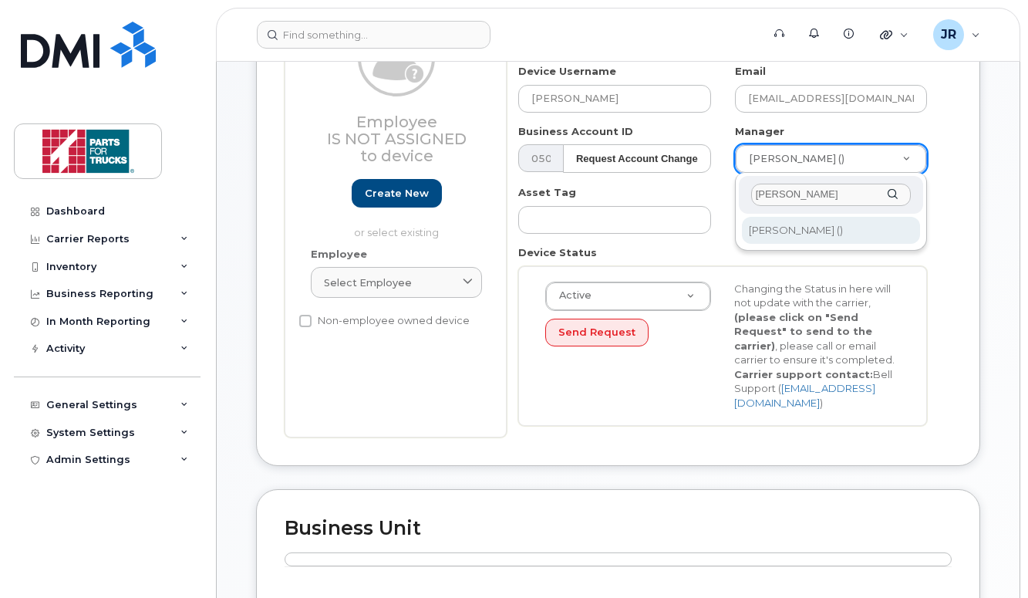
type input "[PERSON_NAME]"
type input "1918267"
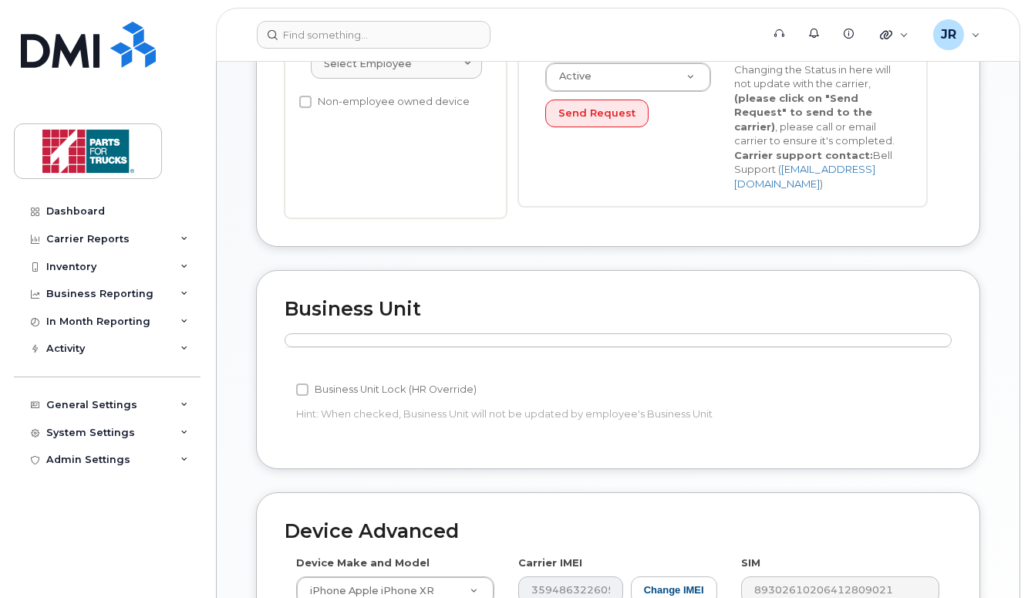
scroll to position [774, 0]
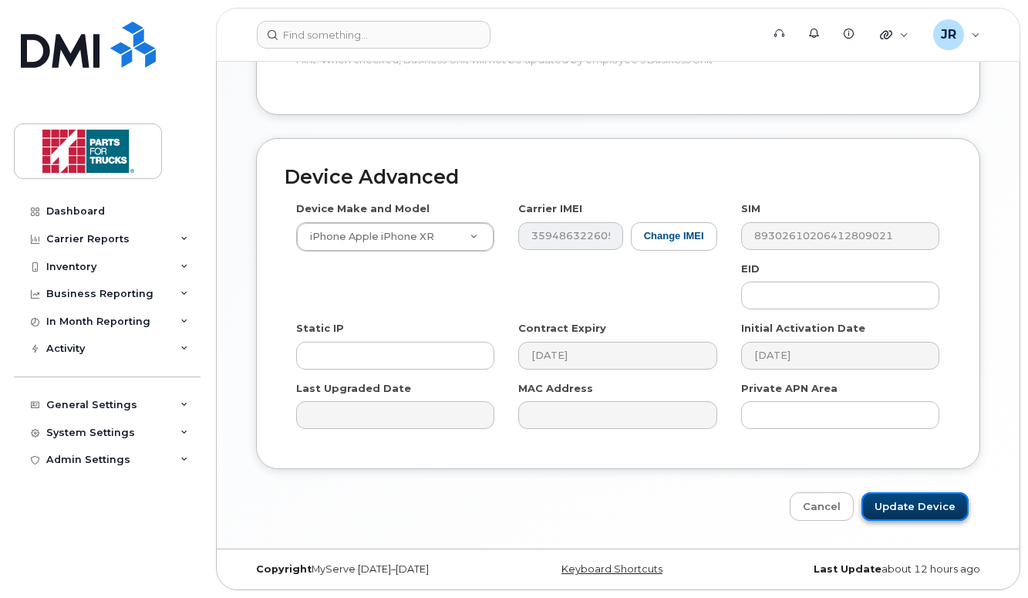
click at [910, 505] on input "Update Device" at bounding box center [915, 506] width 107 height 29
type input "Saving..."
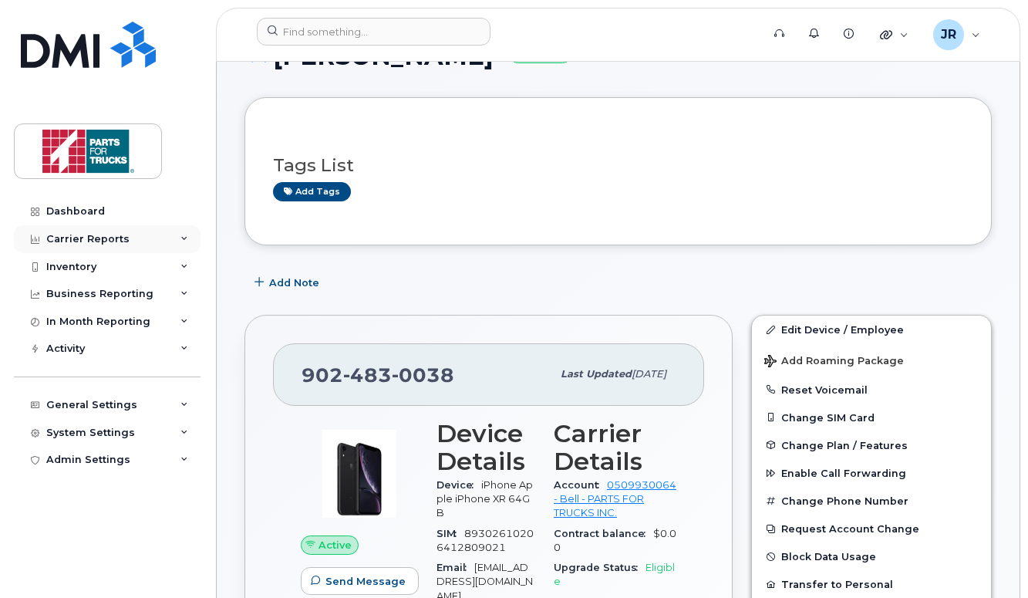
scroll to position [48, 0]
click at [185, 267] on icon at bounding box center [184, 267] width 8 height 8
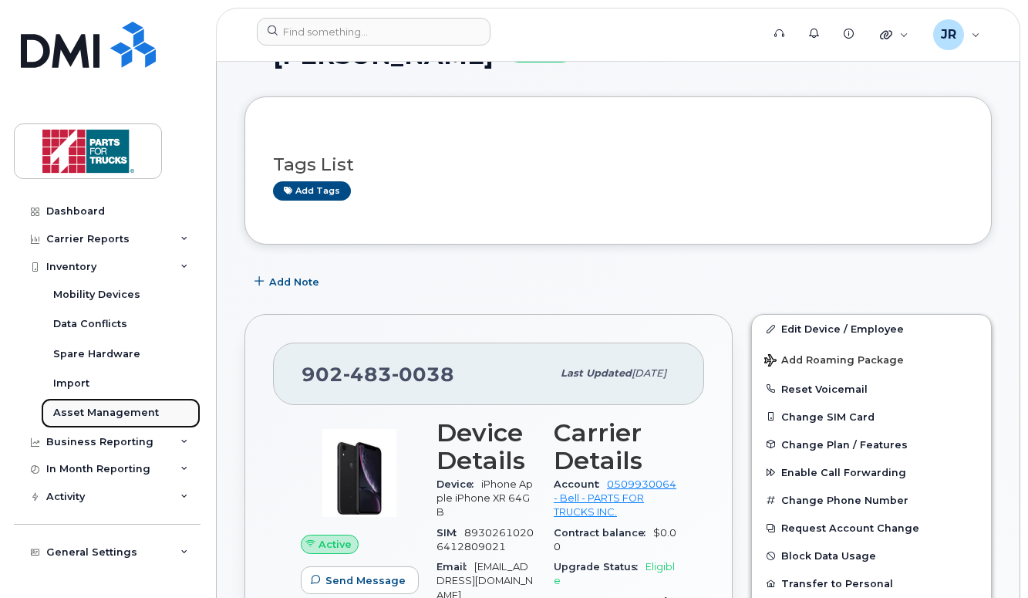
click at [133, 414] on div "Asset Management" at bounding box center [106, 413] width 106 height 14
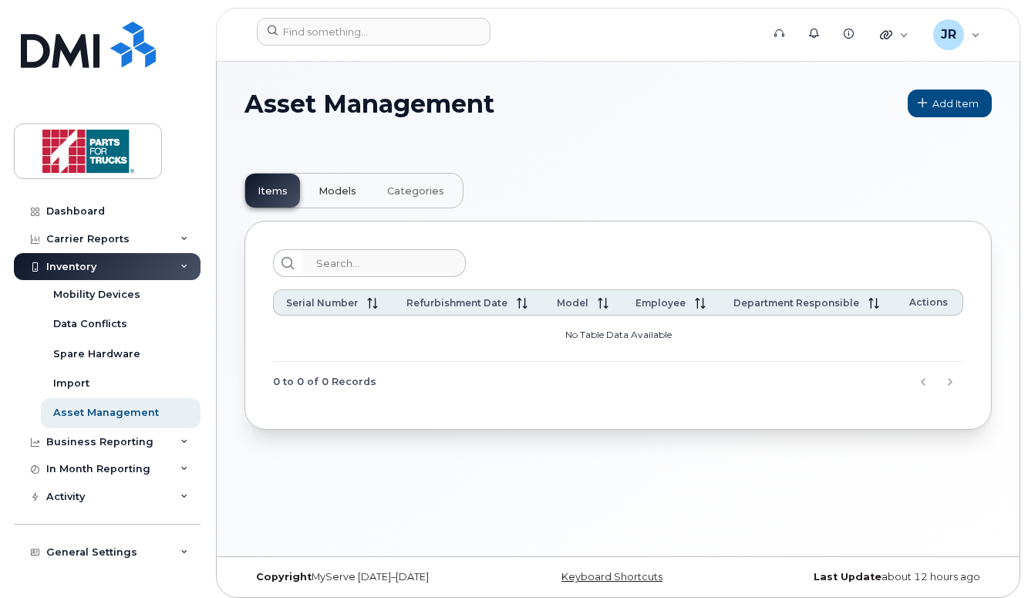
click at [345, 191] on span "Models" at bounding box center [338, 191] width 38 height 12
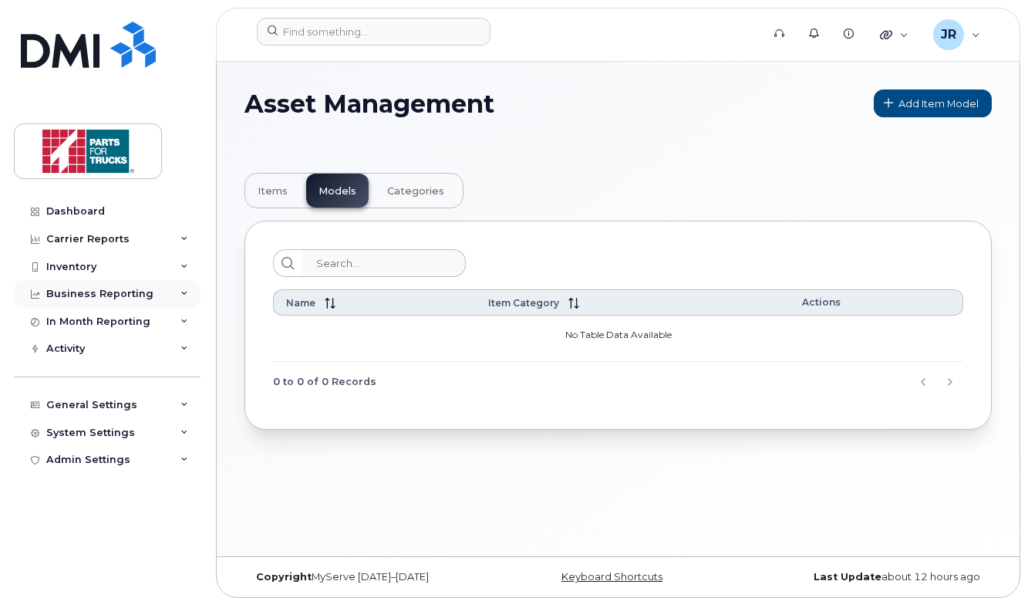
click at [183, 298] on div "Business Reporting" at bounding box center [107, 294] width 187 height 28
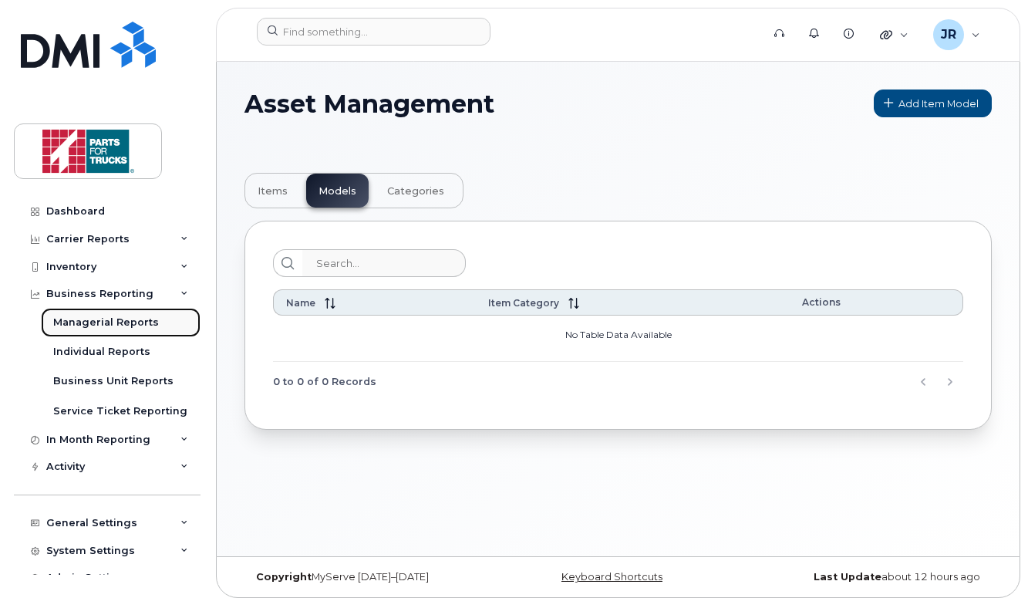
click at [136, 322] on div "Managerial Reports" at bounding box center [106, 322] width 106 height 14
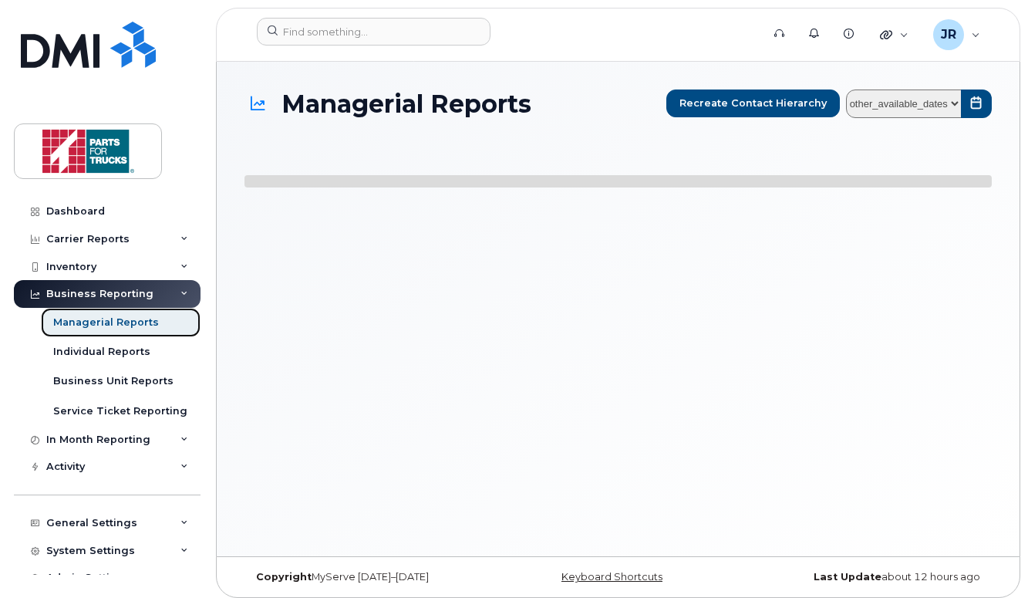
select select
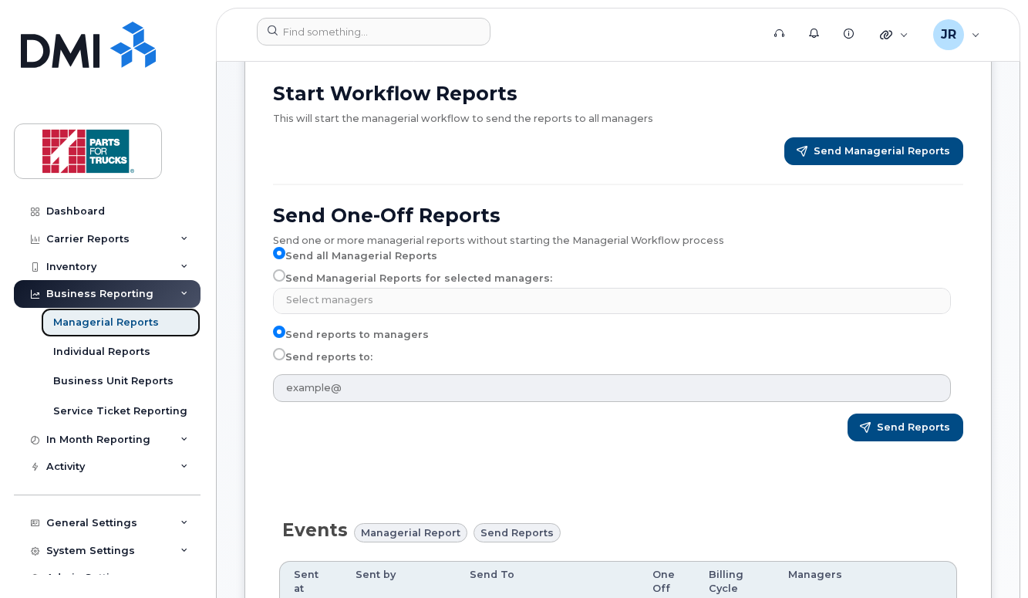
scroll to position [209, 0]
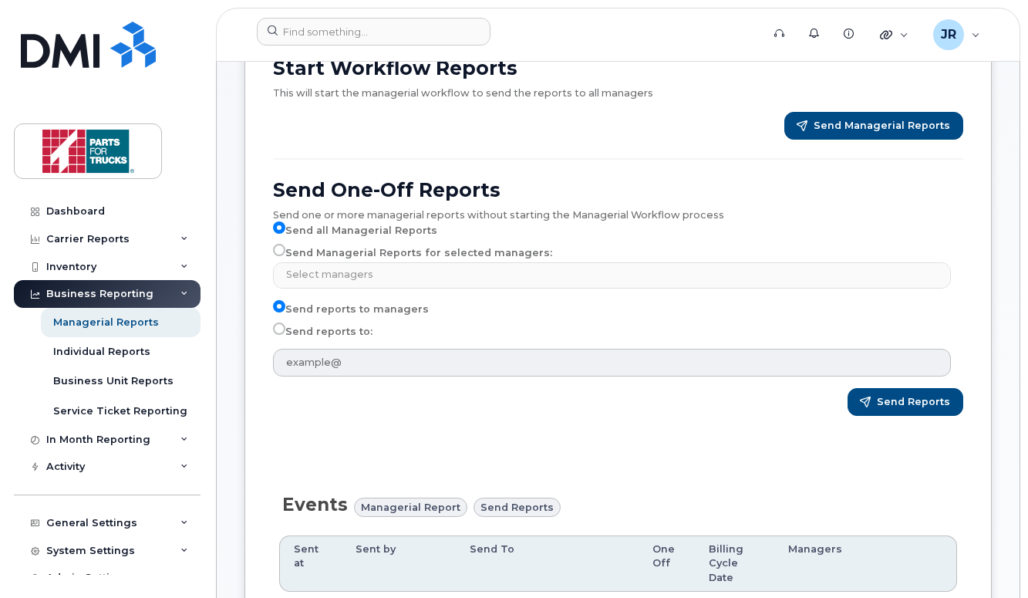
click at [348, 262] on label "Send Managerial Reports for selected managers:" at bounding box center [412, 253] width 279 height 19
click at [285, 256] on input "Send Managerial Reports for selected managers:" at bounding box center [279, 250] width 12 height 12
radio input "true"
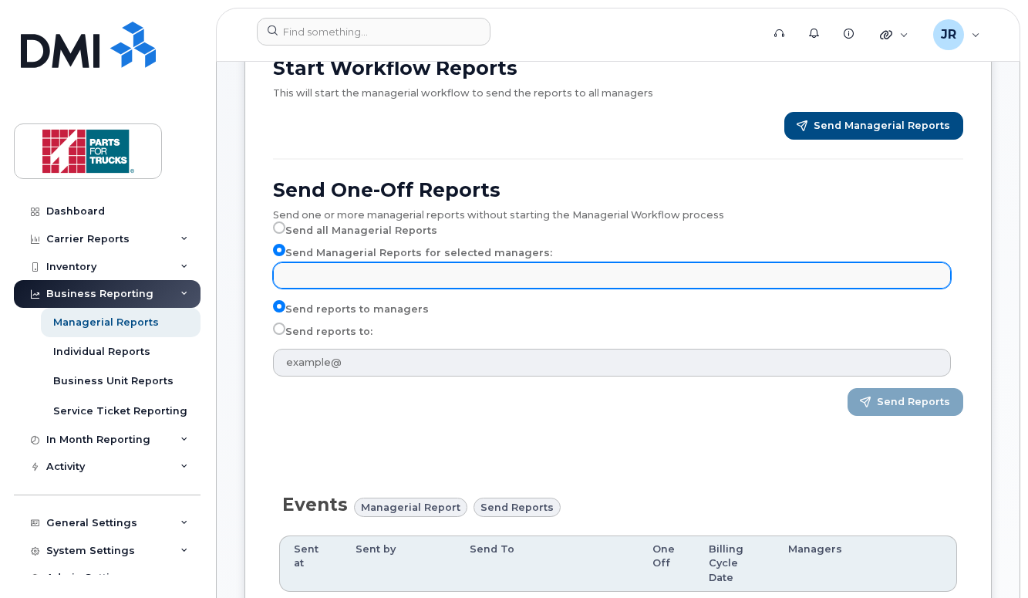
click at [353, 285] on input "text" at bounding box center [614, 275] width 664 height 22
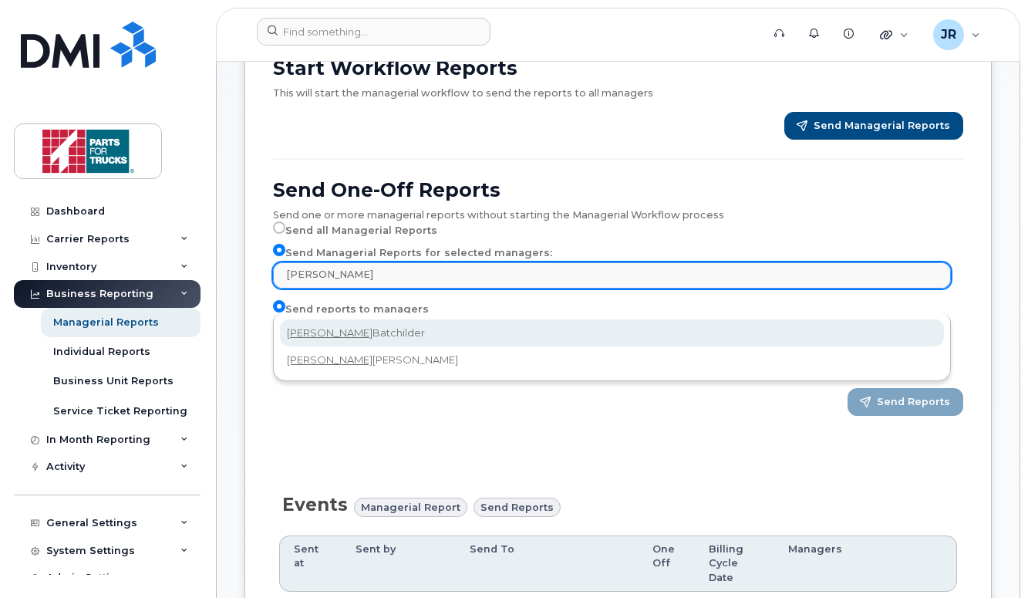
type input "darryl"
select select "655236b5-7da7-4596-ad14-5e7ea0ad83a1"
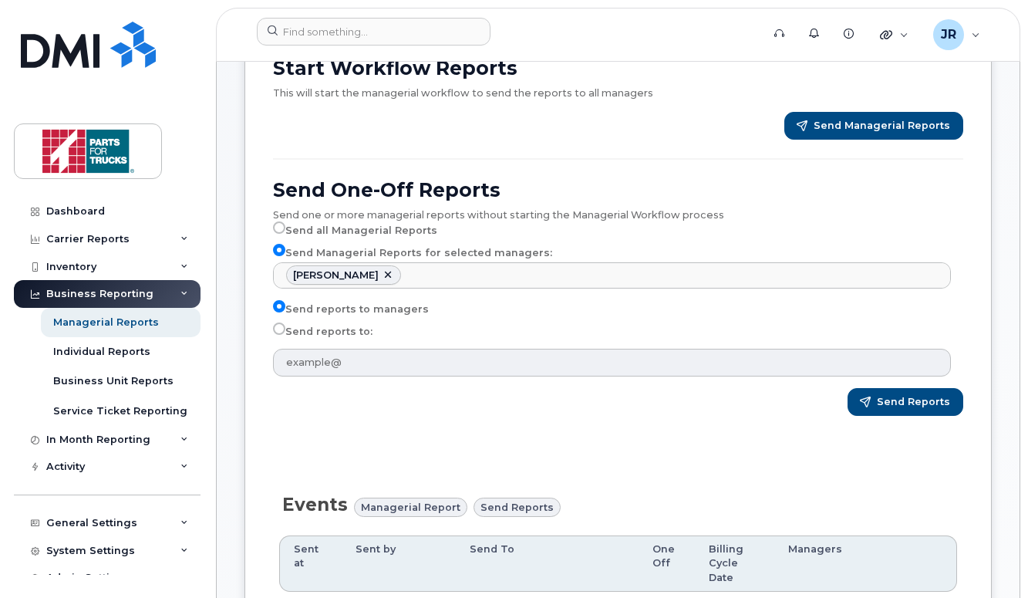
click at [298, 341] on label "Send reports to:" at bounding box center [322, 331] width 99 height 19
click at [285, 335] on input "Send reports to:" at bounding box center [279, 328] width 12 height 12
radio input "true"
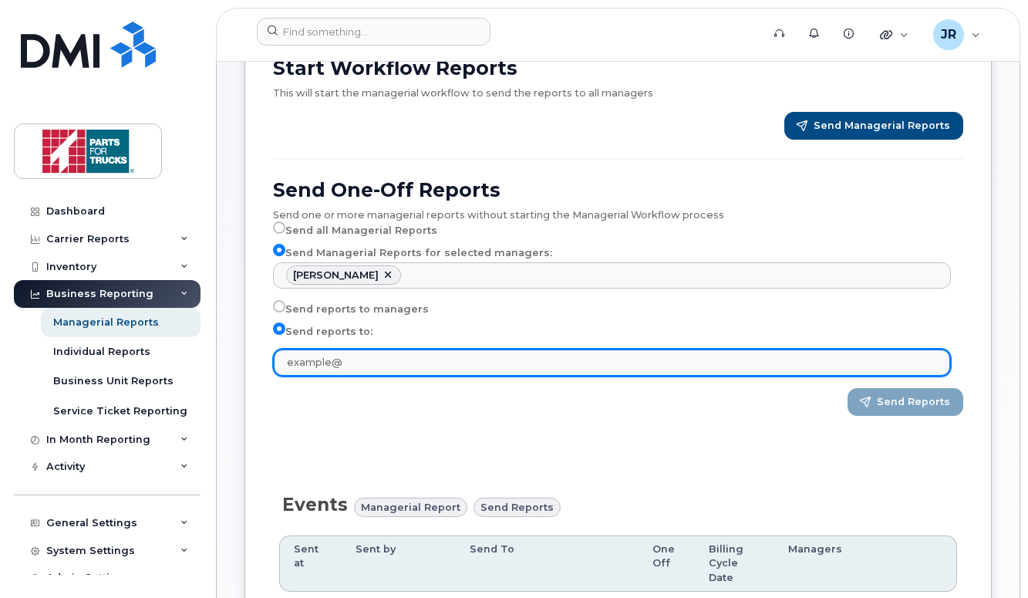
click at [358, 376] on input "text" at bounding box center [612, 363] width 678 height 28
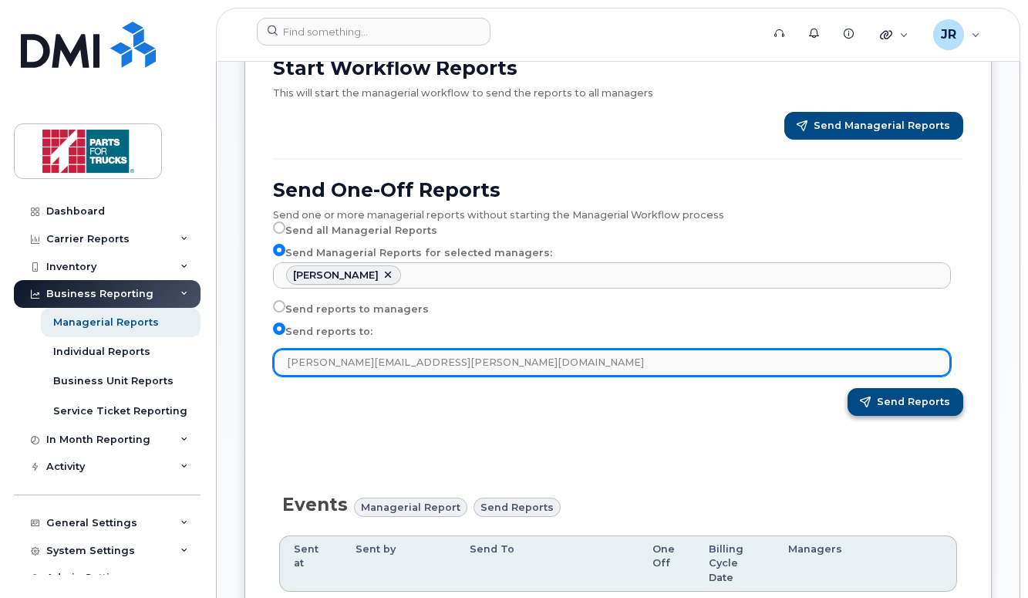
type input "jamie.reid@partsfortrucks.com"
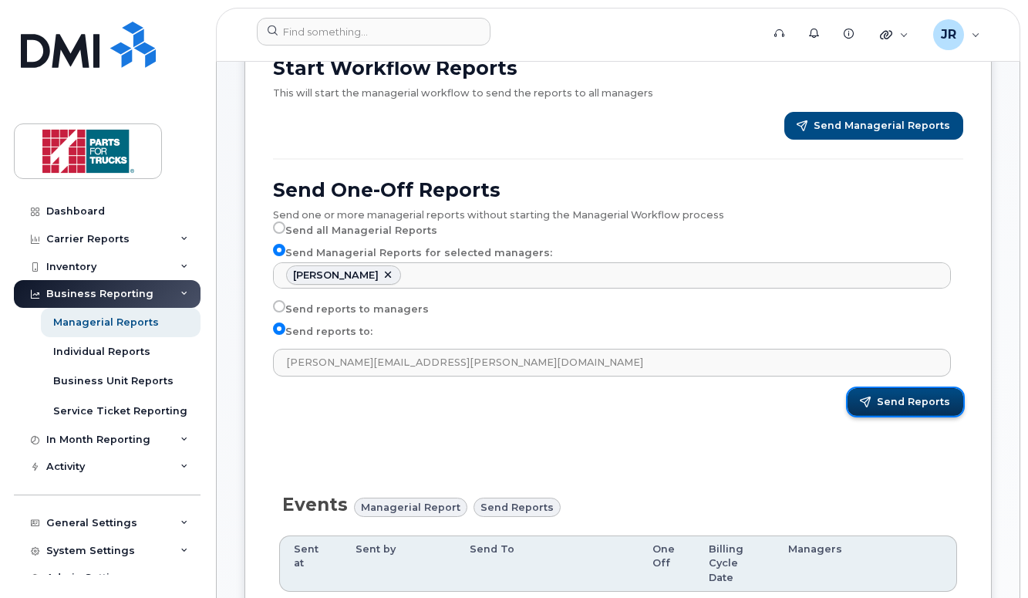
click at [900, 409] on span "Send Reports" at bounding box center [913, 402] width 73 height 14
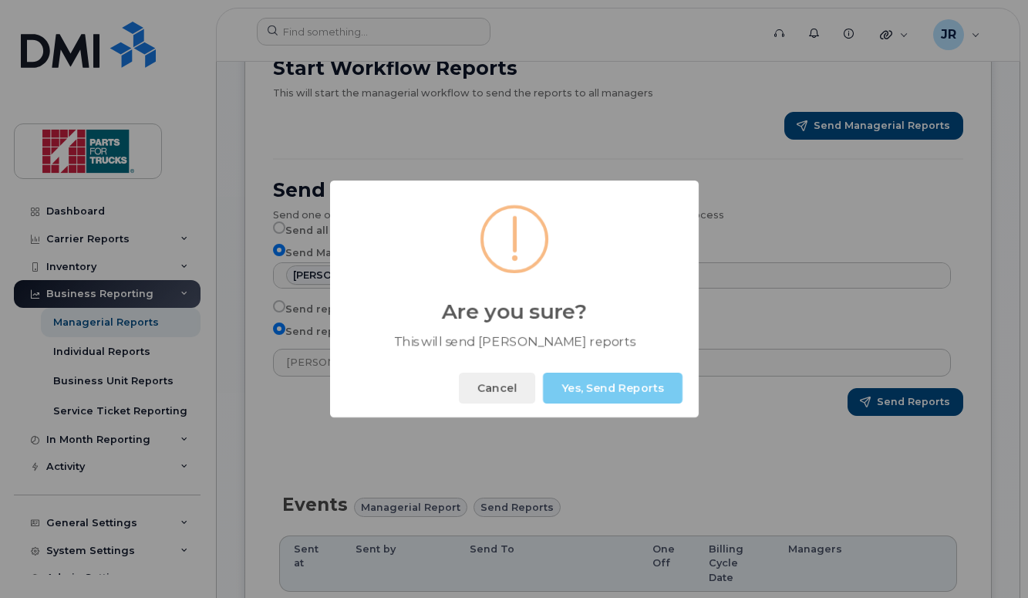
click at [603, 395] on button "Yes, Send Reports" at bounding box center [613, 388] width 140 height 31
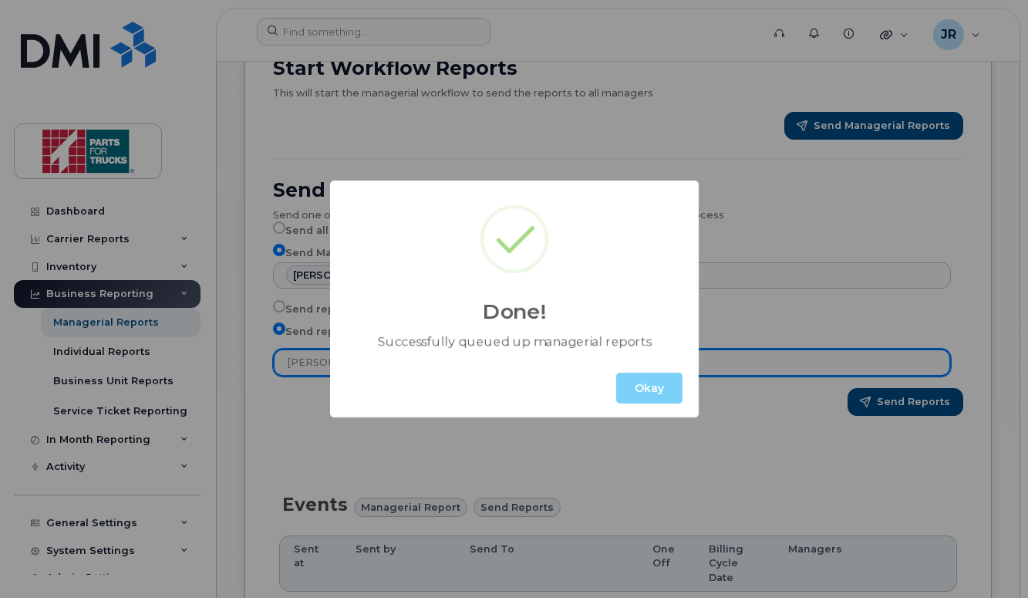
click at [637, 376] on input "jamie.reid@partsfortrucks.com" at bounding box center [612, 363] width 678 height 28
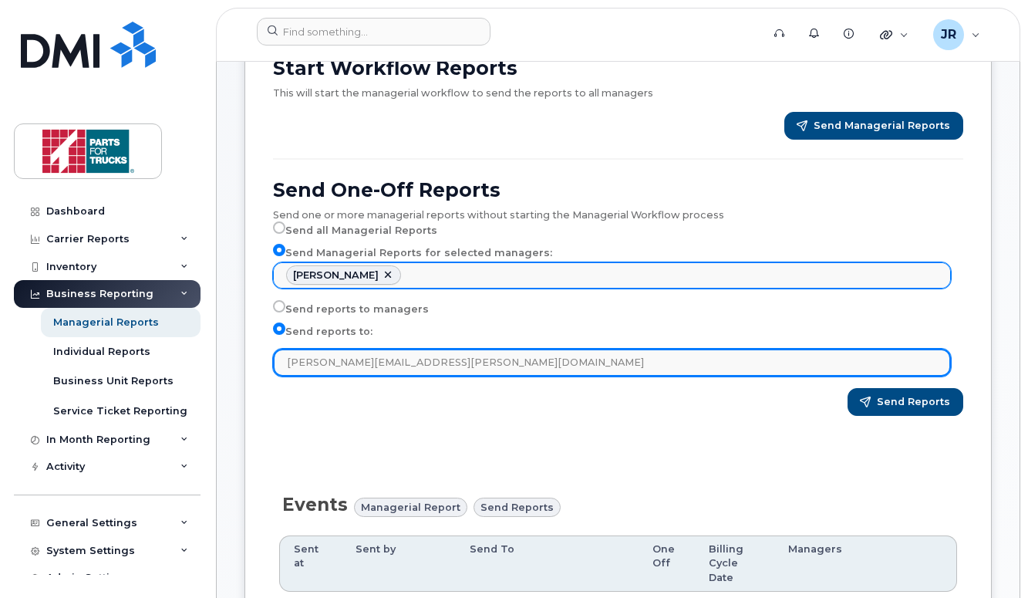
click at [389, 282] on link at bounding box center [388, 275] width 12 height 12
select select
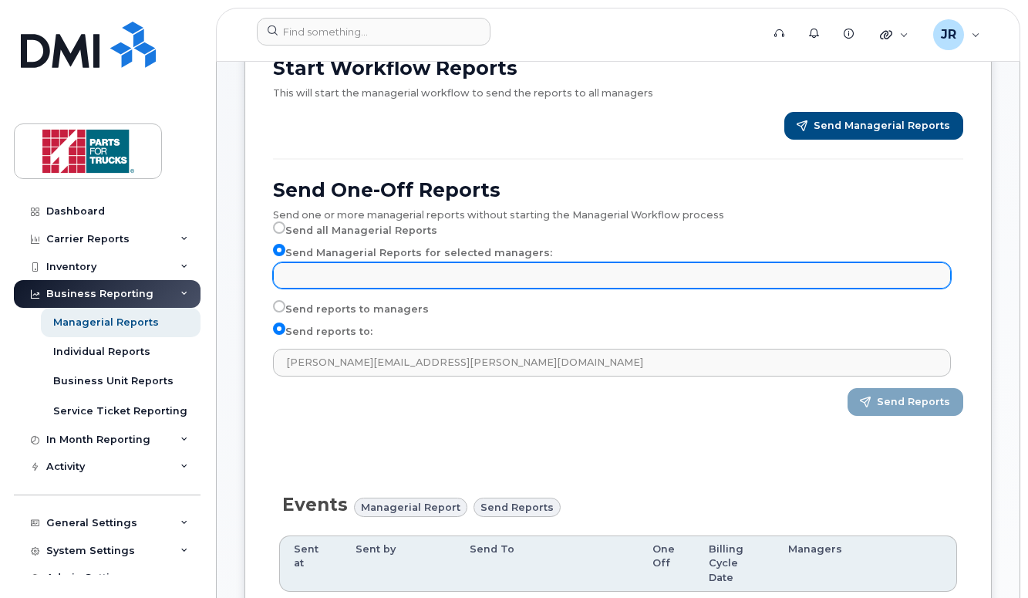
type input "Select managers"
click at [389, 288] on ul "Select managers" at bounding box center [612, 275] width 676 height 25
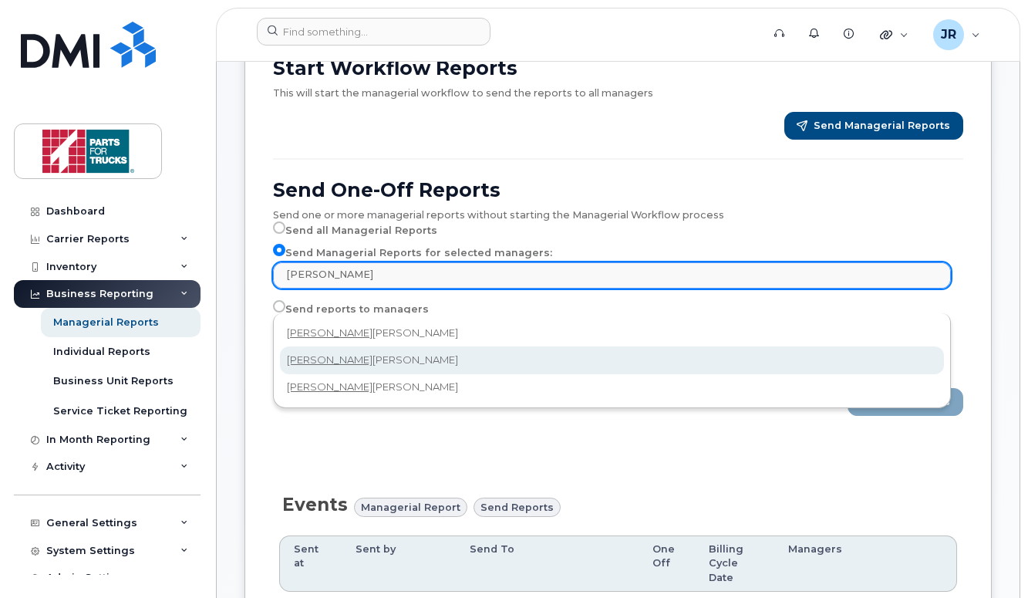
type input "[PERSON_NAME]"
select select "38c9fc07-fdbd-4912-a6af-d4c619f21aad"
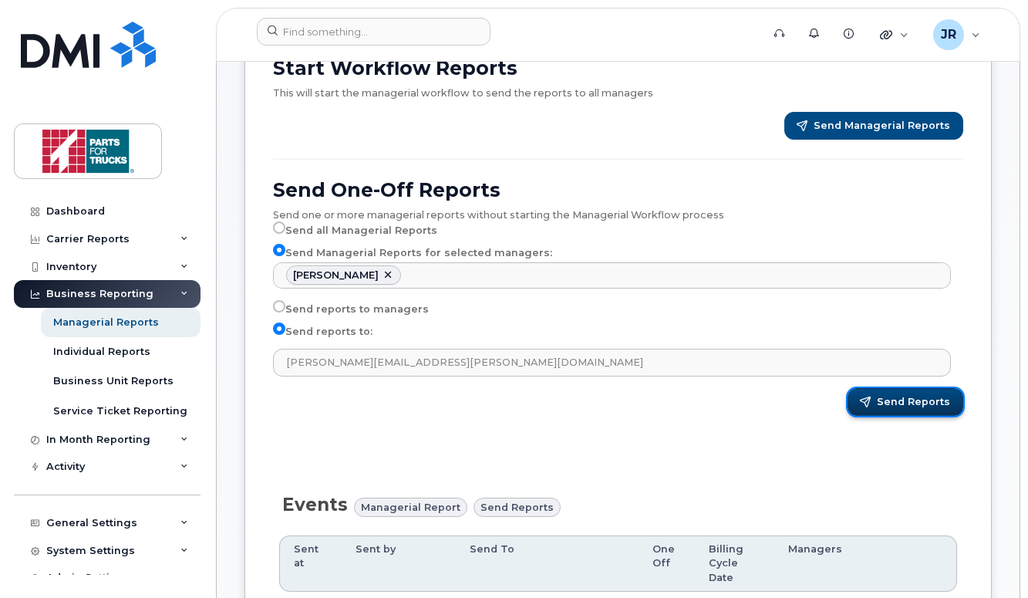
click at [890, 409] on span "Send Reports" at bounding box center [913, 402] width 73 height 14
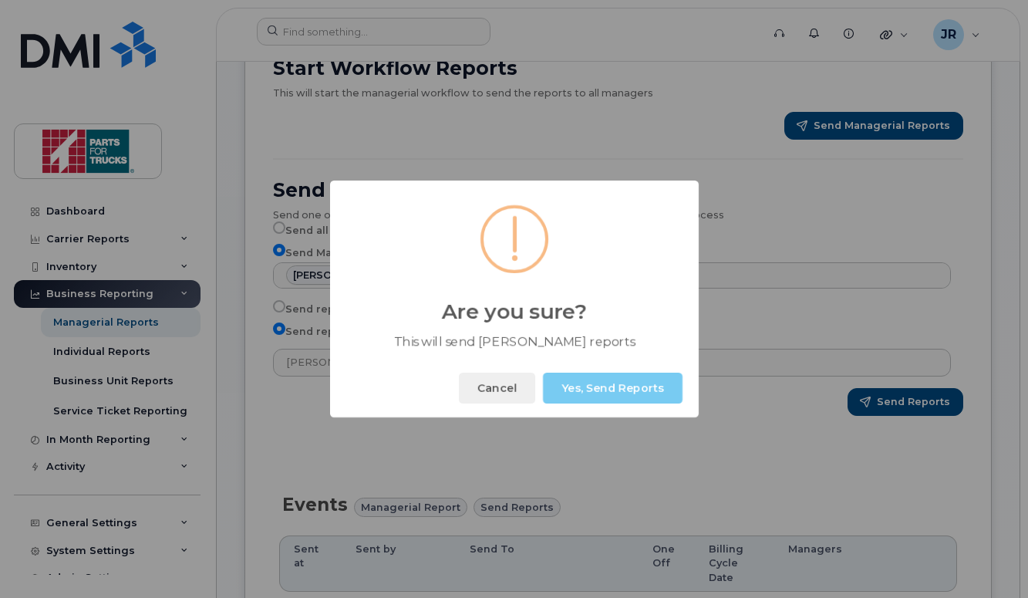
click at [606, 393] on button "Yes, Send Reports" at bounding box center [613, 388] width 140 height 31
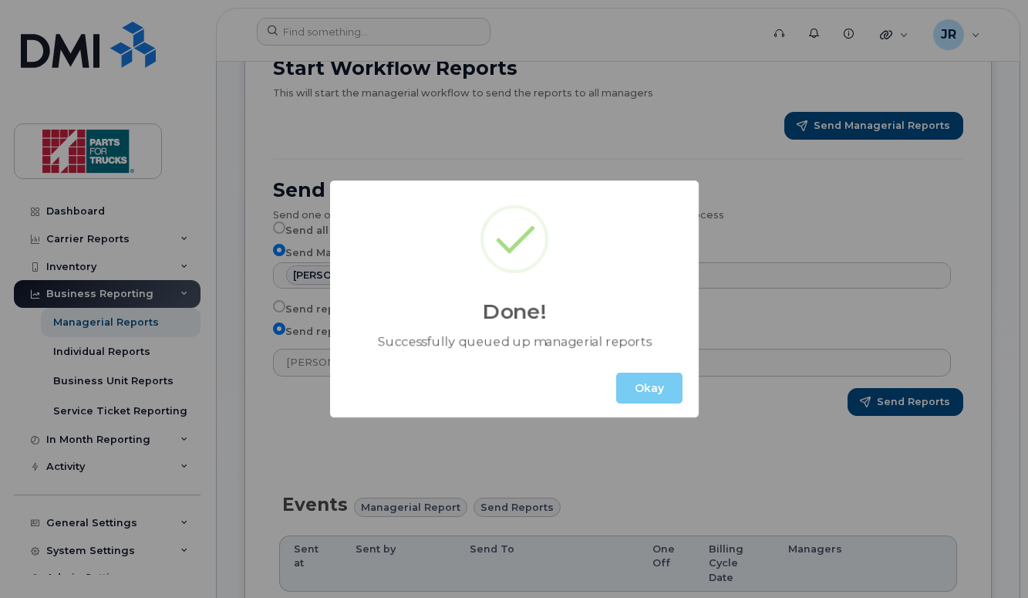
click at [663, 389] on button "Okay" at bounding box center [649, 388] width 66 height 31
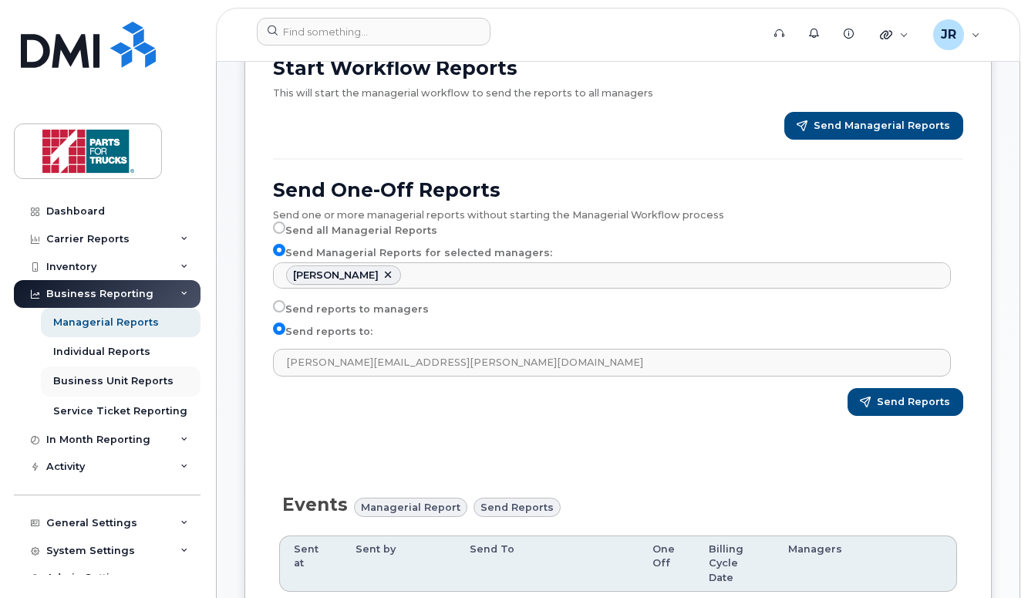
scroll to position [16, 0]
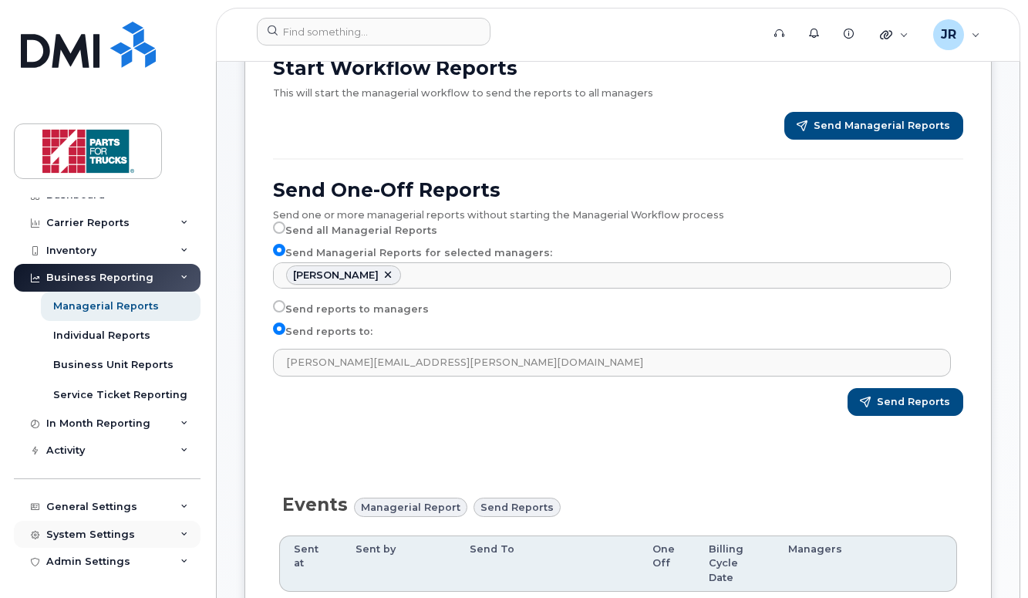
click at [122, 531] on div "System Settings" at bounding box center [90, 534] width 89 height 12
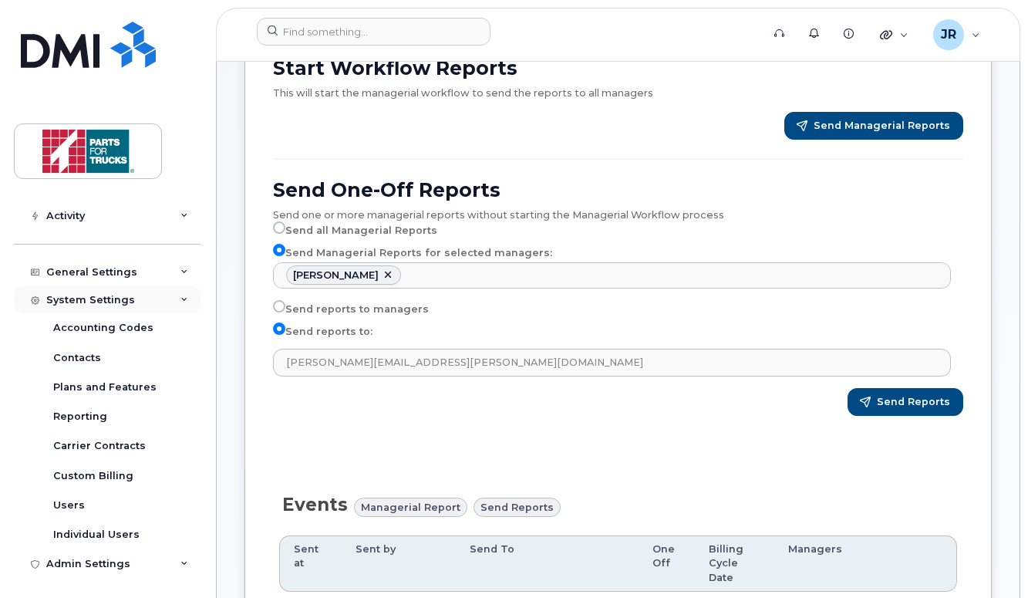
scroll to position [252, 0]
click at [108, 566] on div "Admin Settings" at bounding box center [88, 562] width 84 height 12
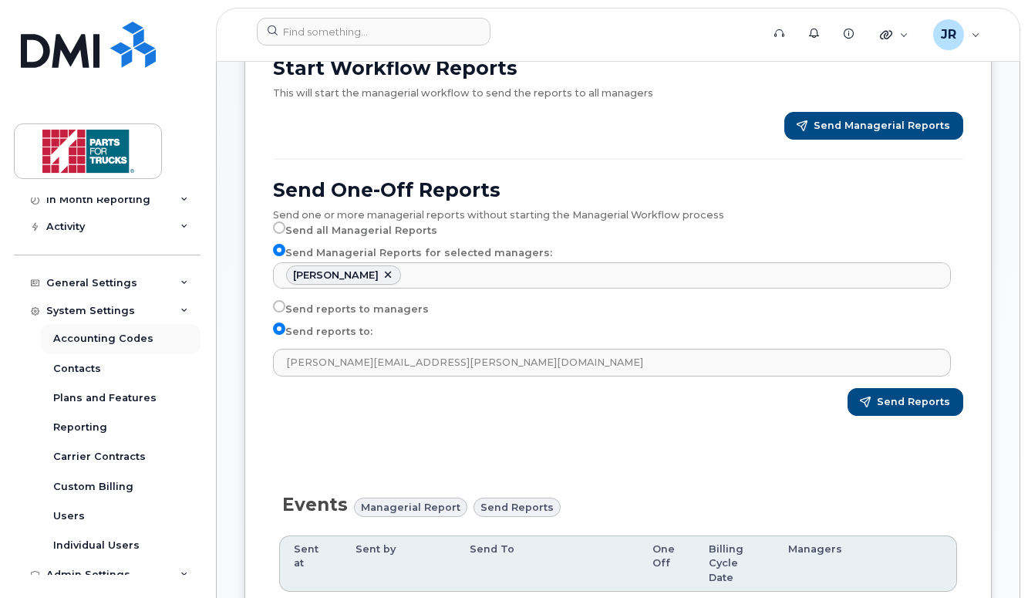
scroll to position [225, 0]
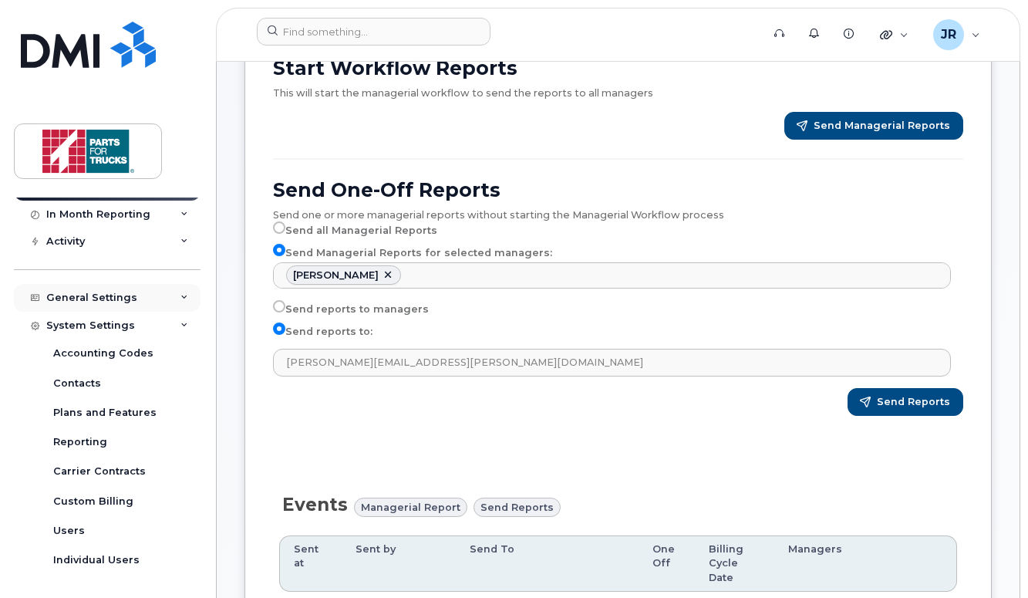
click at [97, 298] on div "General Settings" at bounding box center [91, 298] width 91 height 12
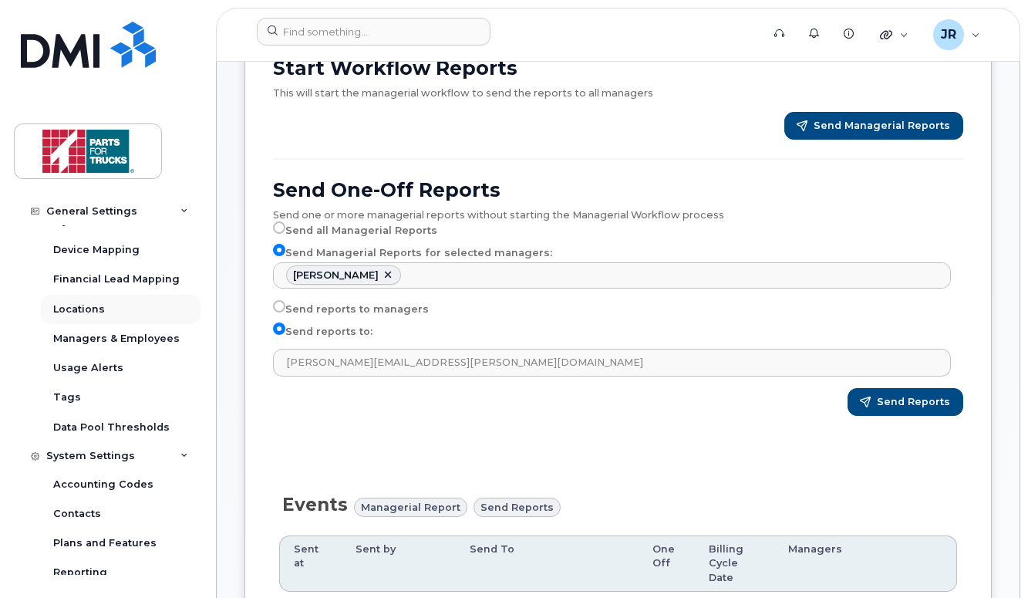
scroll to position [352, 0]
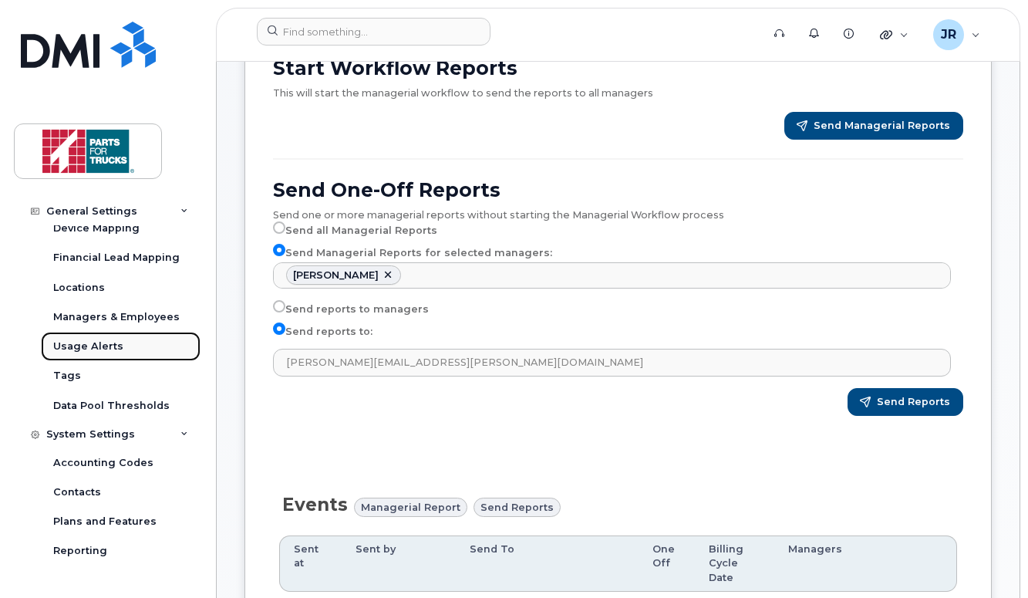
click at [96, 341] on div "Usage Alerts" at bounding box center [88, 346] width 70 height 14
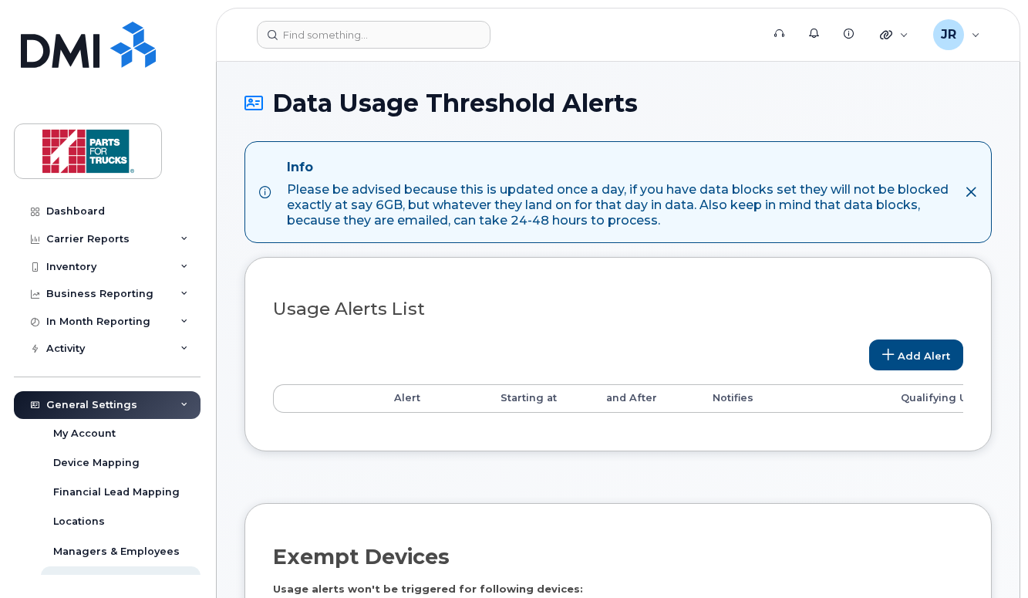
select select
click at [102, 208] on div "Dashboard" at bounding box center [75, 211] width 59 height 12
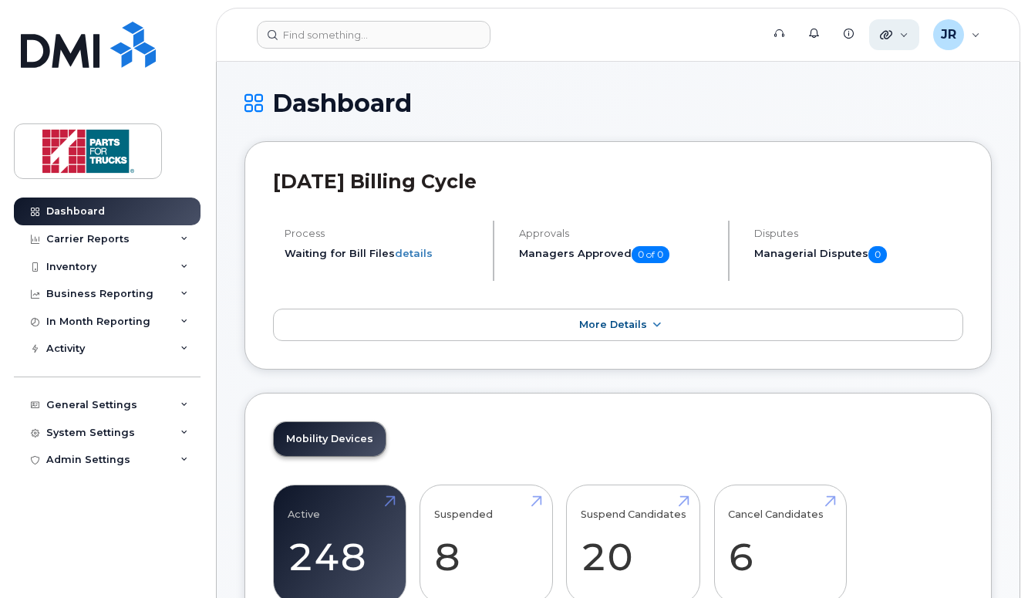
click at [896, 40] on div "Quicklinks" at bounding box center [894, 34] width 50 height 31
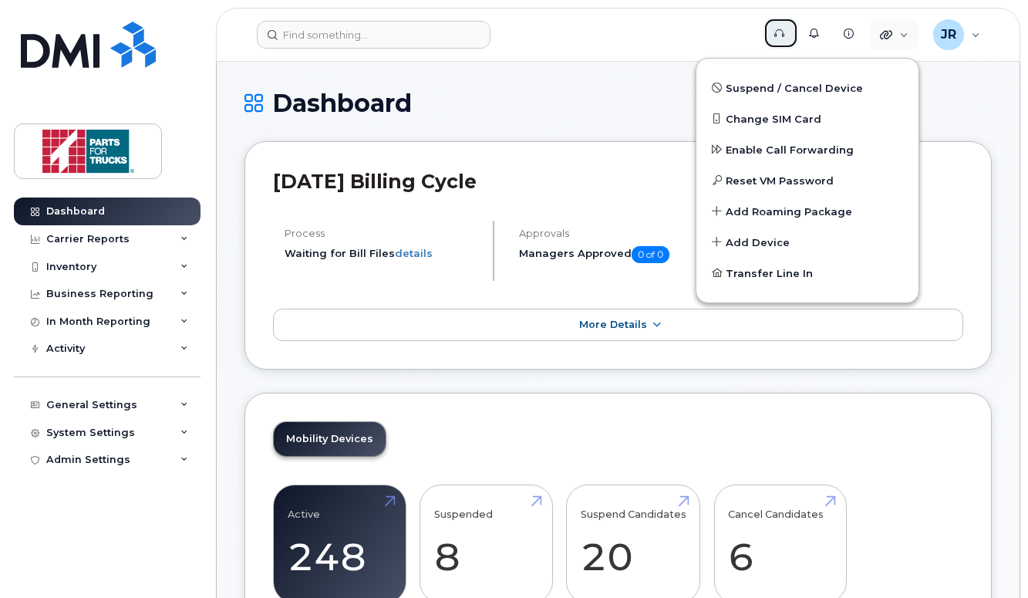
click at [790, 34] on link "Support" at bounding box center [781, 33] width 35 height 31
